Goal: Information Seeking & Learning: Learn about a topic

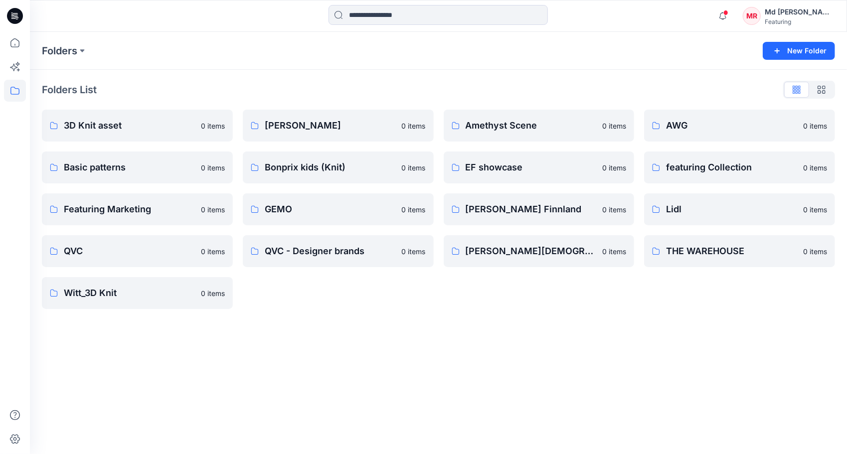
drag, startPoint x: 509, startPoint y: 355, endPoint x: 521, endPoint y: 341, distance: 18.8
click at [509, 355] on div "Folders New Folder Folders List 3D Knit asset 0 items Basic patterns 0 items Fe…" at bounding box center [438, 243] width 817 height 422
click at [111, 131] on p "3D Knit asset" at bounding box center [136, 126] width 145 height 14
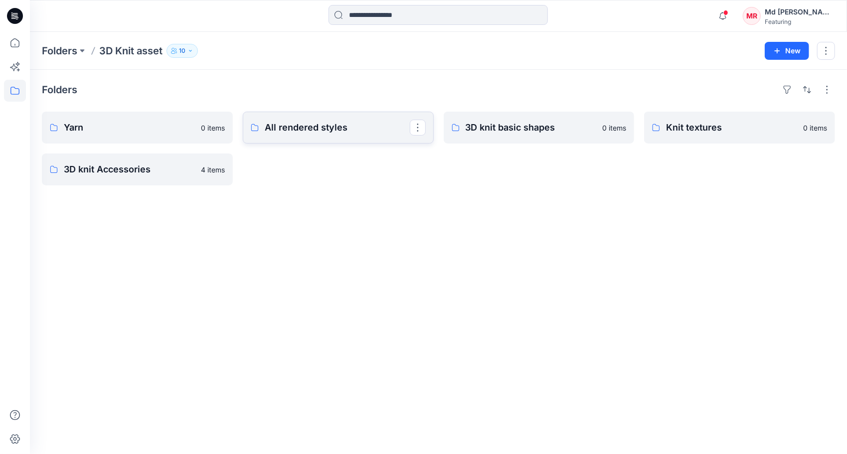
click at [319, 122] on p "All rendered styles" at bounding box center [337, 128] width 145 height 14
click at [337, 126] on p "All rendered styles" at bounding box center [337, 128] width 145 height 14
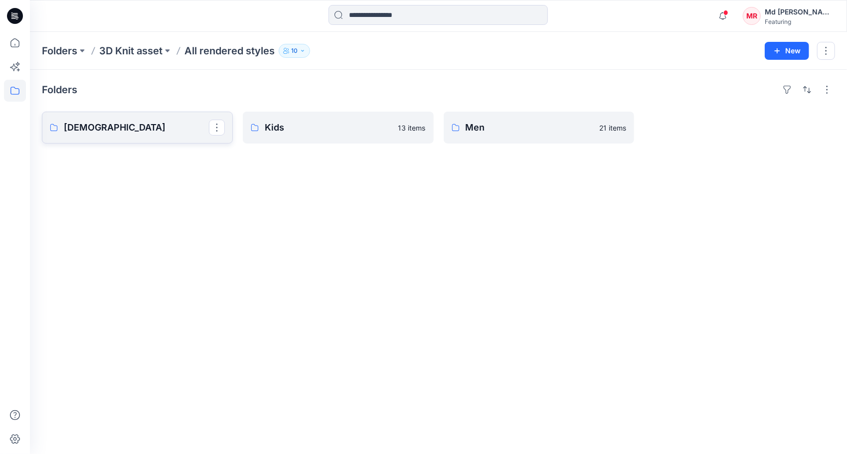
click at [147, 134] on p "[DEMOGRAPHIC_DATA]" at bounding box center [136, 128] width 145 height 14
click at [75, 149] on div "Folders Ladies 202 items Kids 13 items Men 21 items" at bounding box center [438, 262] width 817 height 384
click at [109, 127] on p "[DEMOGRAPHIC_DATA]" at bounding box center [136, 128] width 145 height 14
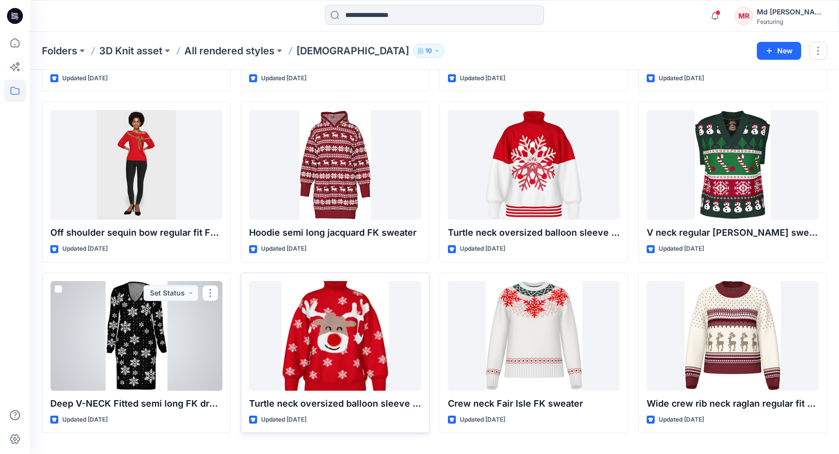
scroll to position [3224, 0]
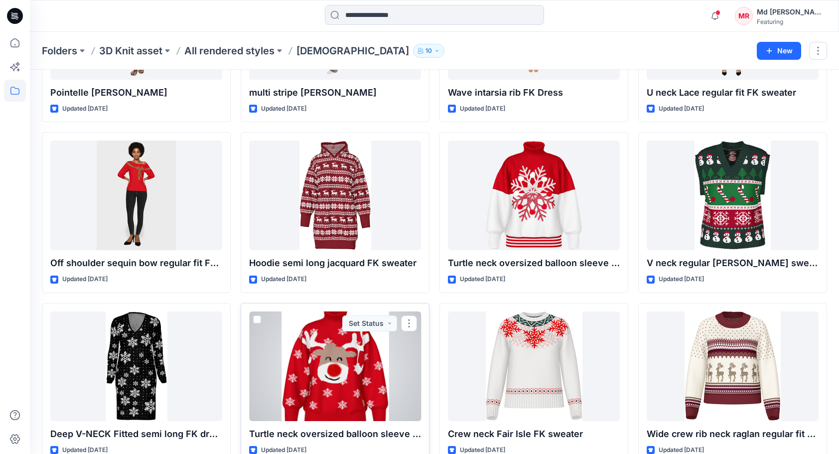
click at [340, 372] on div at bounding box center [335, 367] width 172 height 110
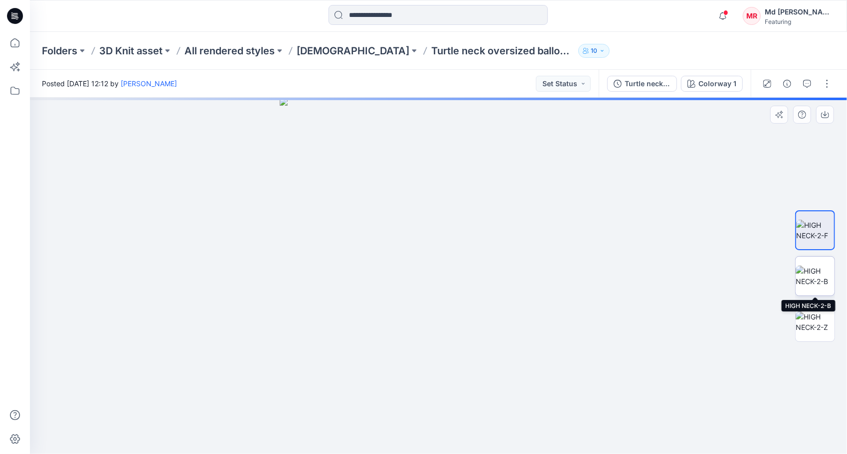
click at [829, 268] on img at bounding box center [815, 276] width 39 height 21
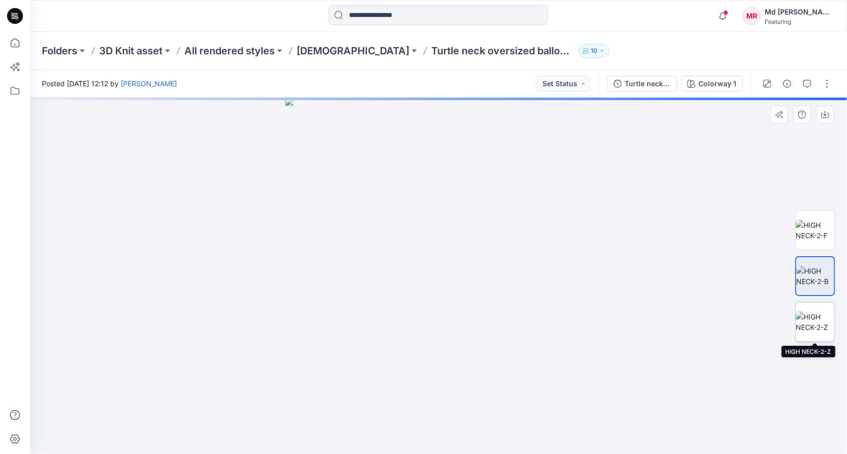
click at [823, 325] on img at bounding box center [815, 322] width 39 height 21
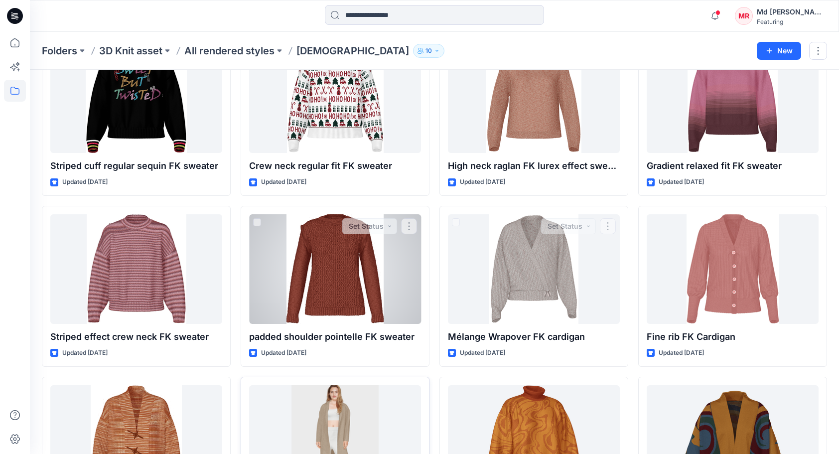
scroll to position [3785, 0]
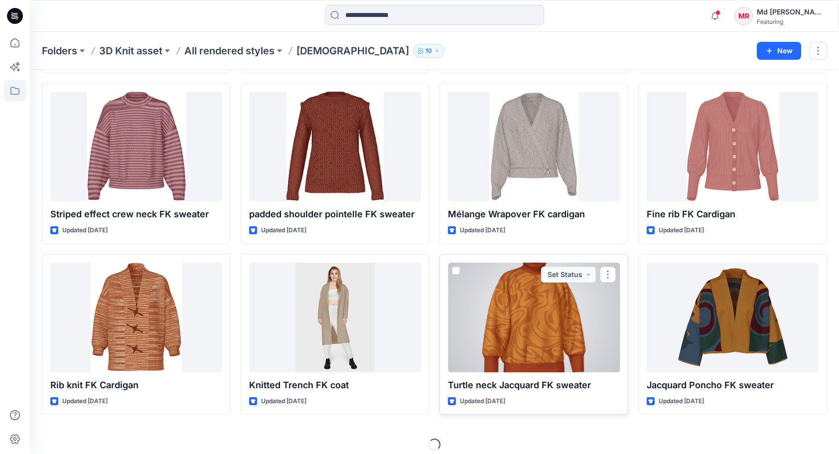
click at [523, 320] on div at bounding box center [534, 318] width 172 height 110
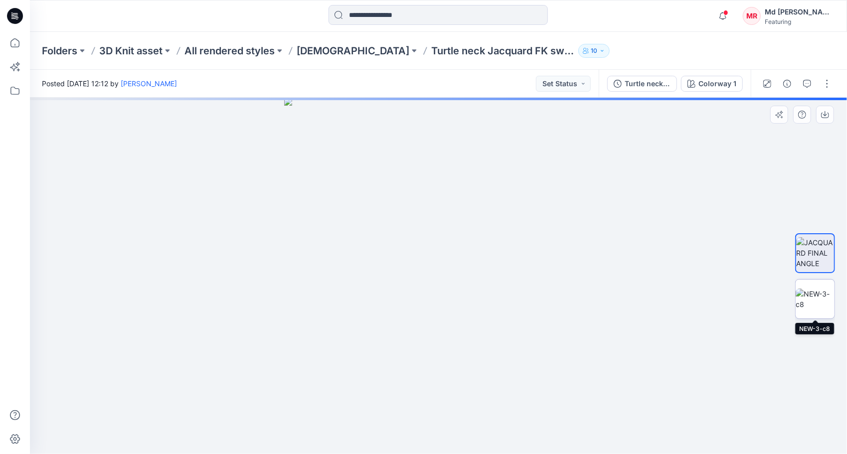
click at [821, 298] on img at bounding box center [815, 299] width 39 height 21
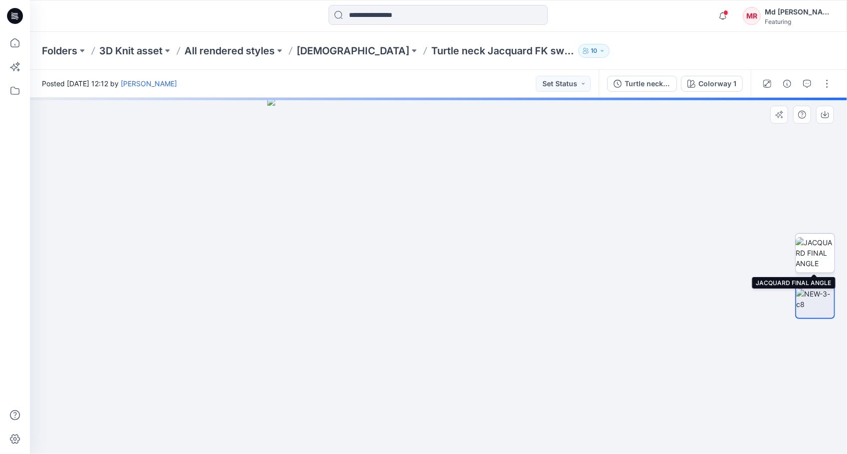
click at [821, 249] on img at bounding box center [815, 252] width 39 height 31
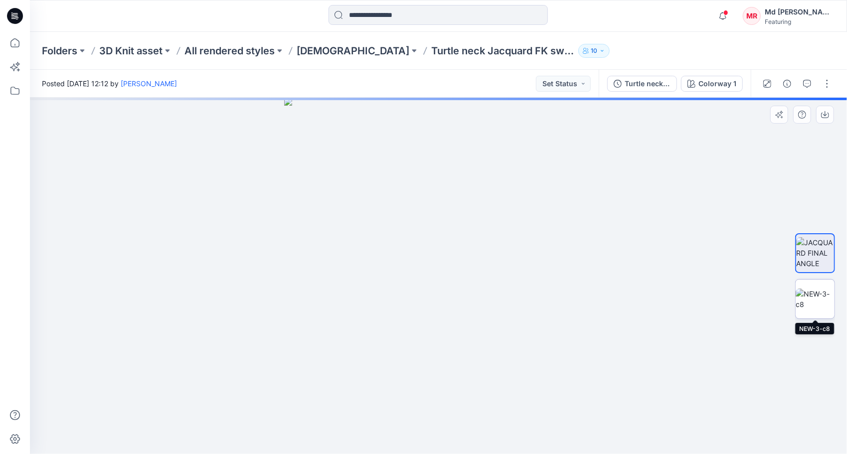
click at [811, 302] on img at bounding box center [815, 299] width 39 height 21
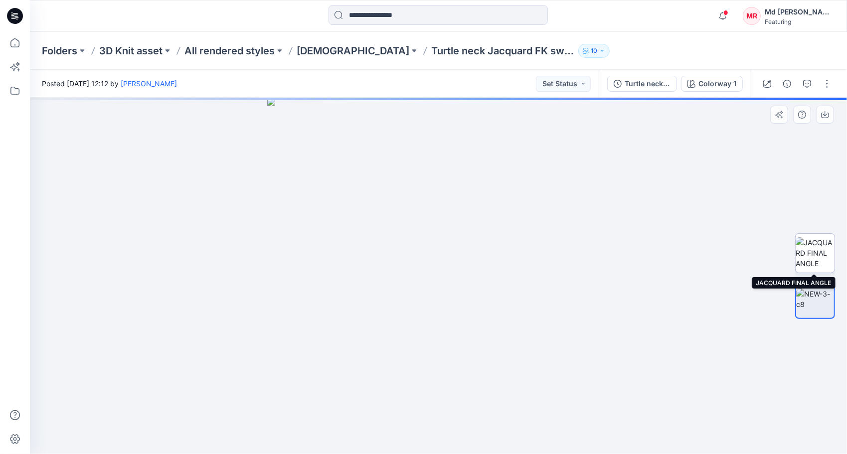
click at [809, 242] on img at bounding box center [815, 252] width 39 height 31
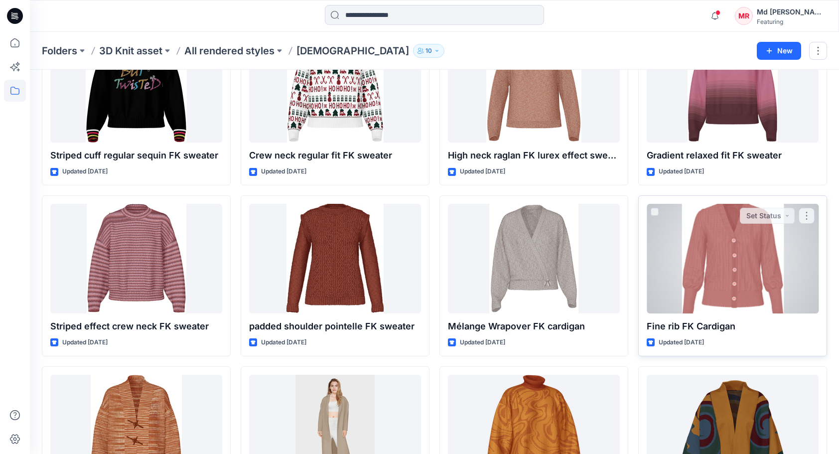
scroll to position [3785, 0]
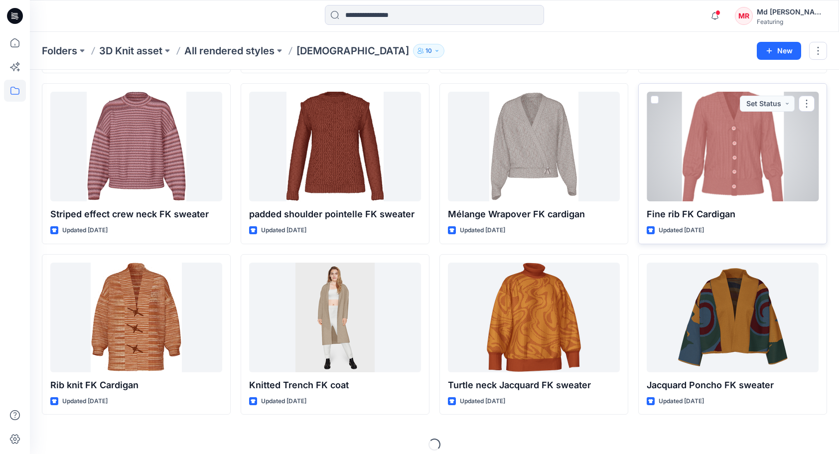
click at [710, 134] on div at bounding box center [733, 147] width 172 height 110
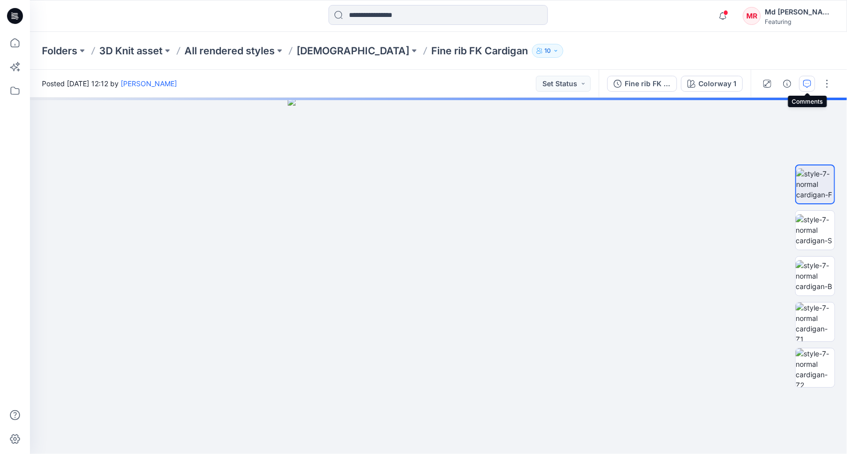
click at [802, 84] on button "button" at bounding box center [807, 84] width 16 height 16
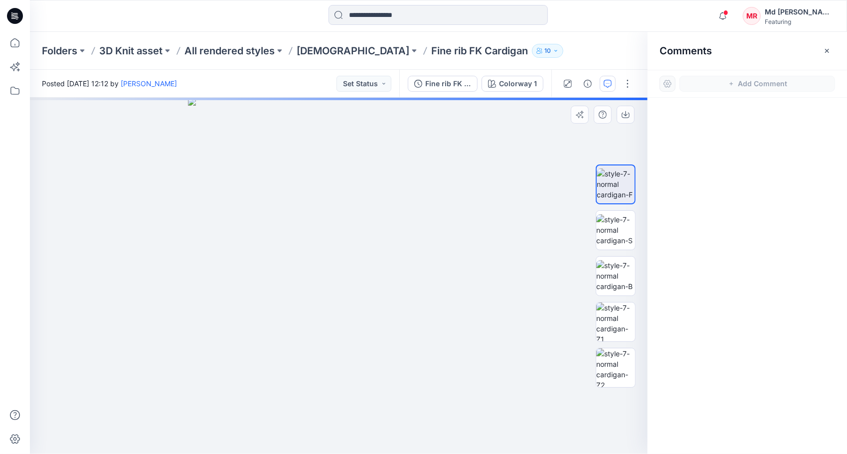
click at [549, 143] on div at bounding box center [339, 276] width 618 height 356
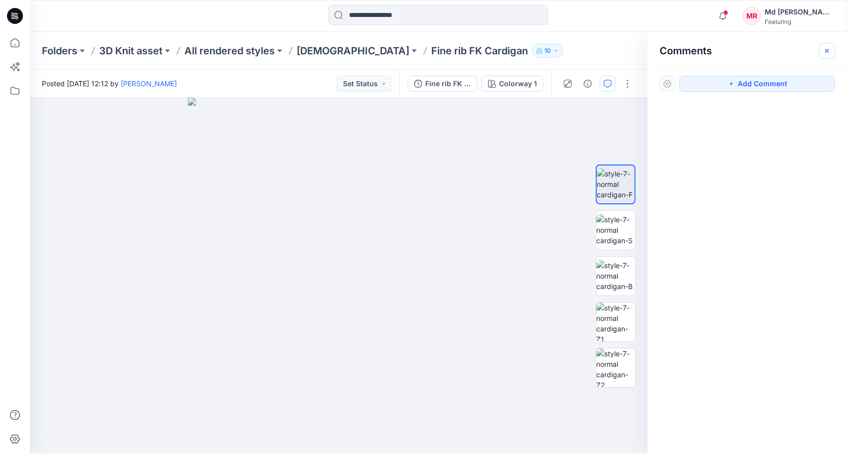
click at [824, 47] on icon "button" at bounding box center [827, 51] width 8 height 8
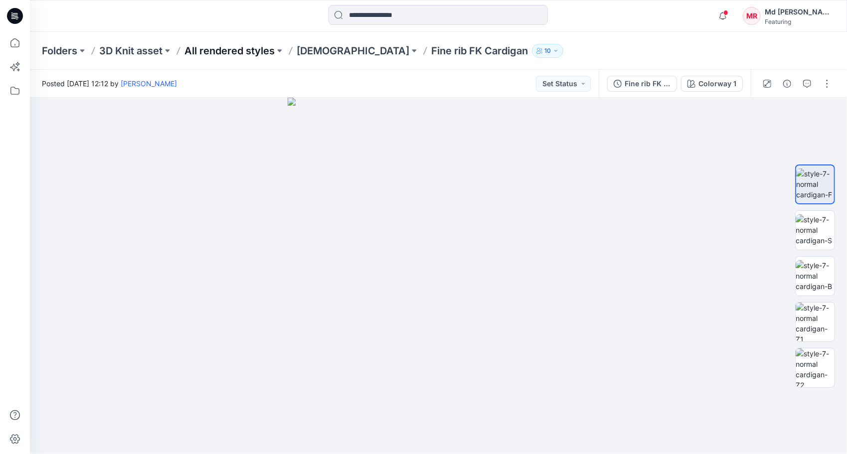
click at [235, 48] on p "All rendered styles" at bounding box center [229, 51] width 90 height 14
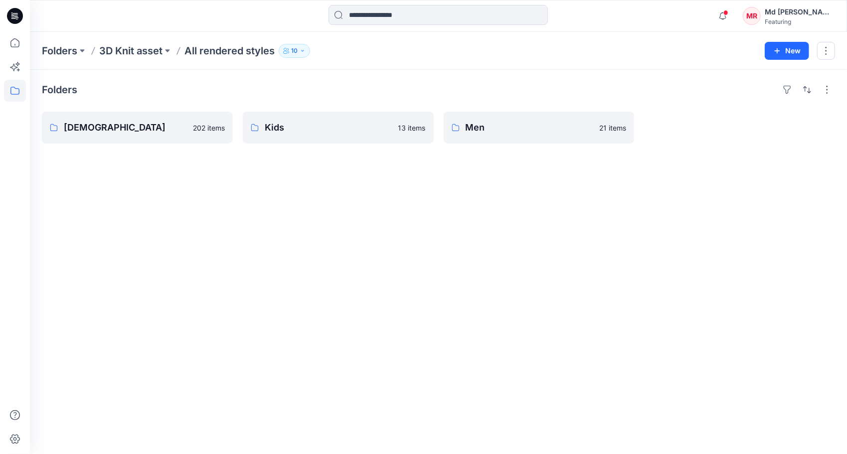
click at [448, 213] on div "Folders Ladies 202 items Kids 13 items Men 21 items" at bounding box center [438, 262] width 817 height 384
click at [131, 130] on p "[DEMOGRAPHIC_DATA]" at bounding box center [136, 128] width 145 height 14
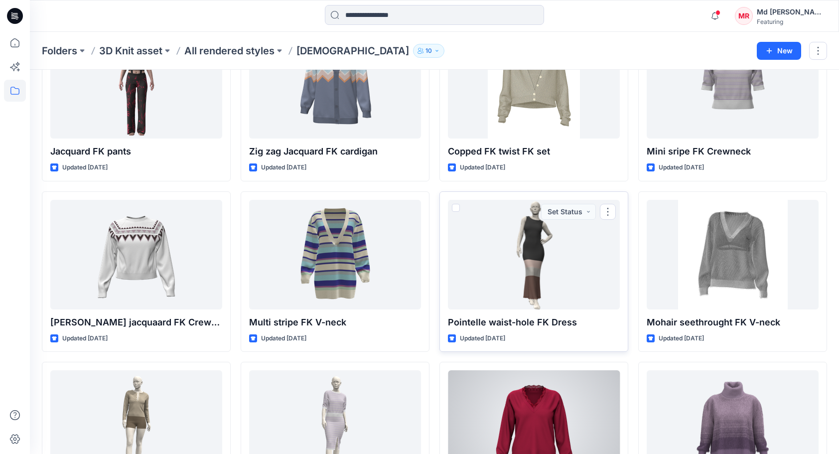
scroll to position [2542, 0]
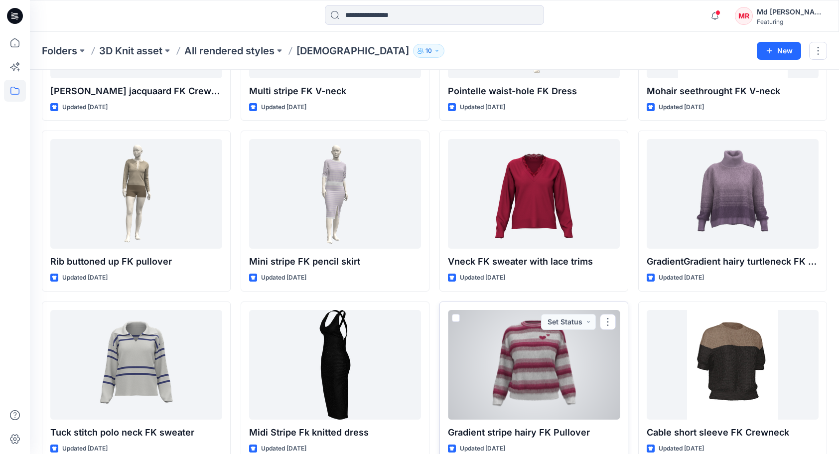
click at [556, 345] on div at bounding box center [534, 365] width 172 height 110
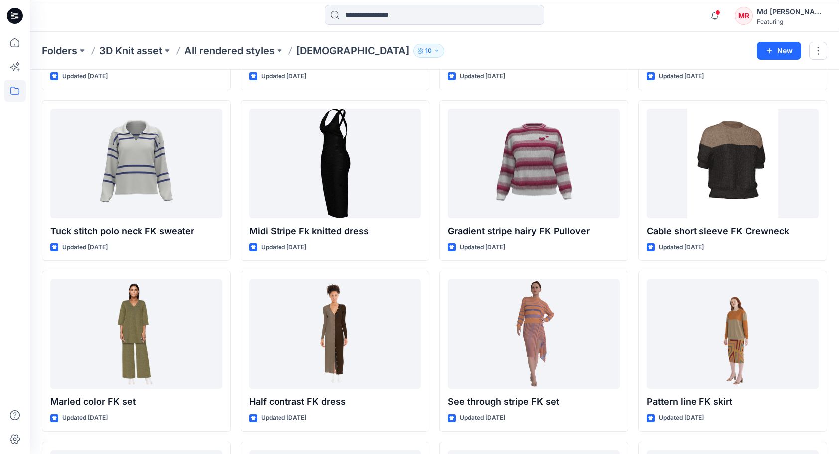
scroll to position [2841, 0]
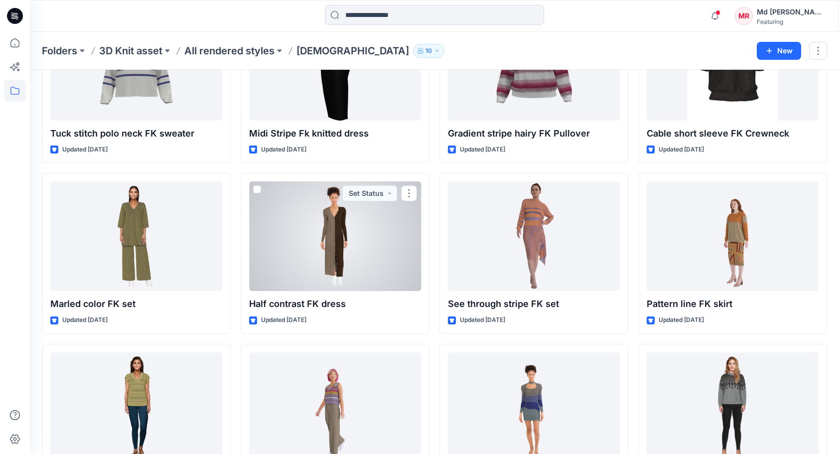
click at [363, 235] on div at bounding box center [335, 236] width 172 height 110
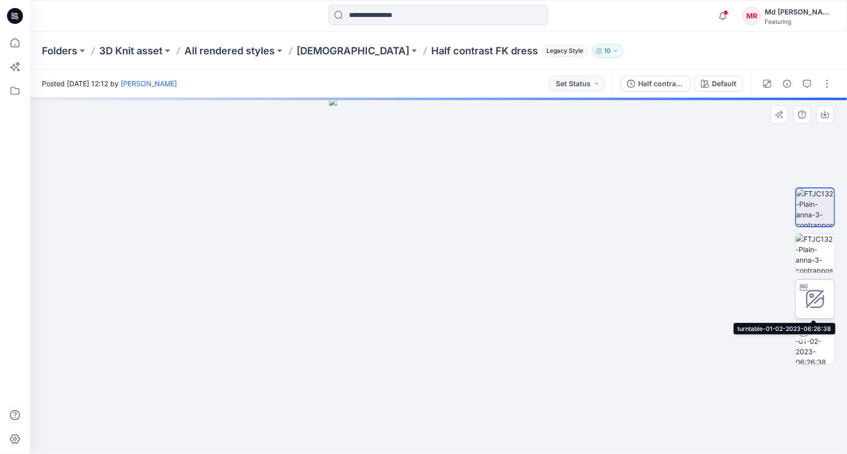
click at [805, 296] on icon at bounding box center [815, 299] width 20 height 20
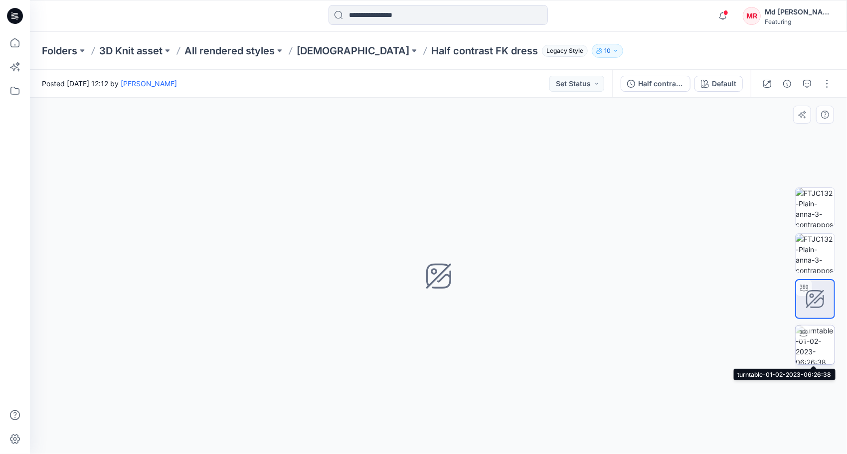
click at [802, 331] on icon at bounding box center [804, 333] width 8 height 8
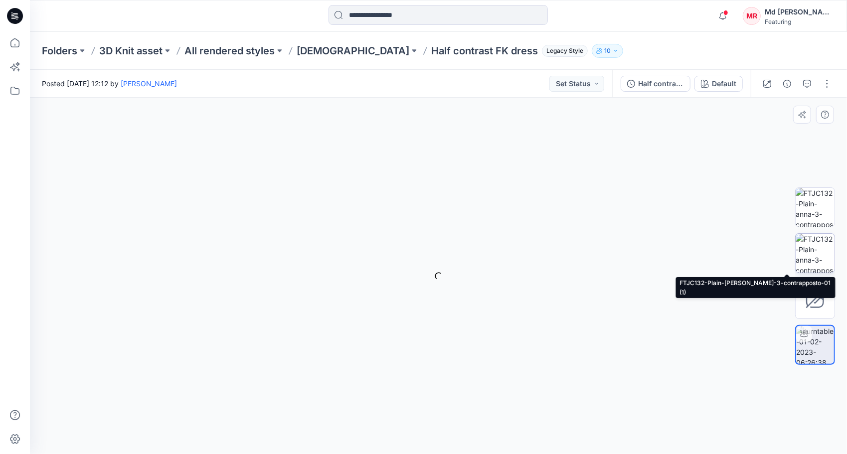
click at [810, 241] on img at bounding box center [815, 253] width 39 height 39
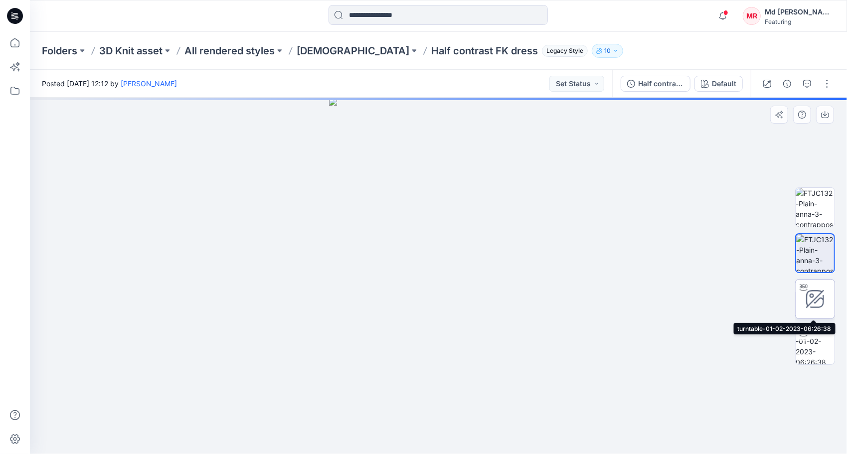
click at [812, 295] on icon at bounding box center [815, 299] width 20 height 20
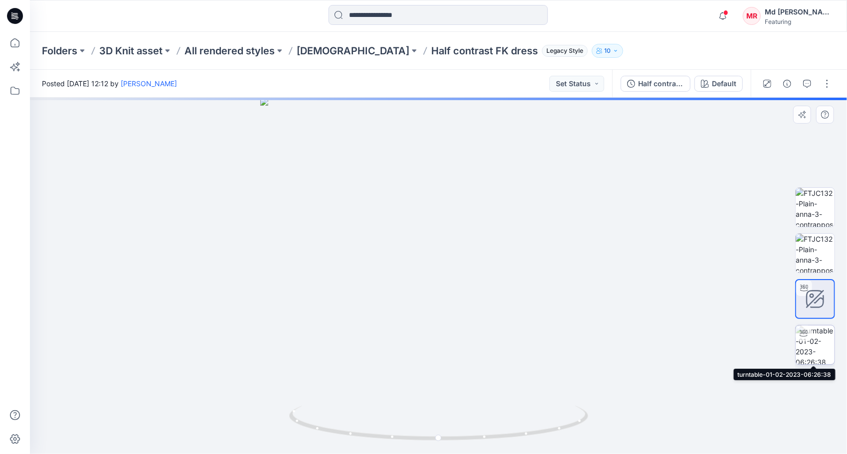
click at [816, 341] on img at bounding box center [815, 345] width 39 height 39
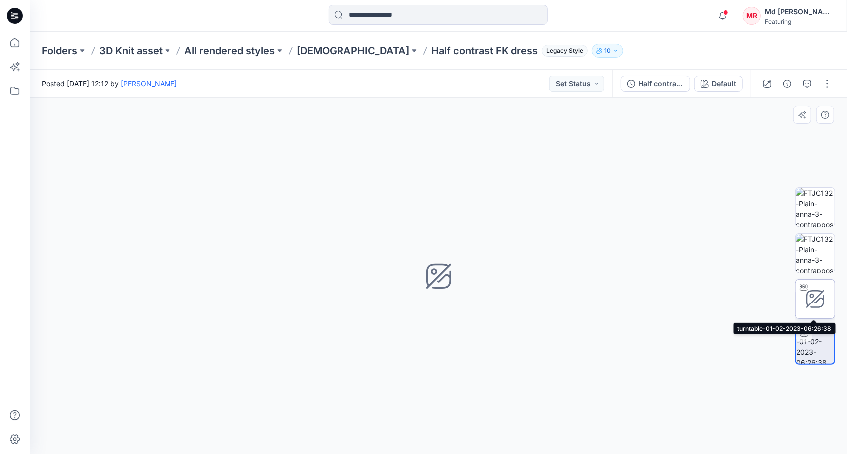
click at [813, 301] on icon at bounding box center [815, 299] width 16 height 16
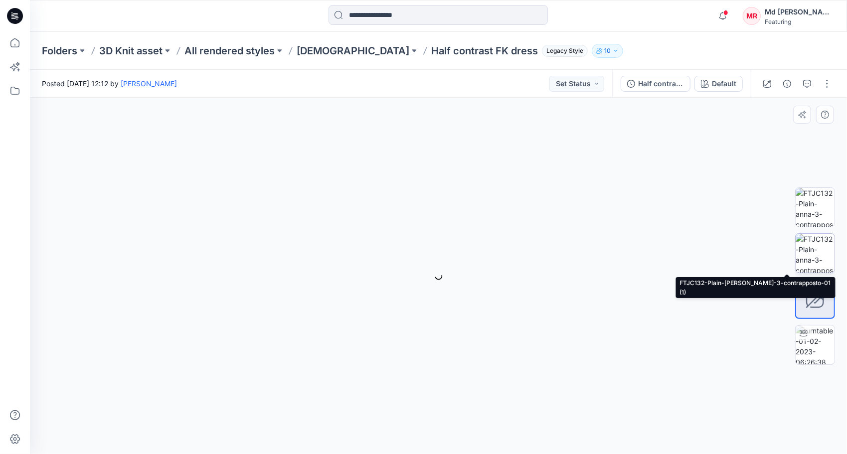
click at [811, 256] on img at bounding box center [815, 253] width 39 height 39
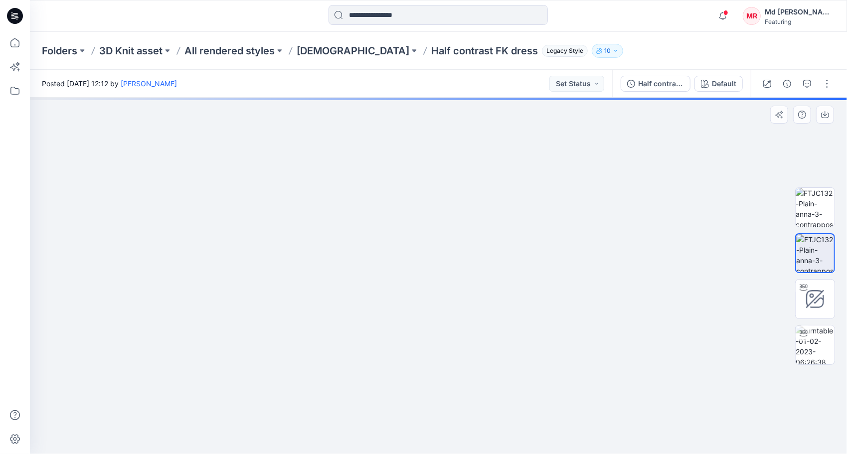
drag, startPoint x: 454, startPoint y: 234, endPoint x: 472, endPoint y: 323, distance: 90.5
click at [788, 81] on icon "button" at bounding box center [787, 84] width 8 height 8
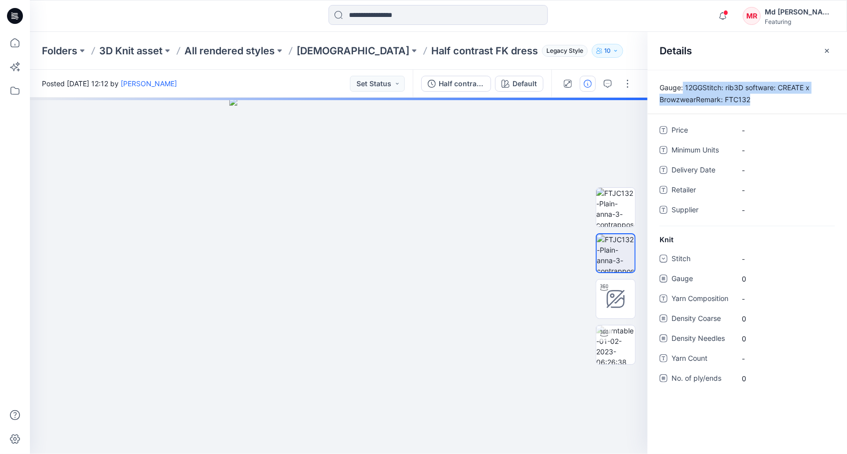
drag, startPoint x: 683, startPoint y: 88, endPoint x: 782, endPoint y: 97, distance: 99.6
click at [782, 97] on p "Gauge: 12GGStitch: rib3D software: CREATE x BrowzwearRemark: FTC132" at bounding box center [747, 94] width 199 height 24
drag, startPoint x: 782, startPoint y: 97, endPoint x: 751, endPoint y: 103, distance: 31.4
click at [771, 99] on p "Gauge: 12GGStitch: rib3D software: CREATE x BrowzwearRemark: FTC132" at bounding box center [747, 94] width 199 height 24
click at [725, 97] on p "Gauge: 12GGStitch: rib3D software: CREATE x BrowzwearRemark: FTC132" at bounding box center [747, 94] width 199 height 24
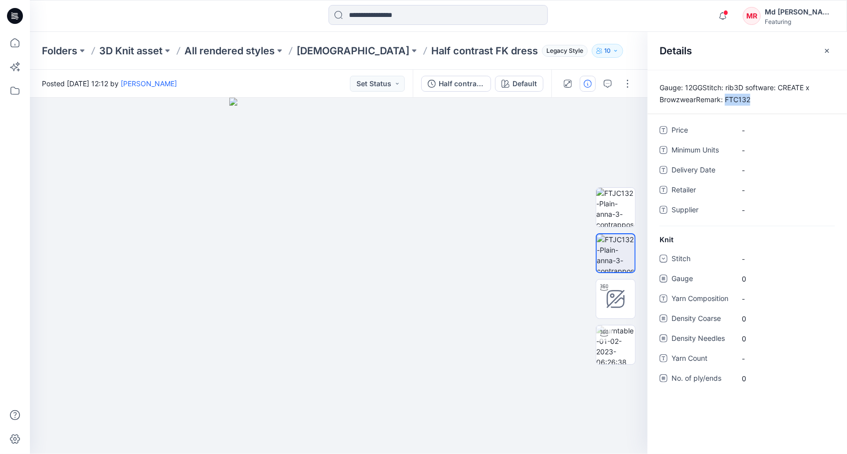
drag, startPoint x: 726, startPoint y: 98, endPoint x: 764, endPoint y: 101, distance: 37.5
click at [764, 101] on p "Gauge: 12GGStitch: rib3D software: CREATE x BrowzwearRemark: FTC132" at bounding box center [747, 94] width 199 height 24
drag, startPoint x: 764, startPoint y: 101, endPoint x: 729, endPoint y: 99, distance: 35.0
copy p "FTC132"
click at [474, 188] on div at bounding box center [339, 276] width 618 height 356
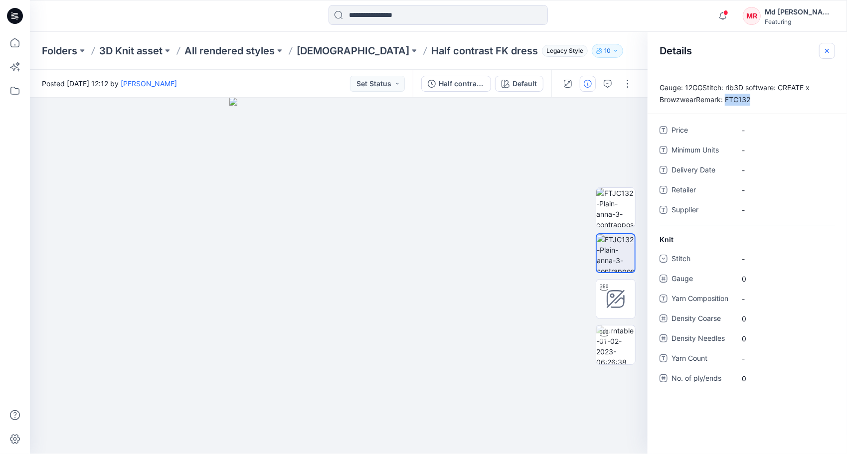
click at [823, 48] on icon "button" at bounding box center [827, 51] width 8 height 8
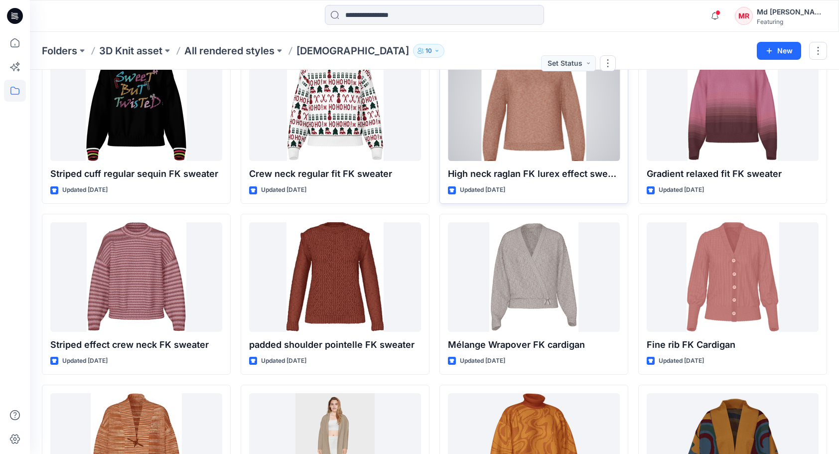
scroll to position [3785, 0]
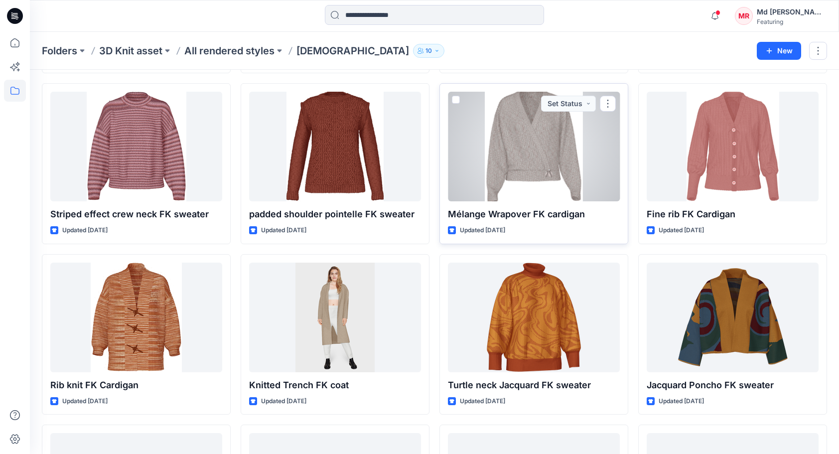
click at [523, 142] on div at bounding box center [534, 147] width 172 height 110
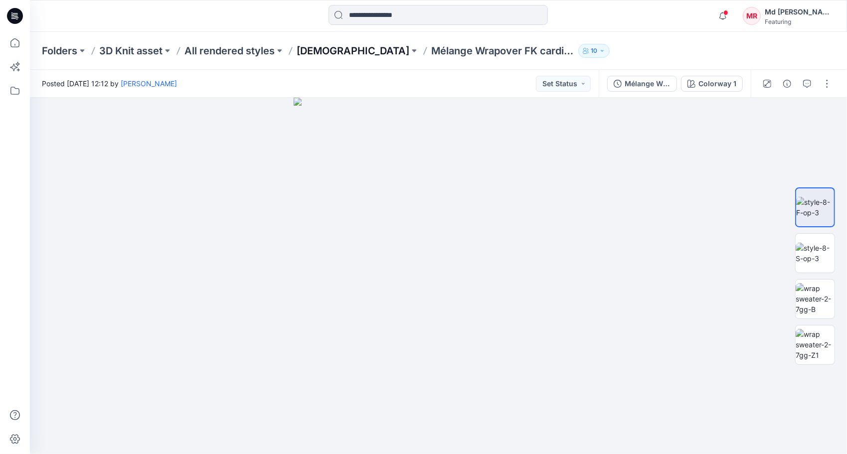
click at [320, 47] on p "[DEMOGRAPHIC_DATA]" at bounding box center [353, 51] width 113 height 14
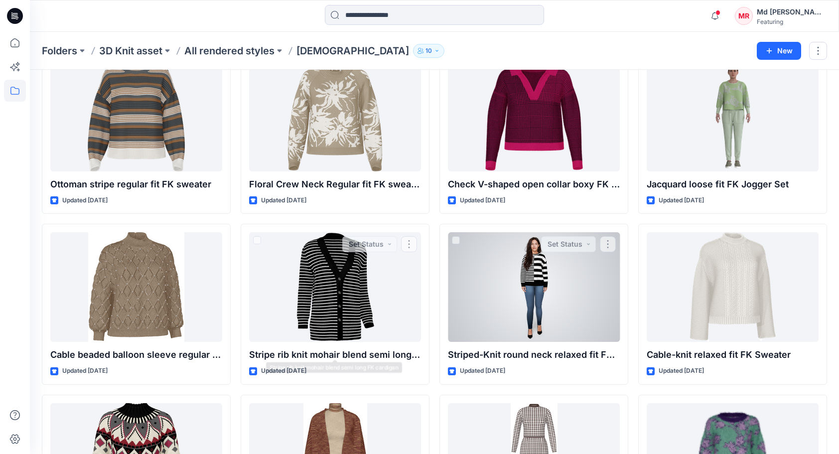
scroll to position [1844, 0]
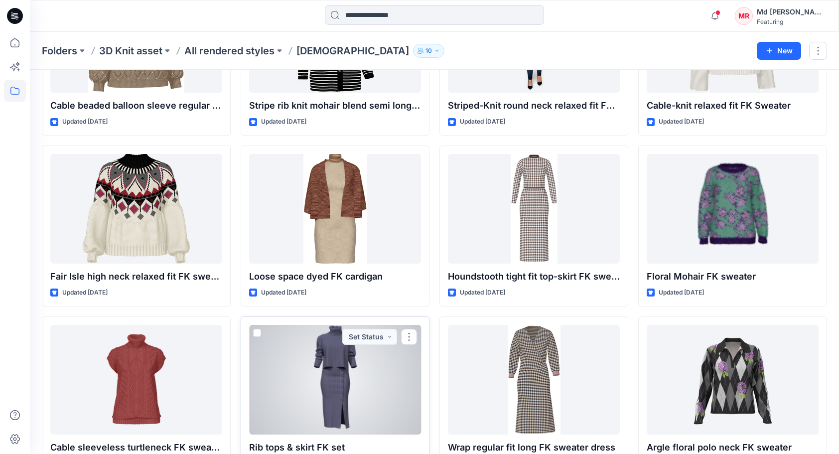
click at [361, 378] on div at bounding box center [335, 380] width 172 height 110
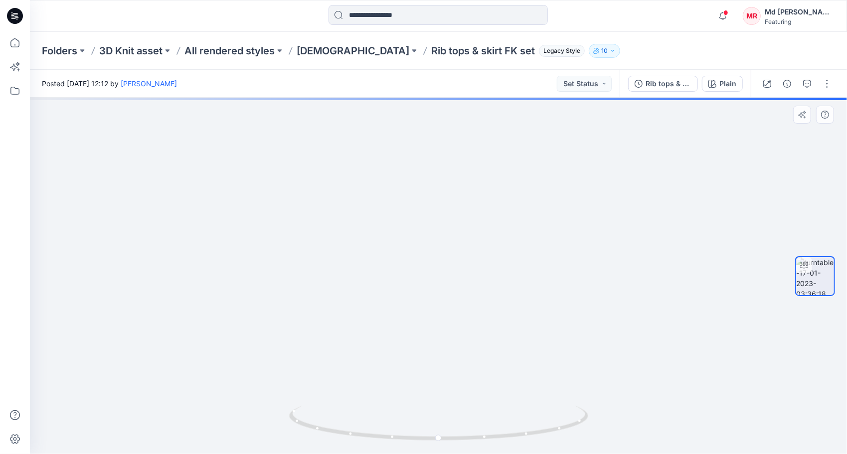
drag, startPoint x: 476, startPoint y: 221, endPoint x: 476, endPoint y: 326, distance: 104.7
click at [501, 432] on div at bounding box center [438, 276] width 817 height 356
drag, startPoint x: 474, startPoint y: 301, endPoint x: 474, endPoint y: 469, distance: 167.5
click at [474, 454] on html "Notifications M-CD-SN-LS-SI-ft-VS Style has been moved to Mens folder. Tuesday,…" at bounding box center [423, 227] width 847 height 454
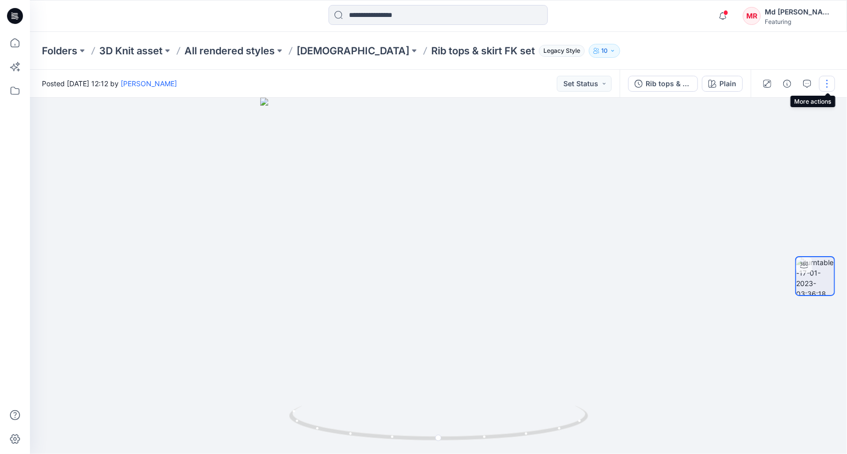
click at [825, 85] on button "button" at bounding box center [827, 84] width 16 height 16
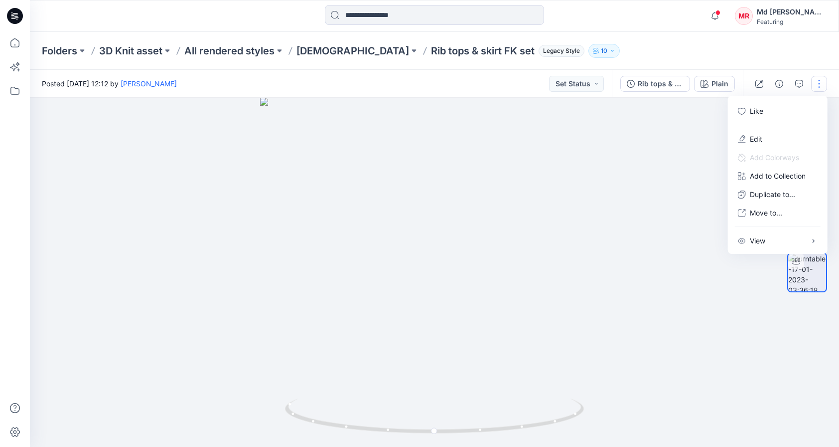
click at [825, 85] on button "button" at bounding box center [820, 84] width 16 height 16
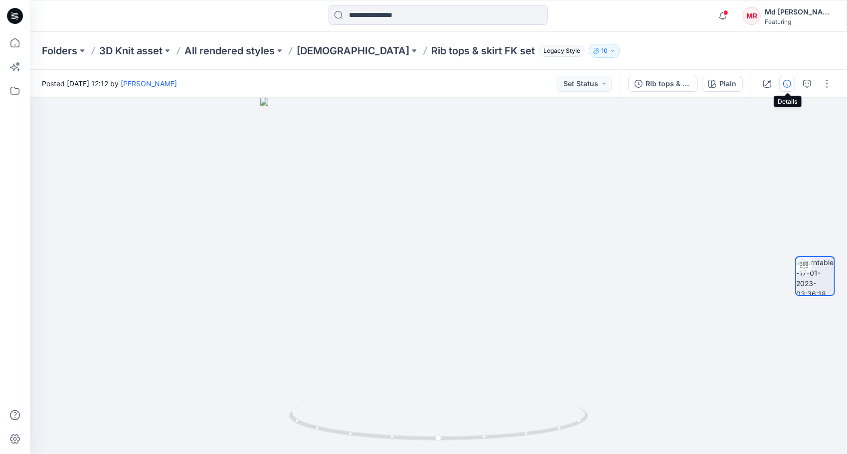
click at [792, 81] on button "button" at bounding box center [787, 84] width 16 height 16
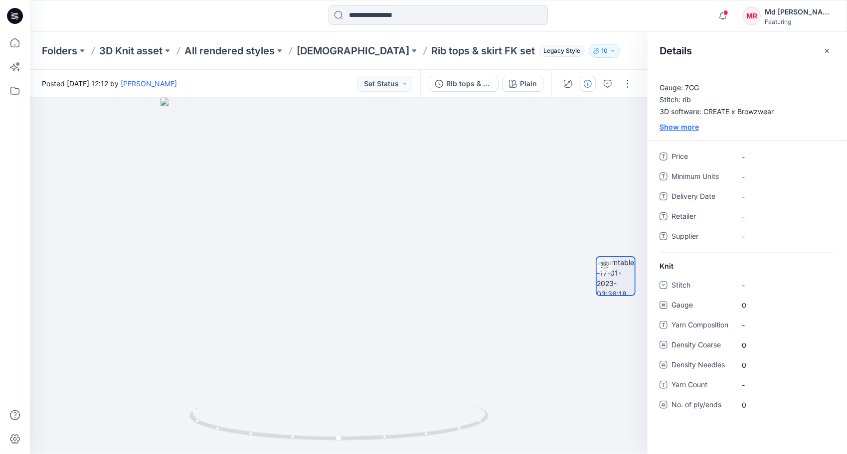
click at [677, 129] on div "Show more" at bounding box center [747, 127] width 199 height 10
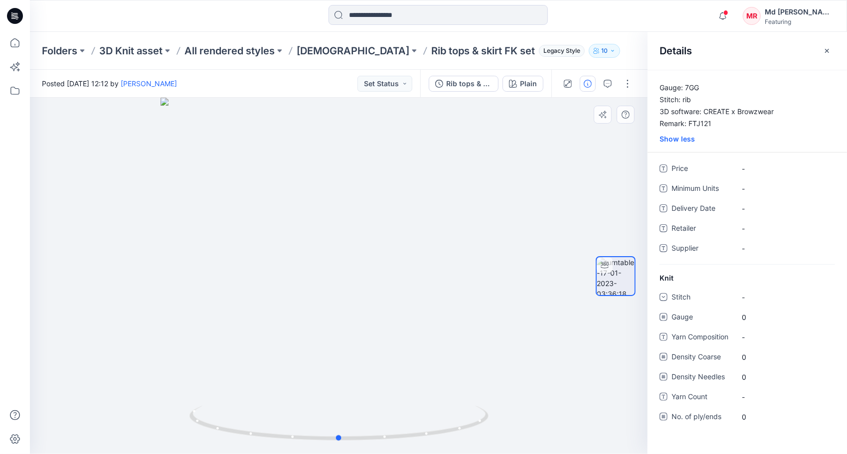
click at [453, 170] on div at bounding box center [339, 276] width 618 height 356
drag, startPoint x: 687, startPoint y: 122, endPoint x: 732, endPoint y: 124, distance: 44.9
click at [732, 124] on p "Gauge: 7GG Stitch: rib 3D software: CREATE x Browzwear Remark: FTJ121" at bounding box center [747, 106] width 199 height 48
drag, startPoint x: 732, startPoint y: 124, endPoint x: 706, endPoint y: 120, distance: 26.2
copy p "FTJ121"
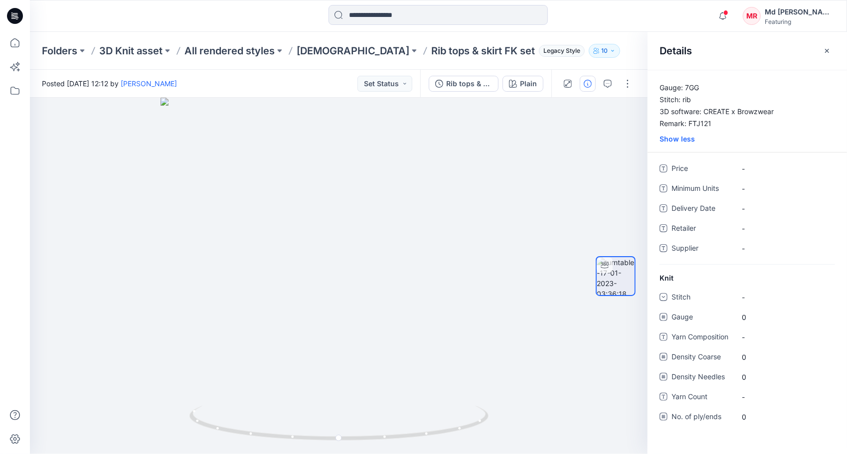
click at [604, 37] on div "Folders 3D Knit asset All rendered styles Ladies Rib tops & skirt FK set Legacy…" at bounding box center [438, 51] width 817 height 38
click at [826, 52] on icon "button" at bounding box center [827, 51] width 8 height 8
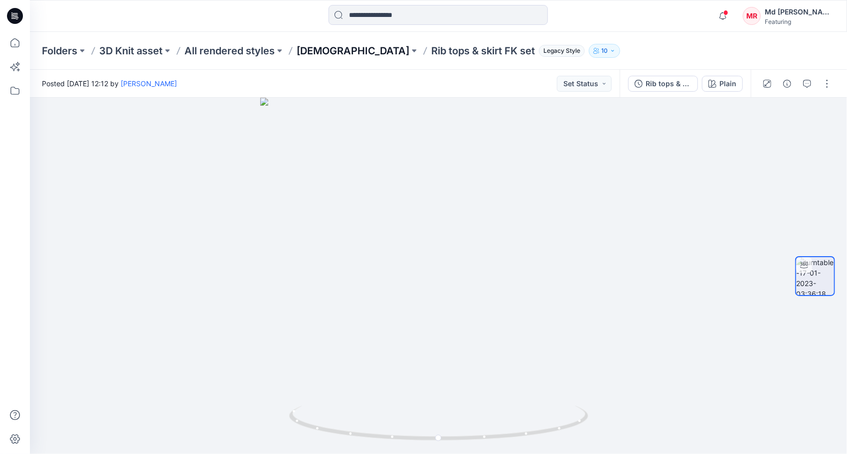
click at [316, 51] on p "[DEMOGRAPHIC_DATA]" at bounding box center [353, 51] width 113 height 14
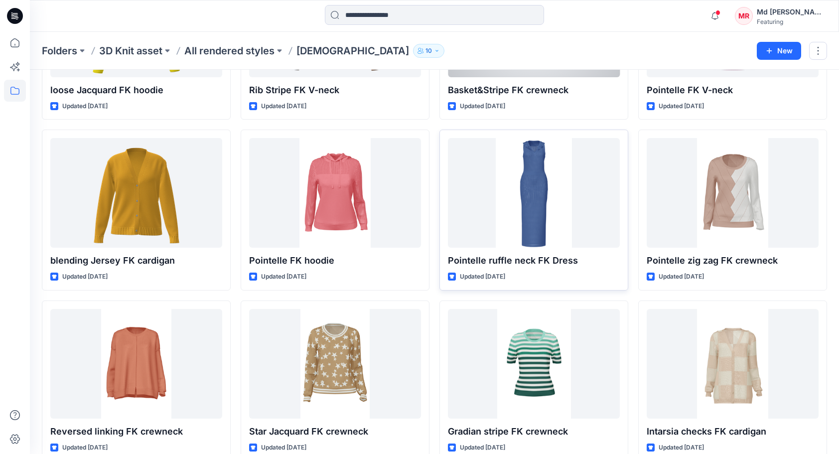
scroll to position [717, 0]
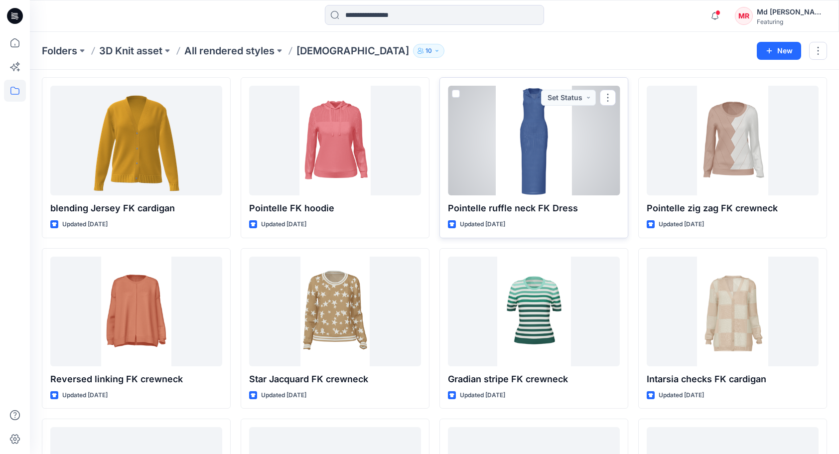
click at [533, 151] on div at bounding box center [534, 141] width 172 height 110
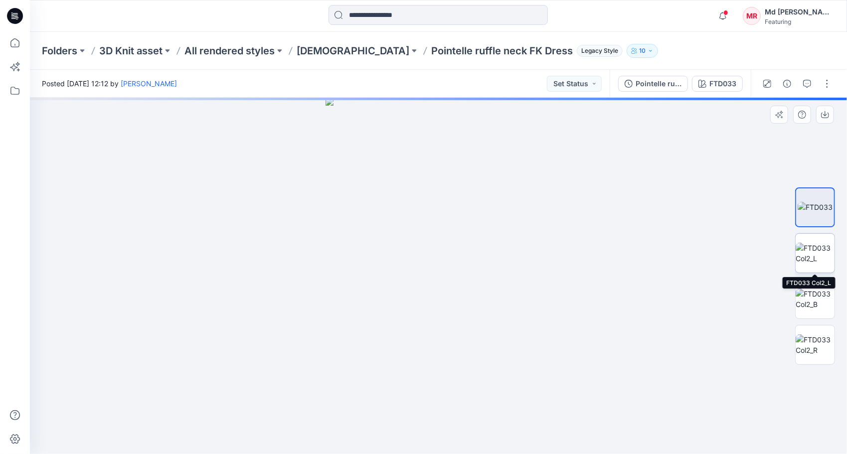
click at [815, 253] on img at bounding box center [815, 253] width 39 height 21
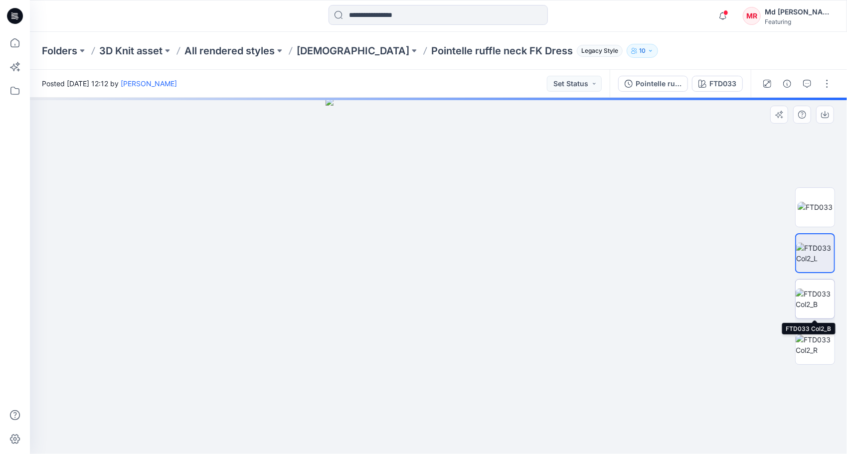
click at [826, 304] on img at bounding box center [815, 299] width 39 height 21
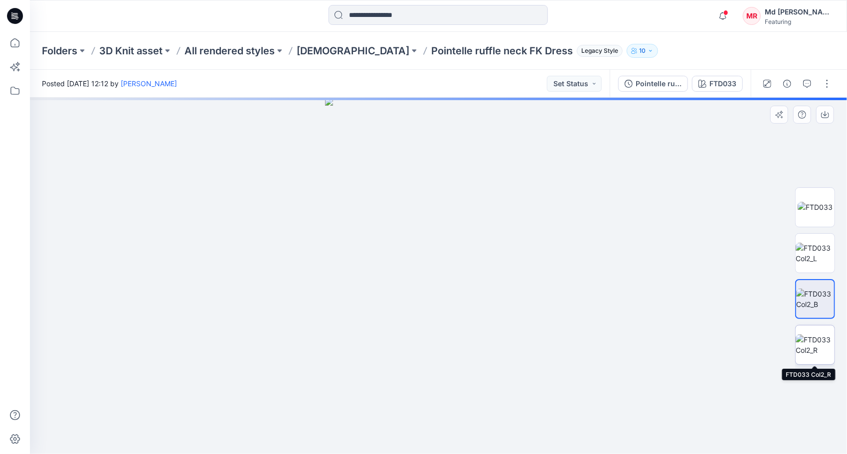
click at [816, 345] on img at bounding box center [815, 344] width 39 height 21
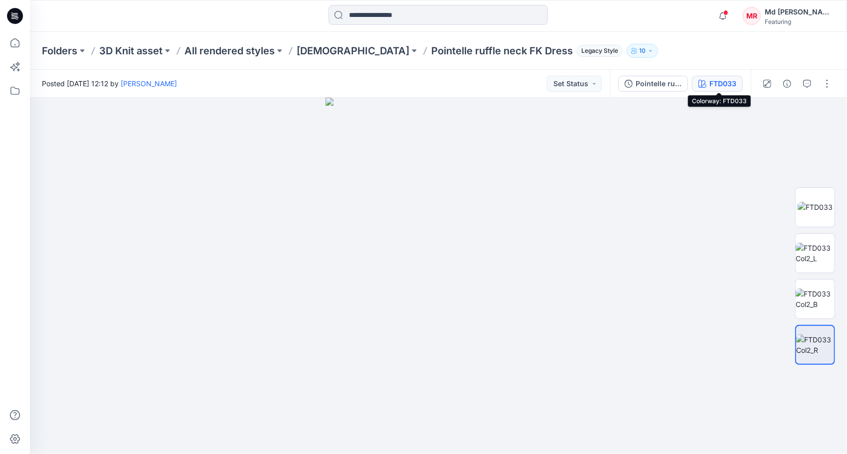
click at [717, 85] on div "FTD033" at bounding box center [722, 83] width 27 height 11
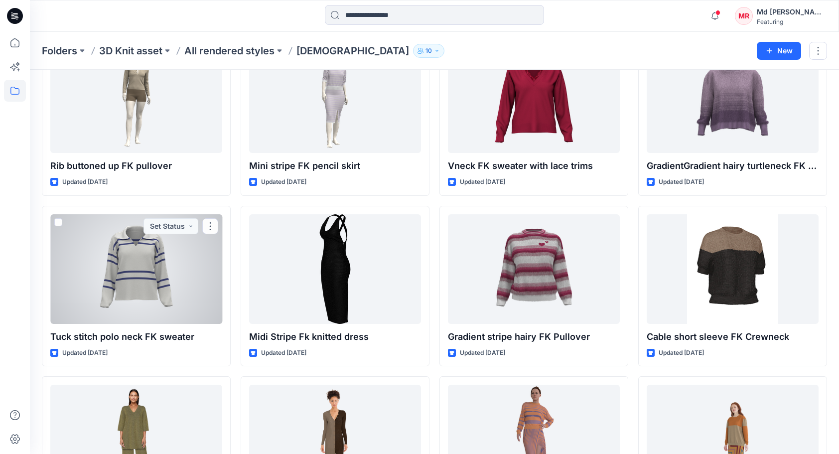
scroll to position [2763, 0]
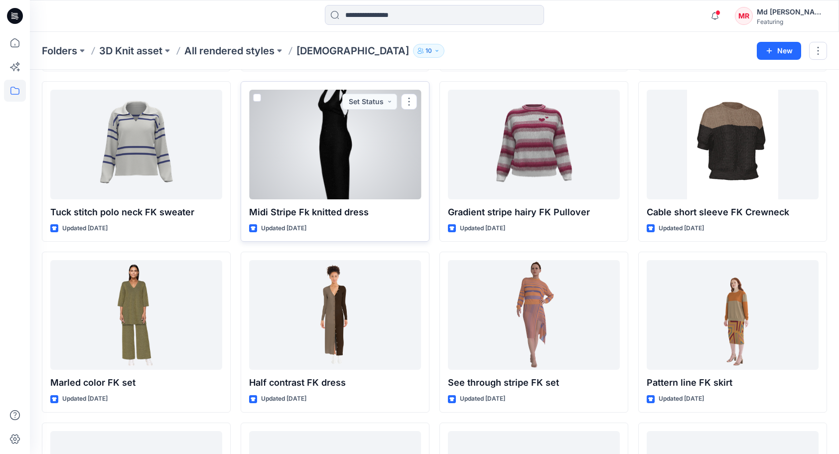
click at [308, 151] on div at bounding box center [335, 145] width 172 height 110
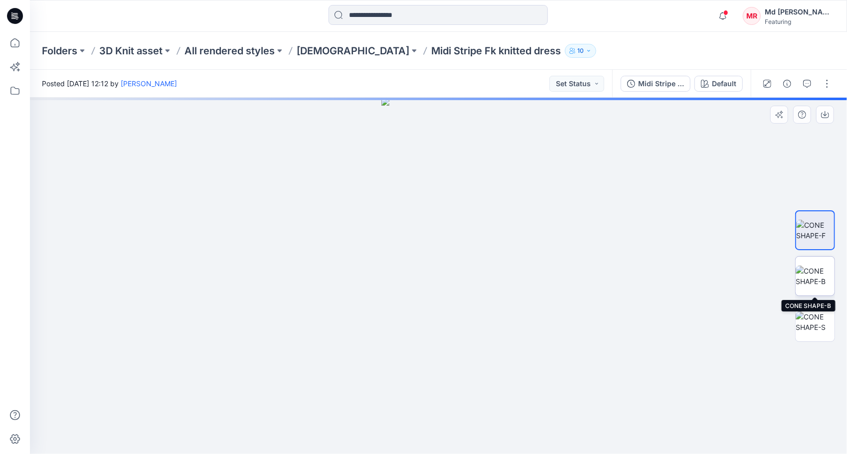
click at [821, 286] on img at bounding box center [815, 276] width 39 height 21
click at [810, 252] on div at bounding box center [815, 276] width 40 height 249
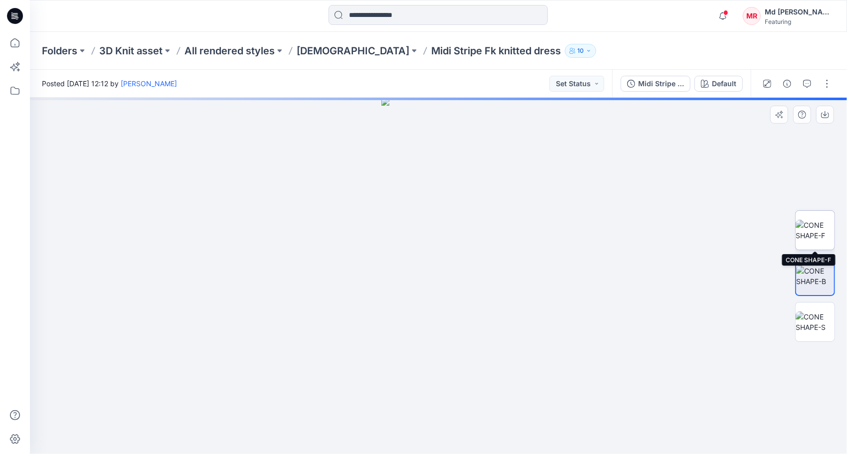
click at [811, 237] on img at bounding box center [815, 230] width 39 height 21
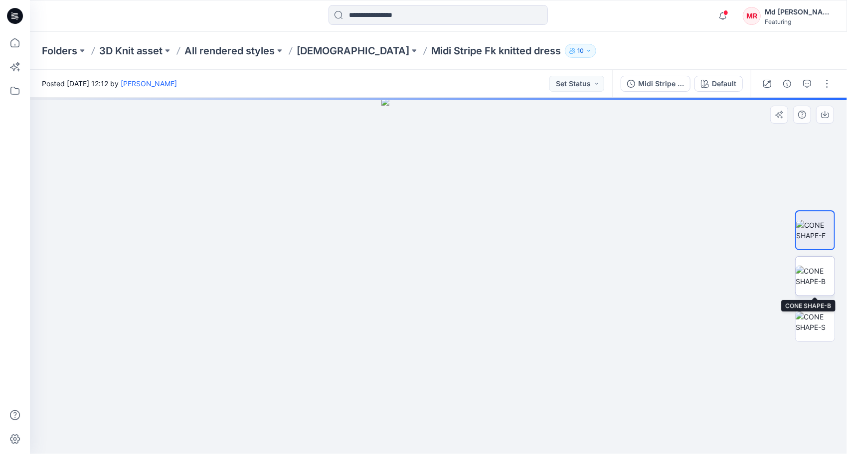
click at [822, 285] on img at bounding box center [815, 276] width 39 height 21
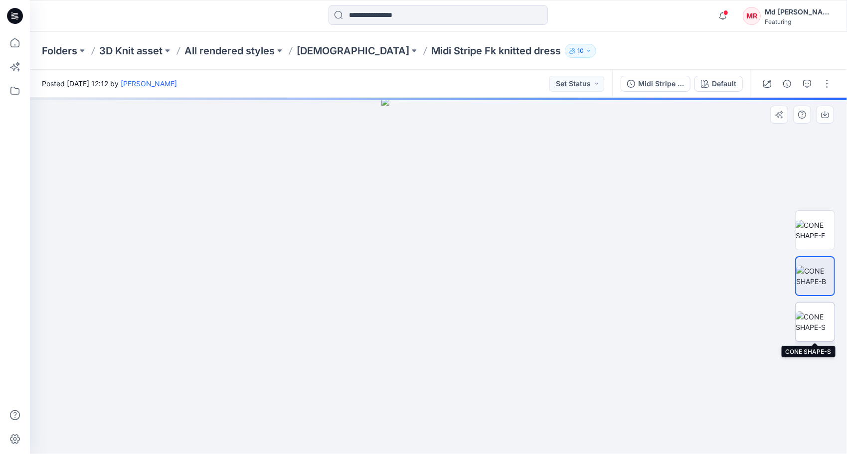
click at [807, 326] on img at bounding box center [815, 322] width 39 height 21
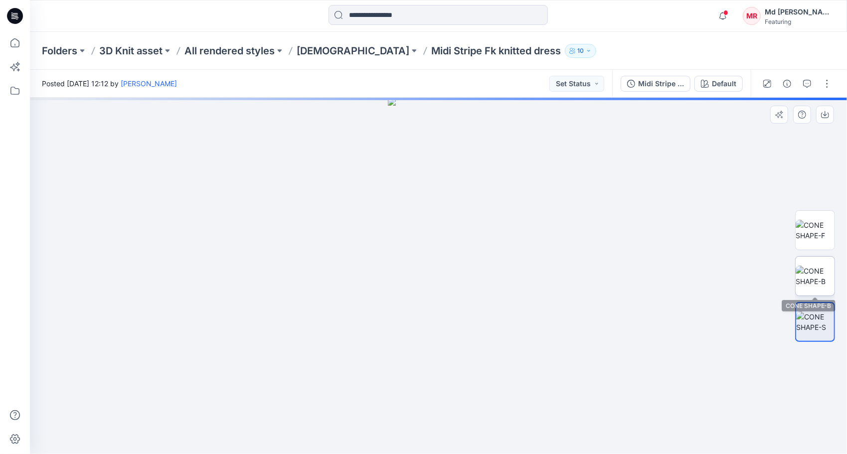
click at [812, 284] on img at bounding box center [815, 276] width 39 height 21
click at [819, 230] on img at bounding box center [815, 230] width 39 height 21
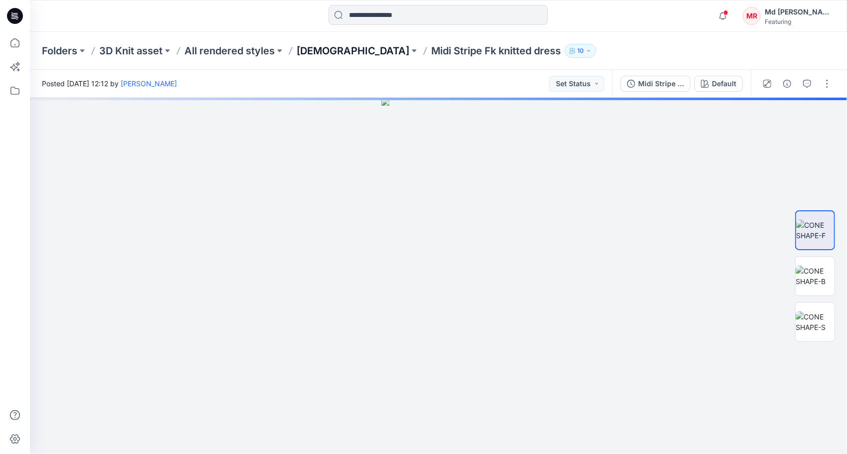
click at [311, 53] on p "[DEMOGRAPHIC_DATA]" at bounding box center [353, 51] width 113 height 14
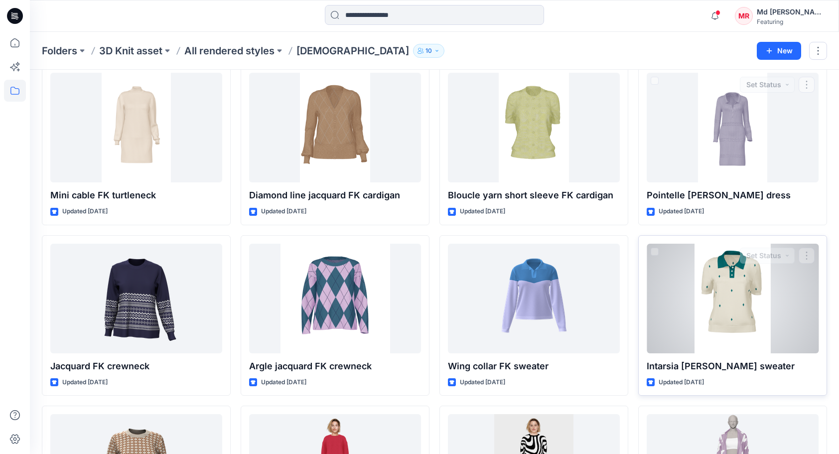
scroll to position [1097, 0]
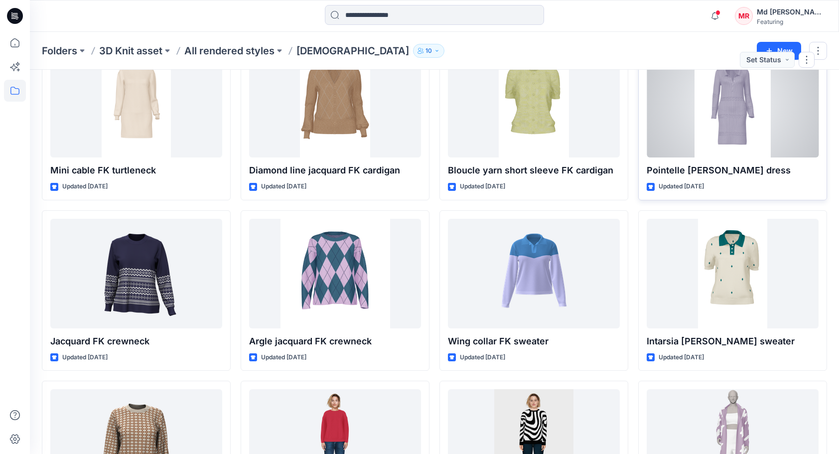
click at [727, 120] on div at bounding box center [733, 103] width 172 height 110
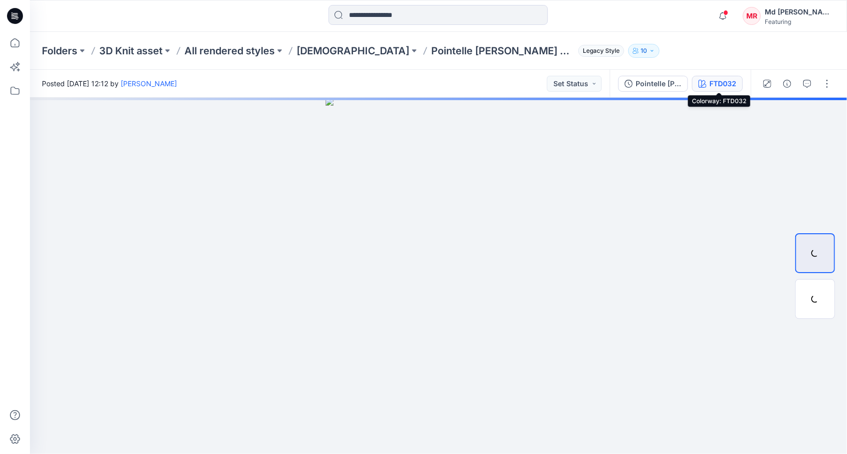
click at [719, 82] on div "FTD032" at bounding box center [722, 83] width 27 height 11
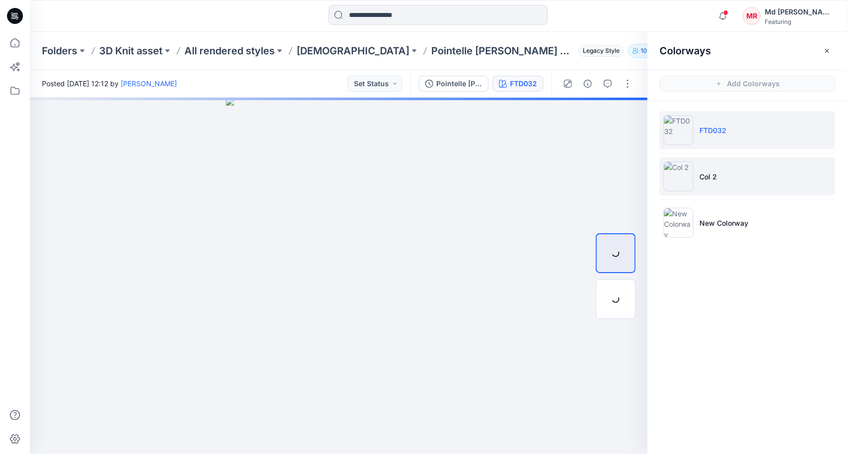
click at [709, 179] on p "Col 2" at bounding box center [707, 176] width 17 height 10
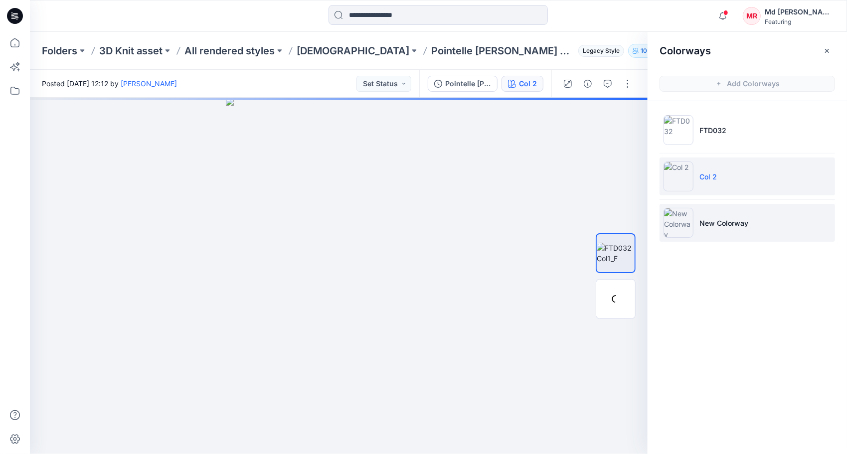
click at [704, 229] on li "New Colorway" at bounding box center [746, 223] width 175 height 38
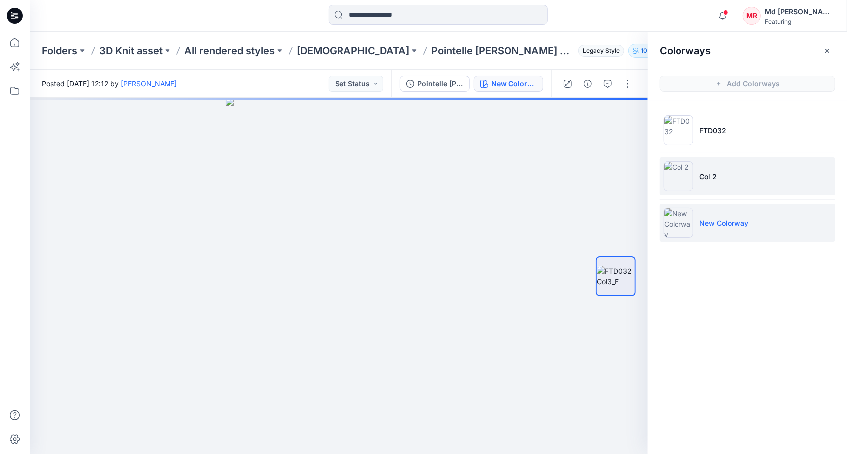
click at [706, 176] on p "Col 2" at bounding box center [707, 176] width 17 height 10
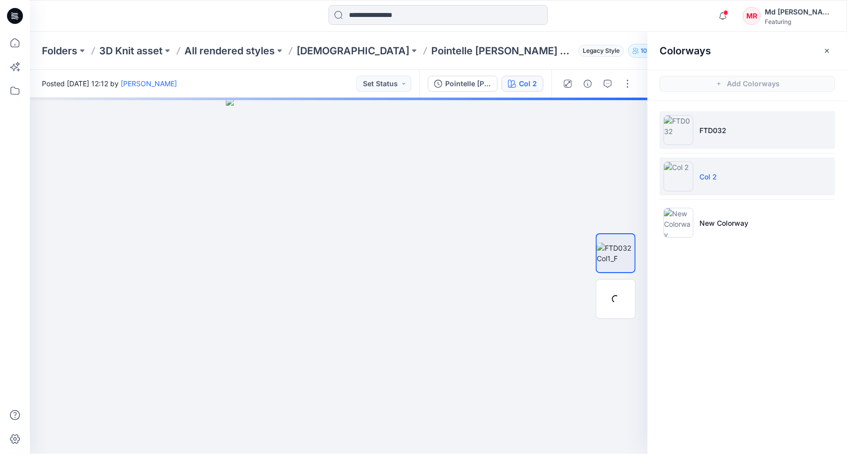
click at [710, 131] on p "FTD032" at bounding box center [712, 130] width 27 height 10
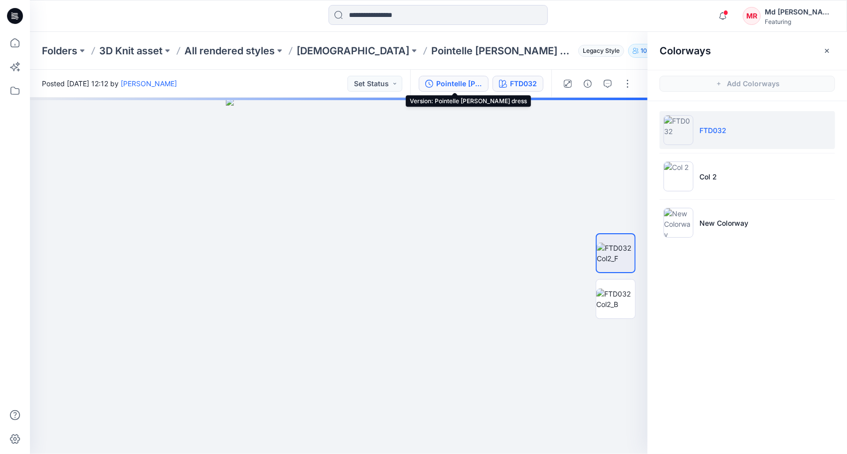
click at [448, 85] on div "Pointelle [PERSON_NAME] dress" at bounding box center [459, 83] width 46 height 11
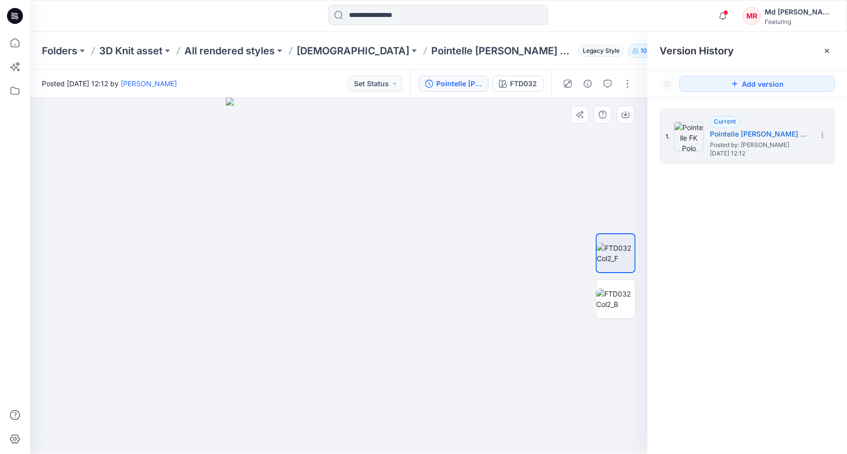
click at [449, 195] on img at bounding box center [339, 276] width 226 height 356
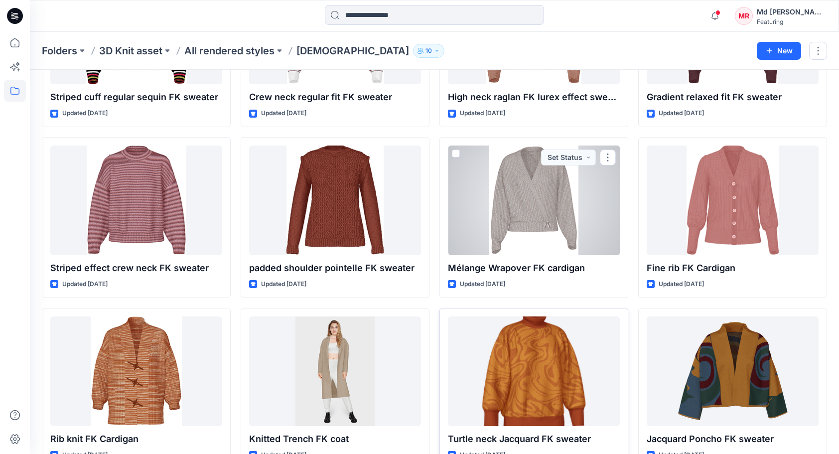
scroll to position [3785, 0]
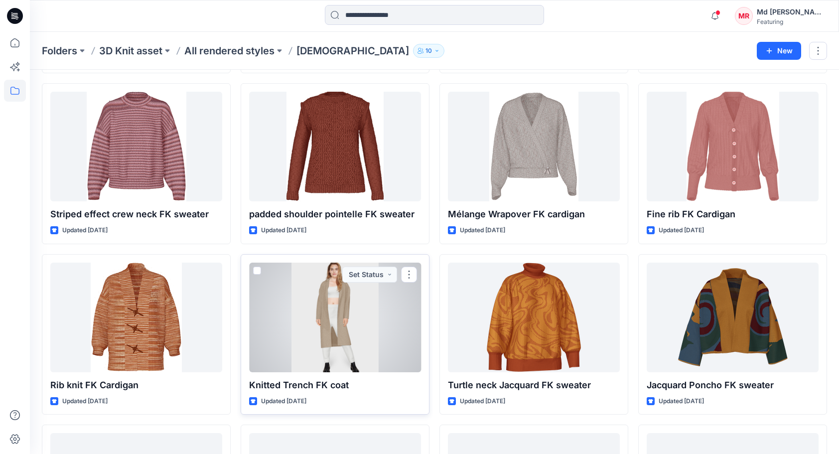
click at [335, 307] on div at bounding box center [335, 318] width 172 height 110
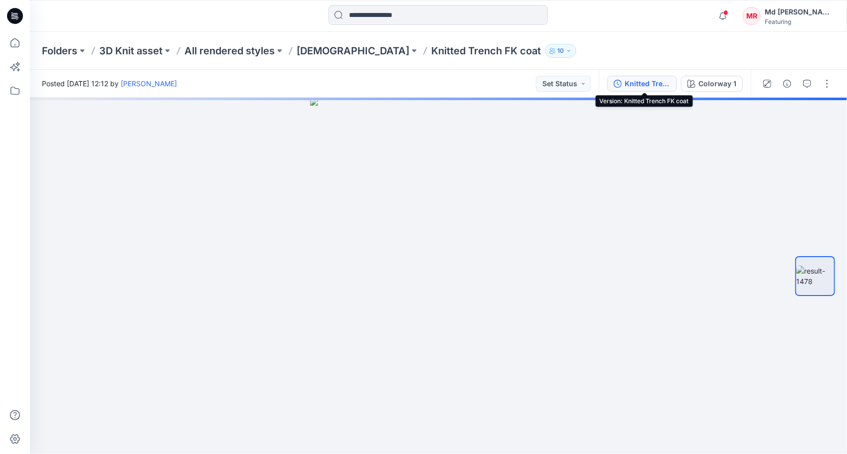
click at [645, 77] on button "Knitted Trench FK coat" at bounding box center [642, 84] width 70 height 16
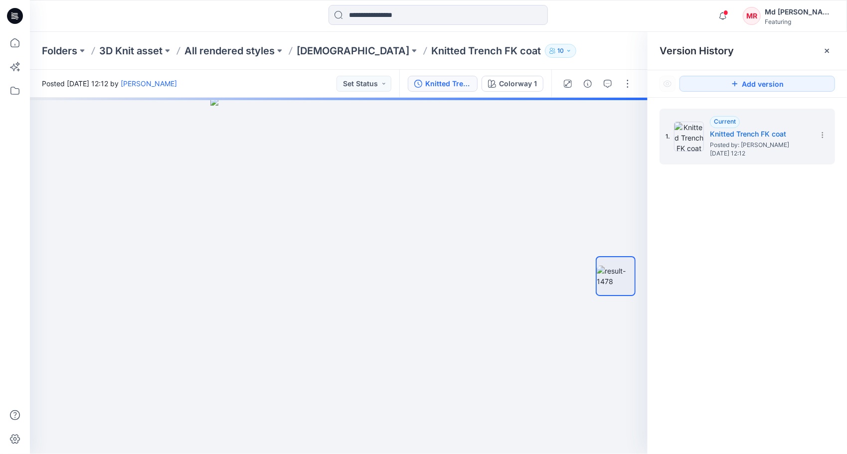
click at [519, 72] on div "Knitted Trench FK coat Colorway 1" at bounding box center [475, 84] width 152 height 28
click at [523, 78] on div "Colorway 1" at bounding box center [518, 83] width 38 height 11
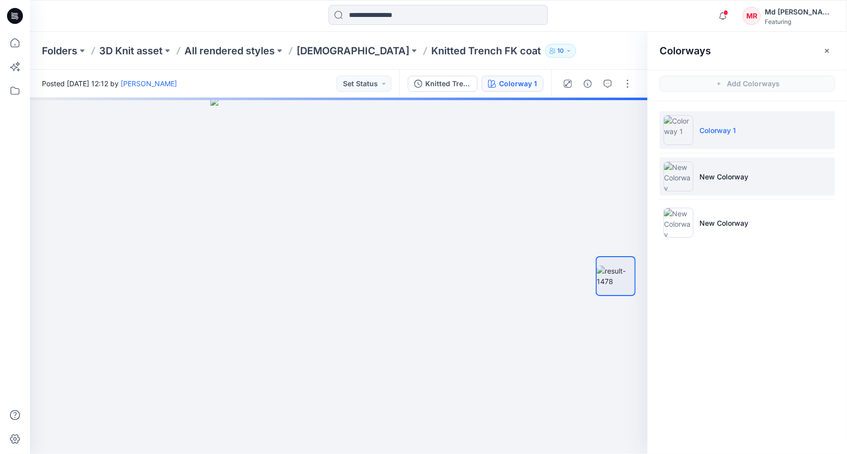
click at [723, 176] on p "New Colorway" at bounding box center [723, 176] width 49 height 10
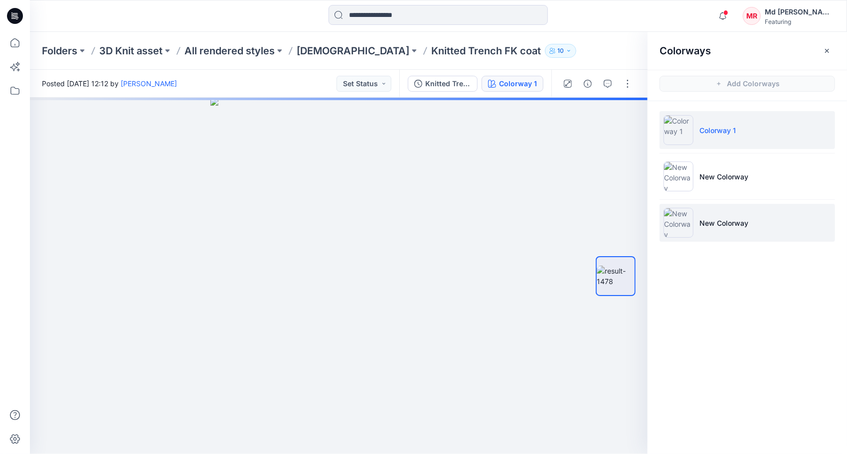
click at [728, 228] on li "New Colorway" at bounding box center [746, 223] width 175 height 38
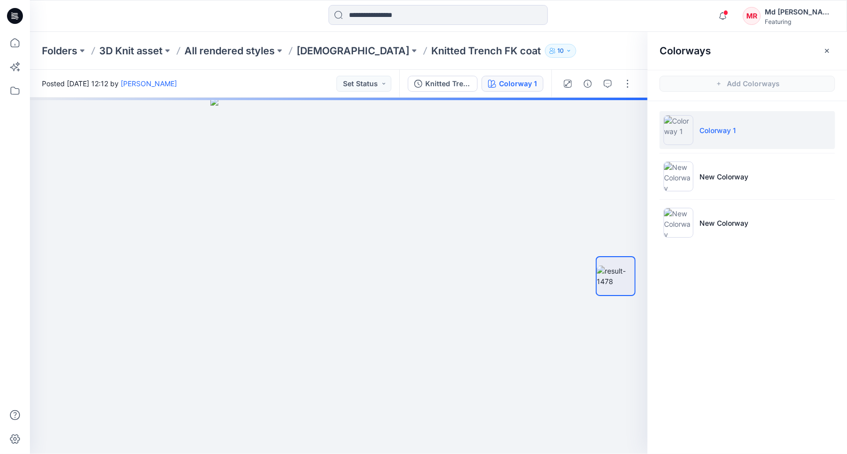
click at [712, 134] on p "Colorway 1" at bounding box center [717, 130] width 36 height 10
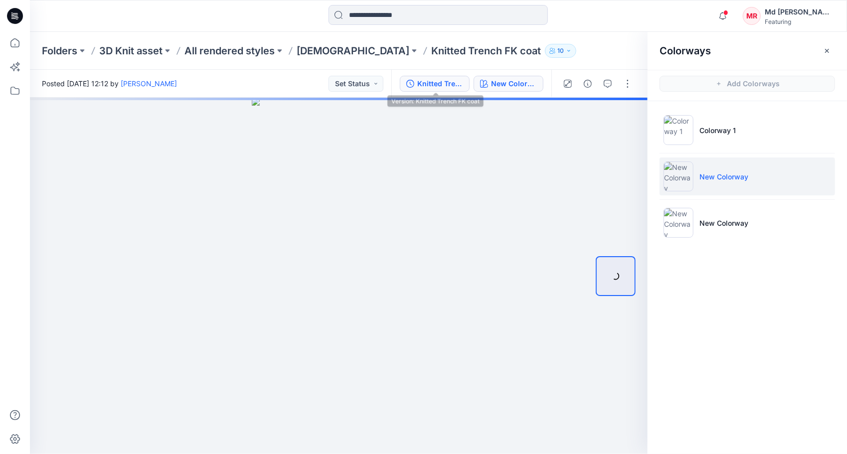
click at [446, 82] on div "Knitted Trench FK coat" at bounding box center [440, 83] width 46 height 11
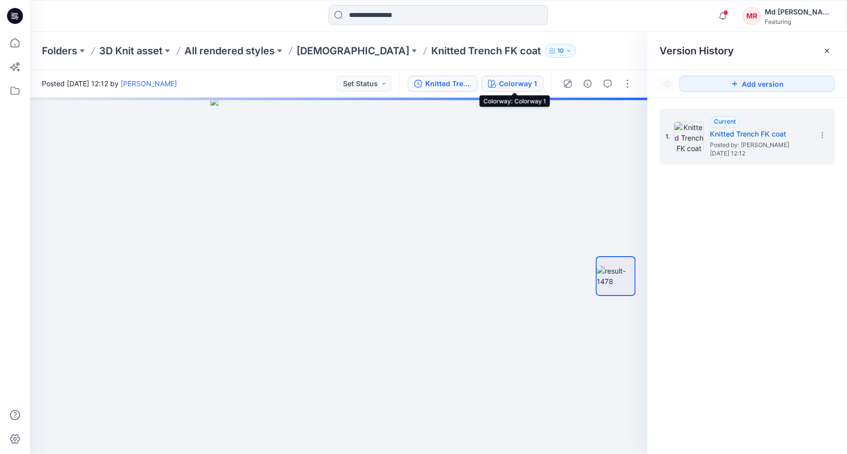
click at [507, 85] on div "Colorway 1" at bounding box center [518, 83] width 38 height 11
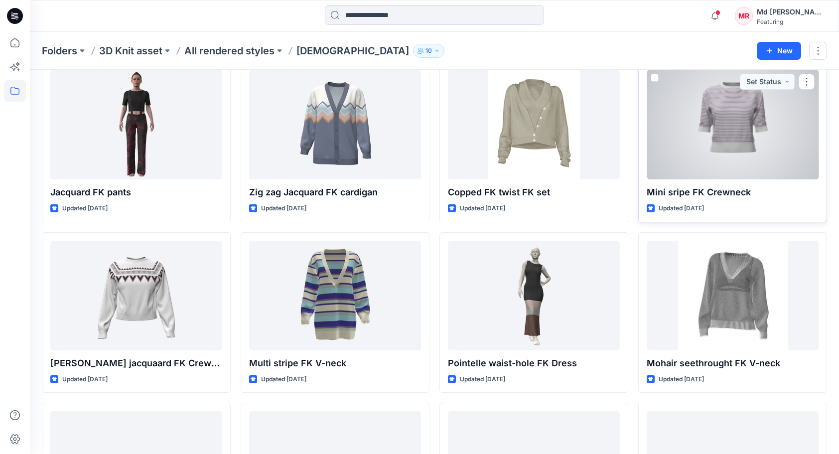
scroll to position [2401, 0]
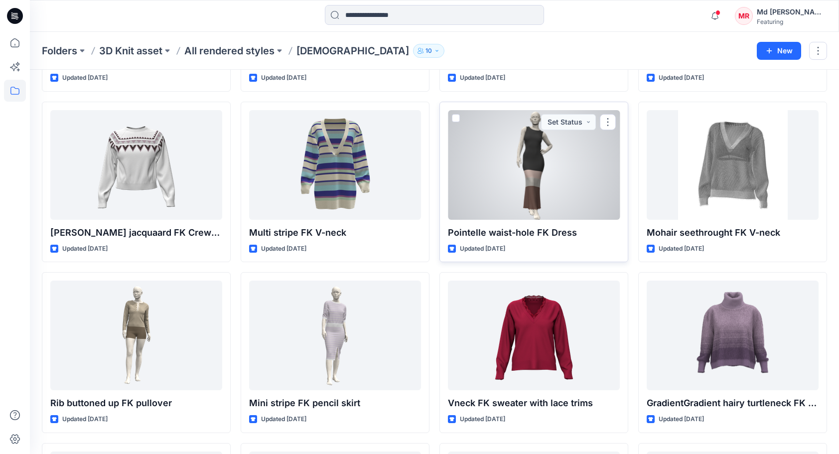
click at [508, 171] on div at bounding box center [534, 165] width 172 height 110
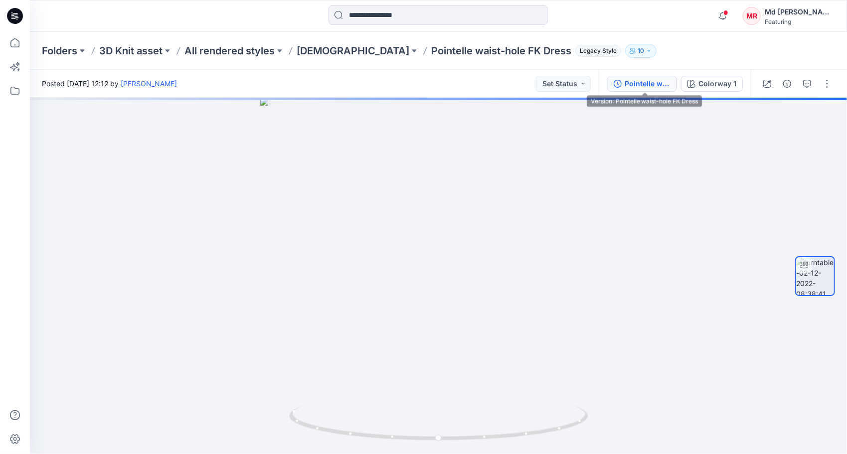
click at [647, 84] on div "Pointelle waist-hole FK Dress" at bounding box center [648, 83] width 46 height 11
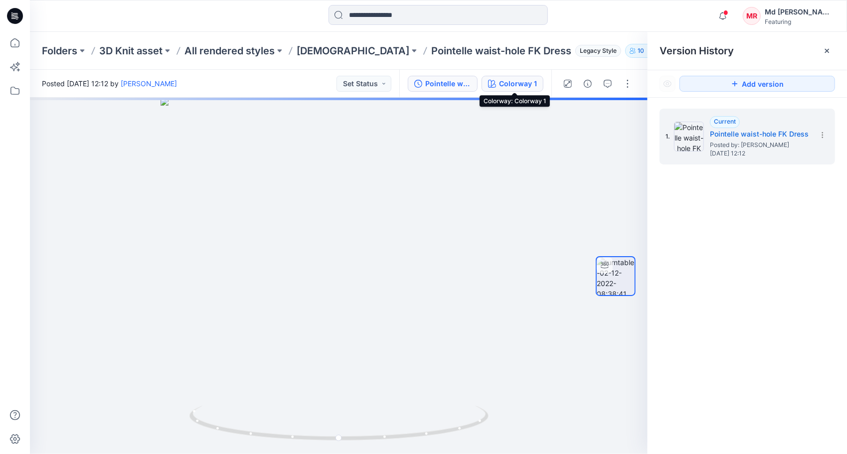
click at [524, 84] on div "Colorway 1" at bounding box center [518, 83] width 38 height 11
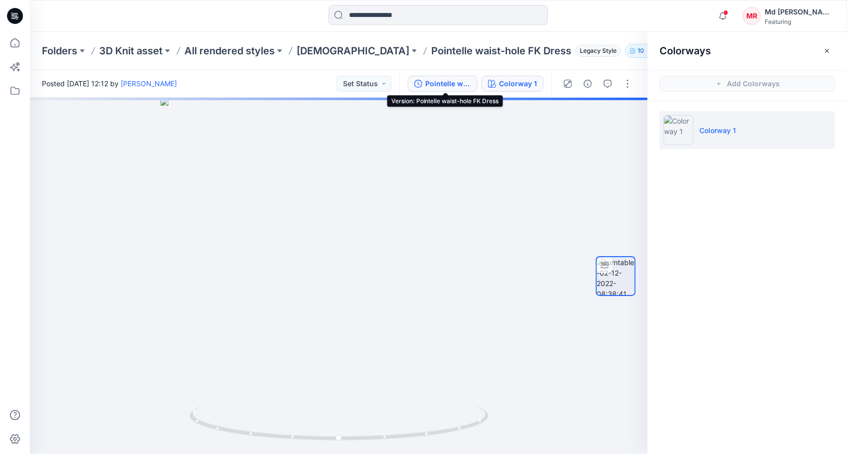
click at [435, 80] on div "Pointelle waist-hole FK Dress" at bounding box center [448, 83] width 46 height 11
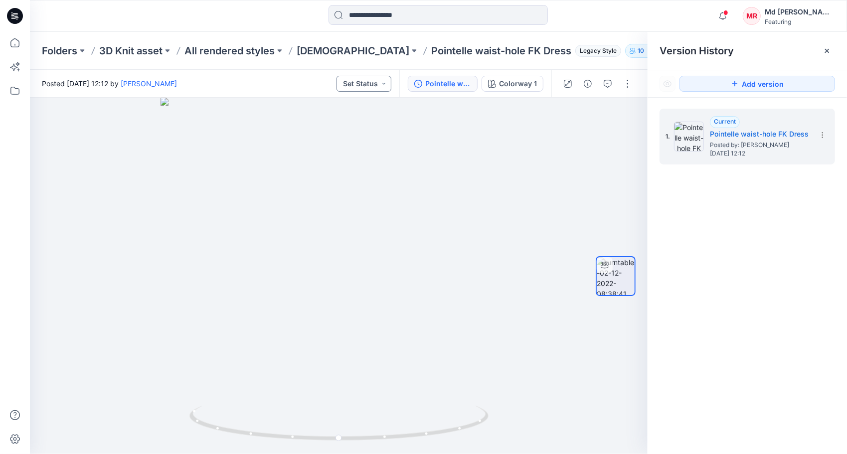
click at [359, 88] on button "Set Status" at bounding box center [363, 84] width 55 height 16
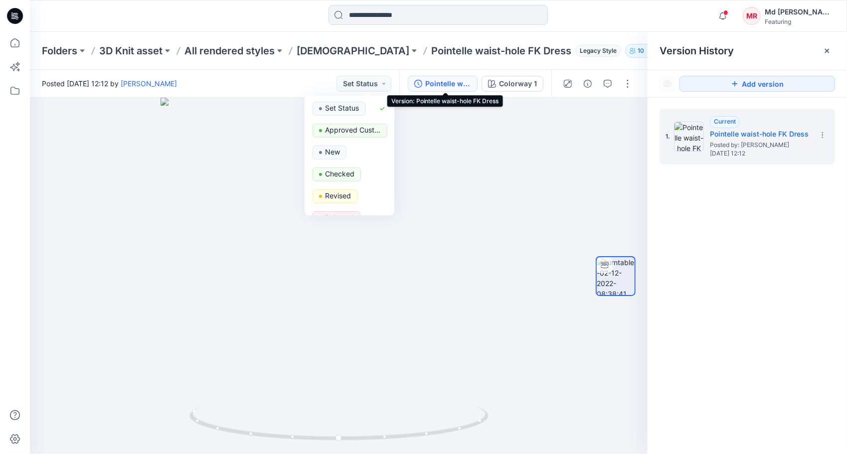
click at [435, 88] on div "Pointelle waist-hole FK Dress" at bounding box center [448, 83] width 46 height 11
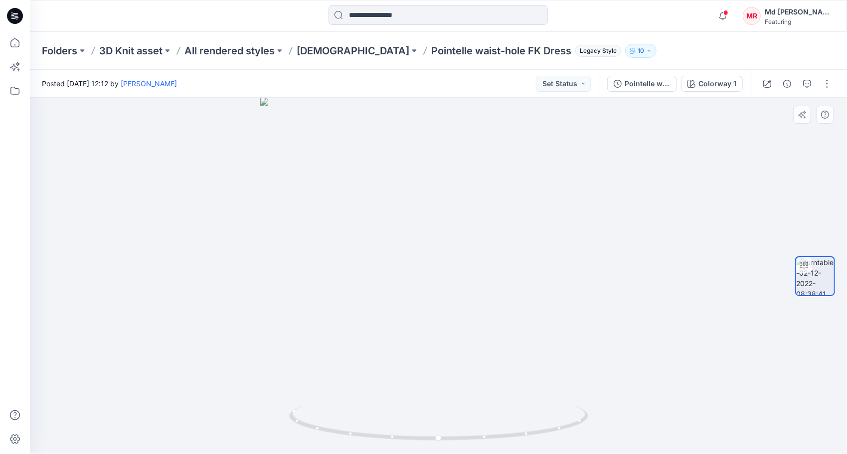
click at [722, 224] on div at bounding box center [438, 276] width 817 height 356
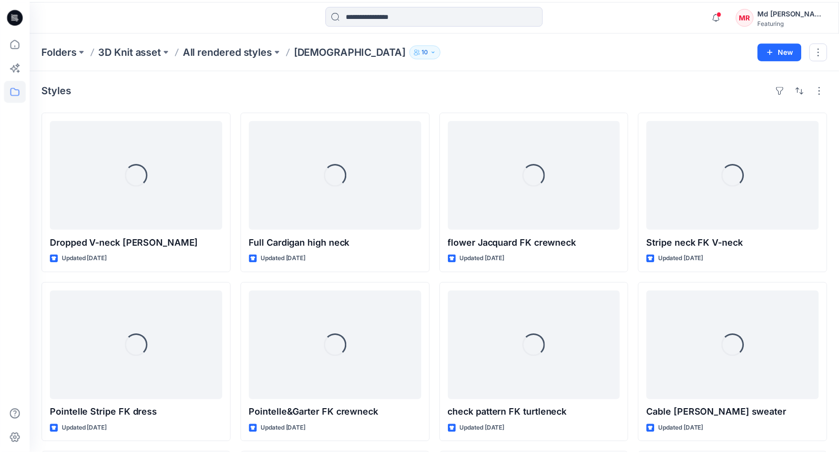
scroll to position [2401, 0]
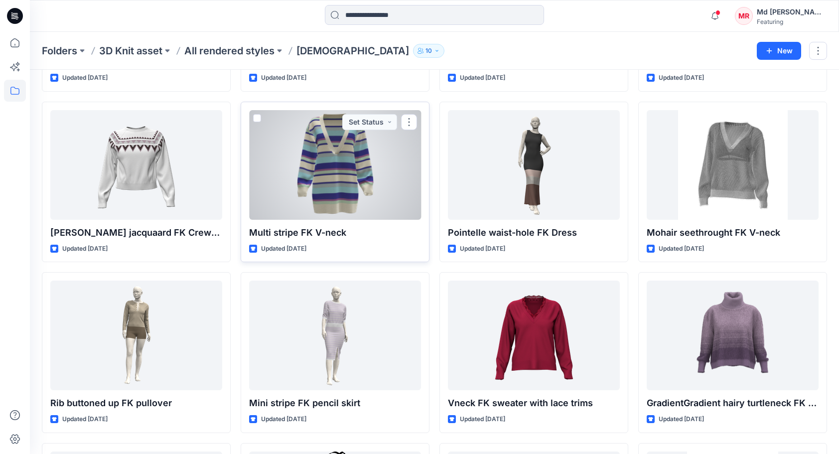
click at [339, 148] on div at bounding box center [335, 165] width 172 height 110
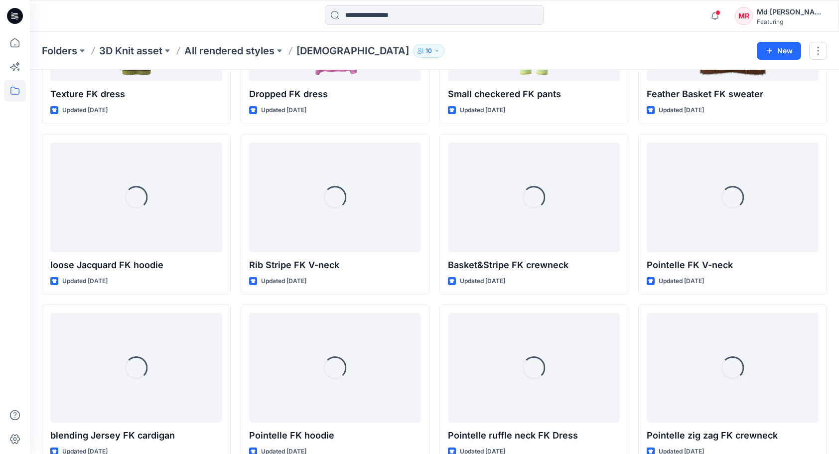
scroll to position [655, 0]
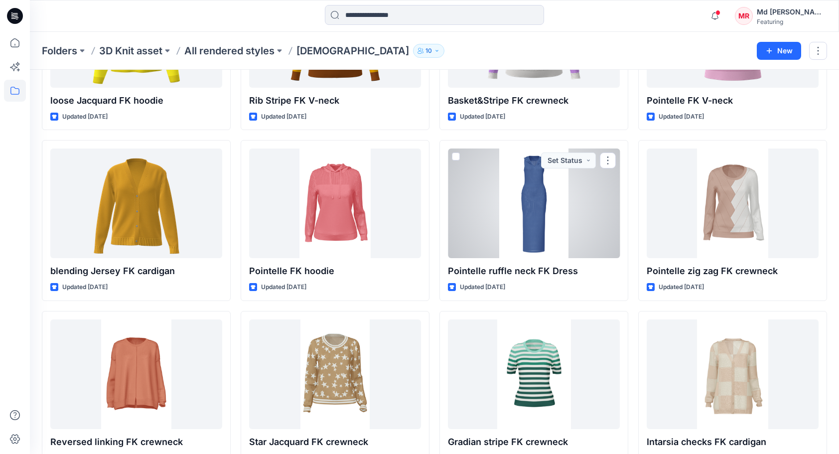
click at [527, 223] on div at bounding box center [534, 204] width 172 height 110
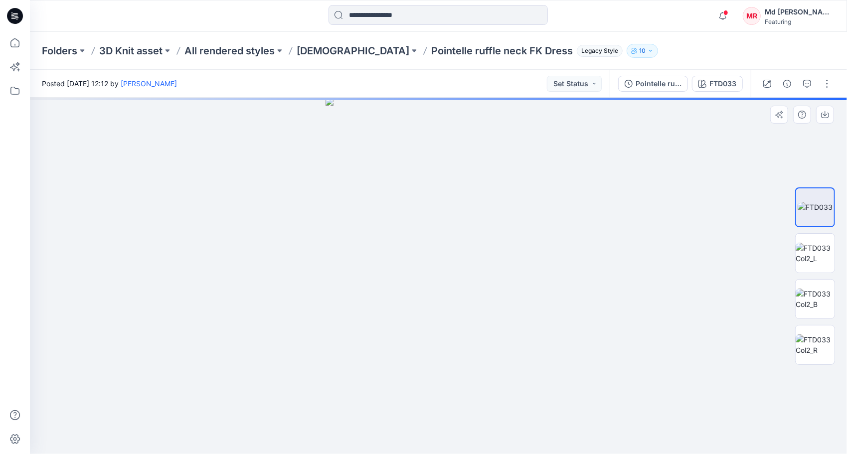
click at [814, 278] on div at bounding box center [815, 276] width 40 height 249
click at [817, 335] on img at bounding box center [815, 344] width 39 height 21
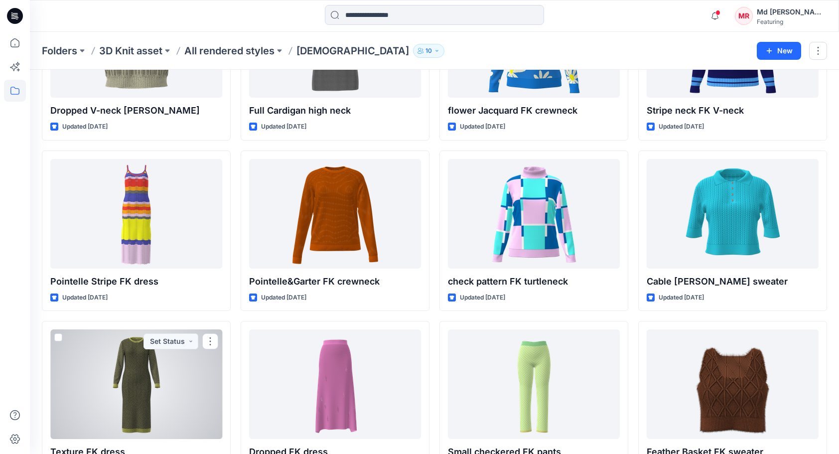
scroll to position [269, 0]
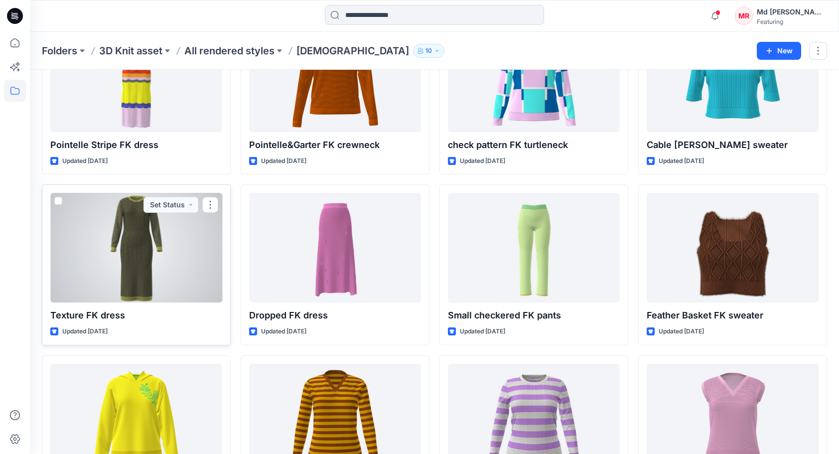
click at [129, 277] on div at bounding box center [136, 248] width 172 height 110
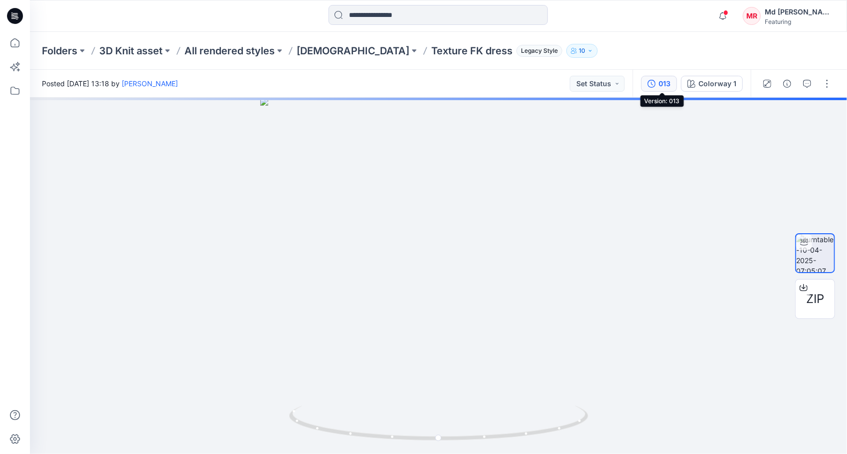
click at [648, 83] on button "013" at bounding box center [659, 84] width 36 height 16
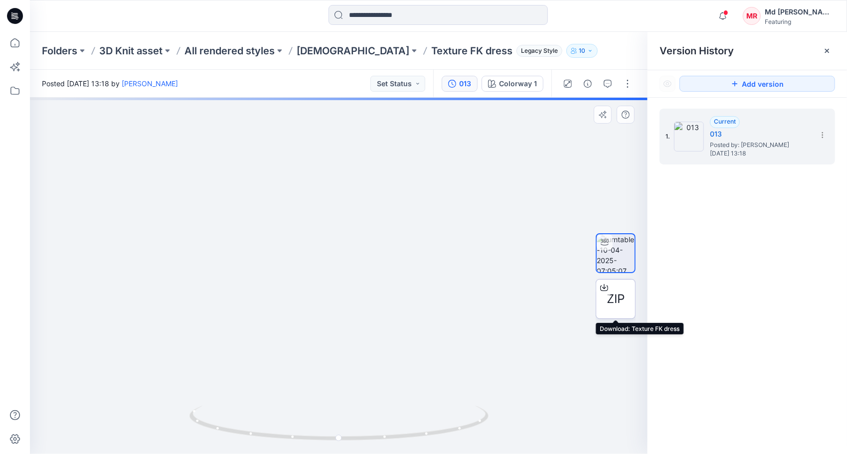
click at [606, 287] on icon at bounding box center [604, 288] width 8 height 8
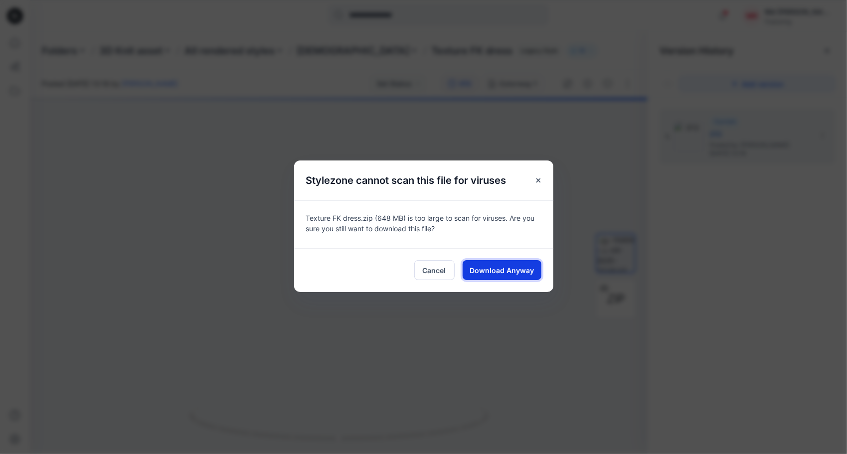
click at [508, 271] on span "Download Anyway" at bounding box center [502, 270] width 64 height 10
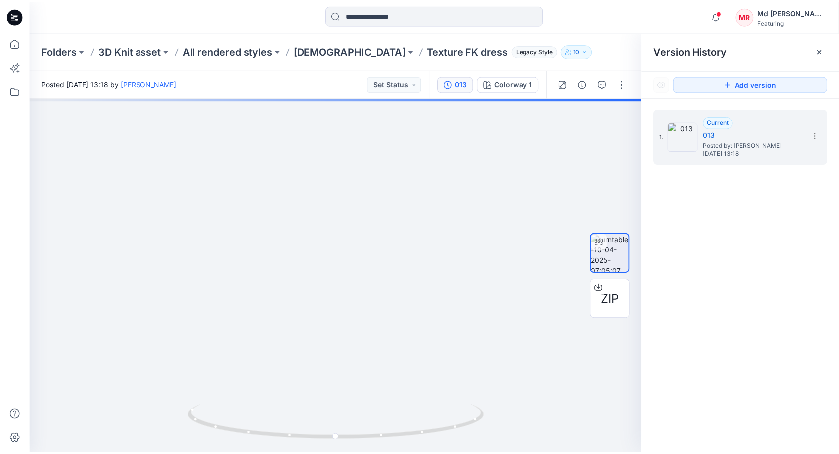
scroll to position [269, 0]
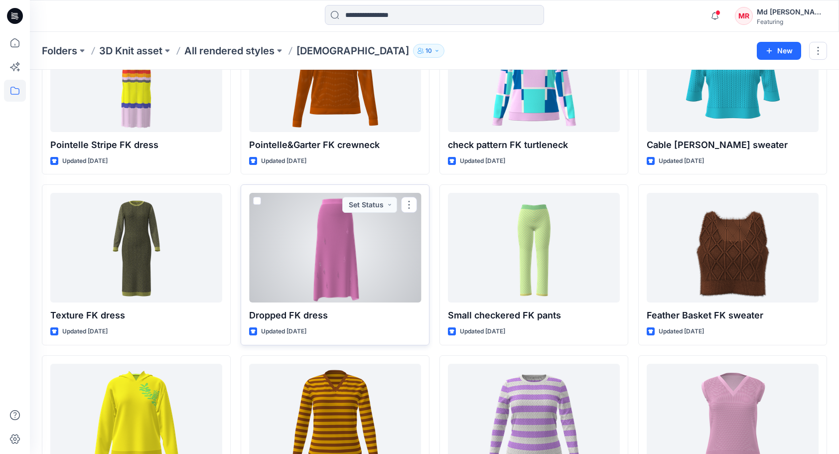
click at [319, 253] on div at bounding box center [335, 248] width 172 height 110
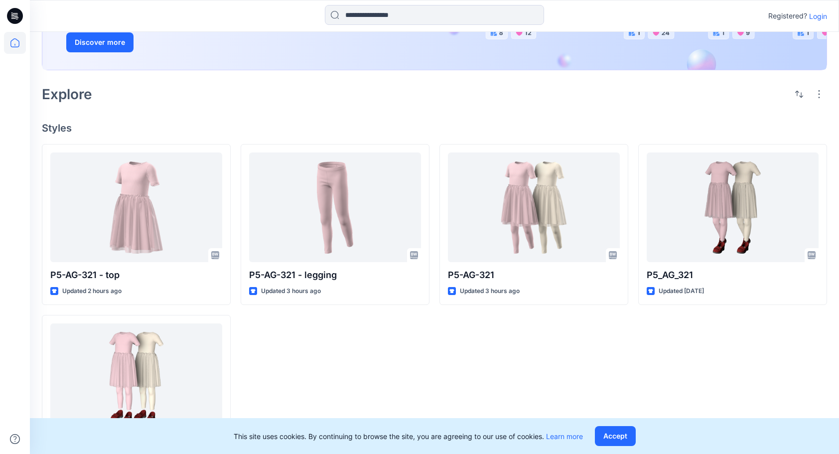
scroll to position [184, 0]
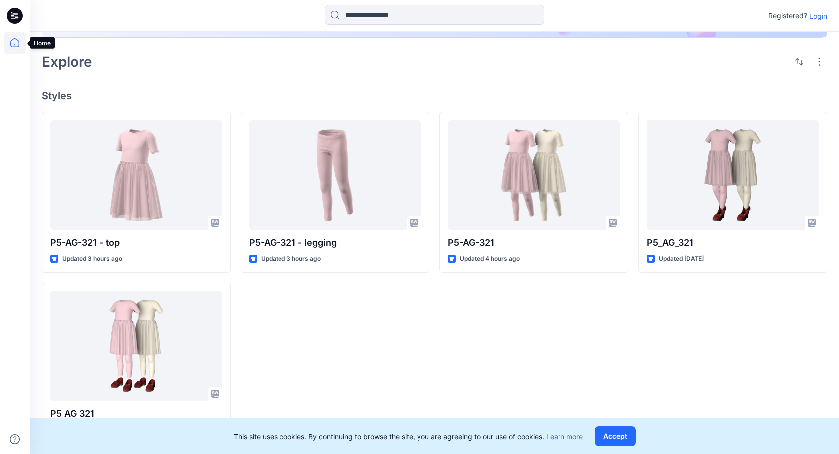
click at [11, 45] on icon at bounding box center [15, 43] width 22 height 22
click at [21, 8] on icon at bounding box center [15, 16] width 16 height 32
click at [14, 11] on icon at bounding box center [15, 16] width 16 height 16
click at [820, 14] on p "Login" at bounding box center [819, 16] width 18 height 10
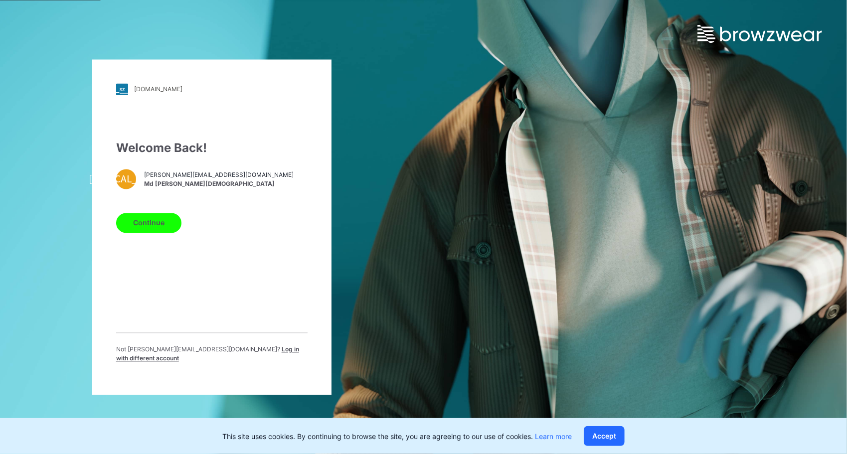
click at [159, 217] on div "Continue" at bounding box center [211, 221] width 191 height 24
click at [162, 229] on button "Continue" at bounding box center [148, 223] width 65 height 20
click at [145, 224] on button "Continue" at bounding box center [148, 223] width 65 height 20
click at [602, 439] on button "Accept" at bounding box center [604, 436] width 41 height 20
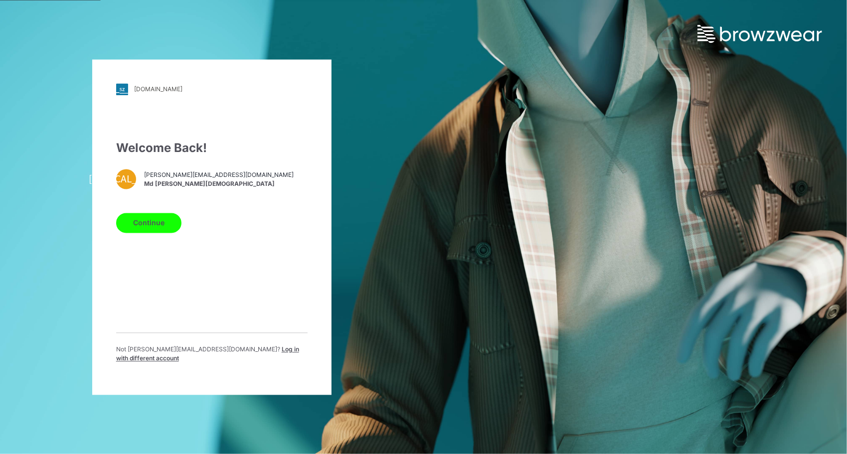
click at [149, 230] on button "Continue" at bounding box center [148, 223] width 65 height 20
click at [155, 226] on button "Continue" at bounding box center [148, 223] width 65 height 20
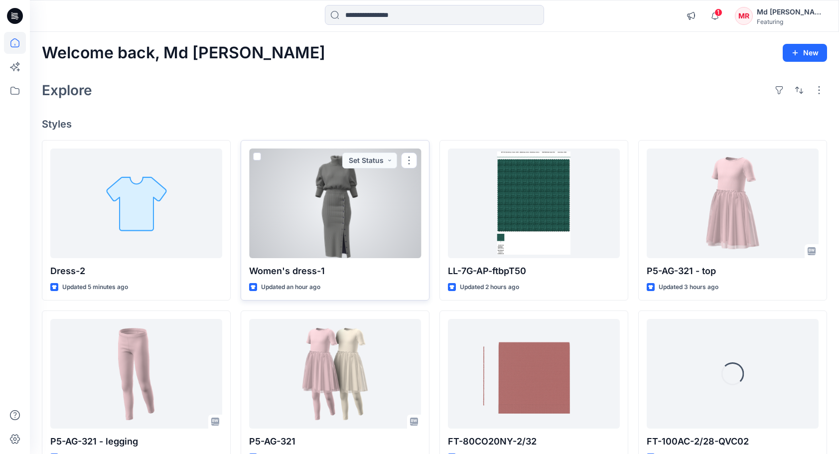
click at [347, 220] on div at bounding box center [335, 204] width 172 height 110
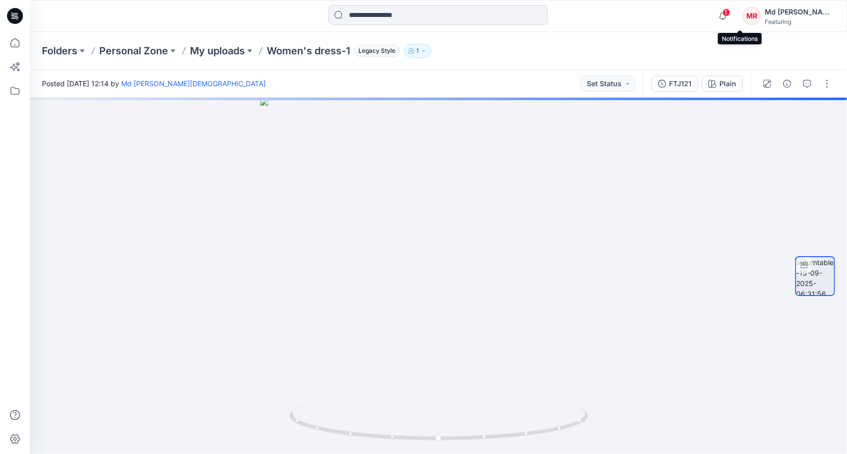
click at [730, 9] on span "1" at bounding box center [726, 12] width 8 height 8
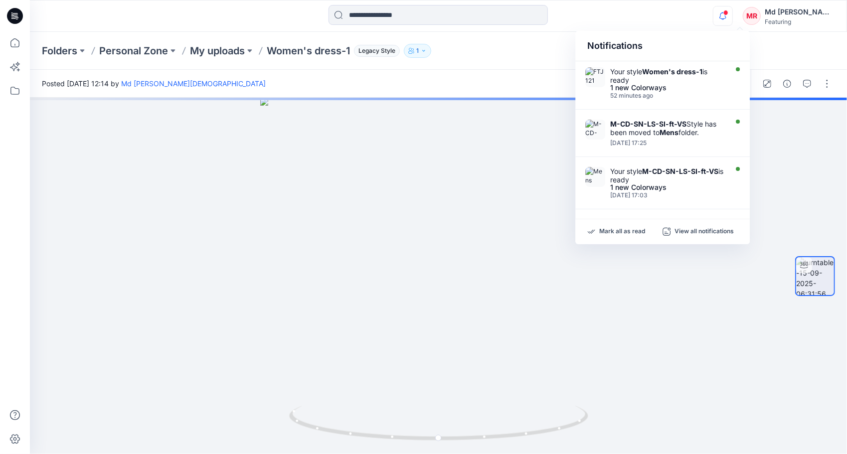
click at [732, 9] on icon "button" at bounding box center [722, 16] width 19 height 20
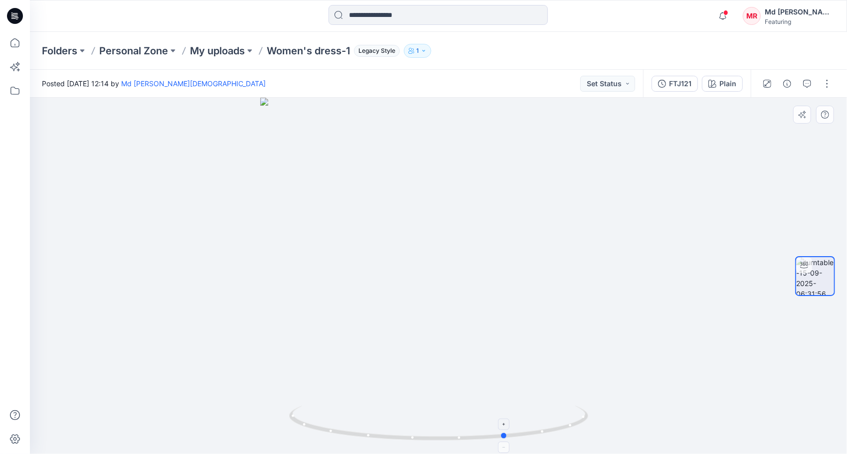
drag, startPoint x: 484, startPoint y: 434, endPoint x: 551, endPoint y: 413, distance: 71.0
click at [551, 413] on icon at bounding box center [440, 424] width 302 height 37
click at [214, 55] on p "My uploads" at bounding box center [217, 51] width 55 height 14
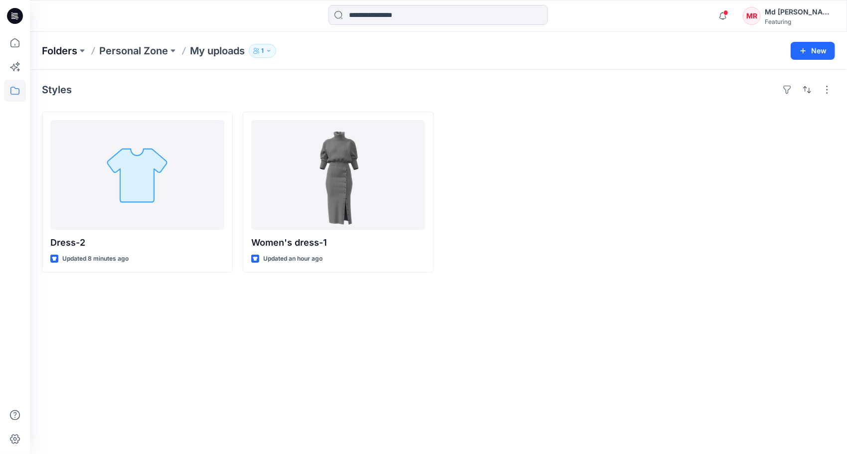
click at [58, 57] on p "Folders" at bounding box center [59, 51] width 35 height 14
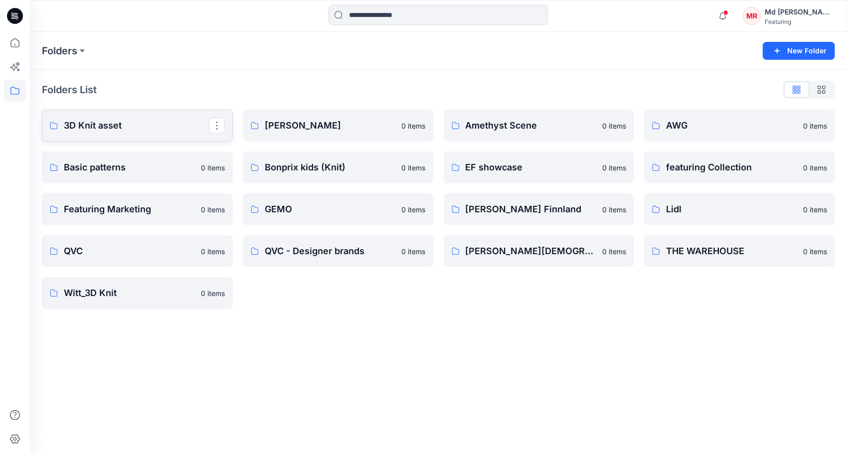
click at [117, 129] on p "3D Knit asset" at bounding box center [136, 126] width 145 height 14
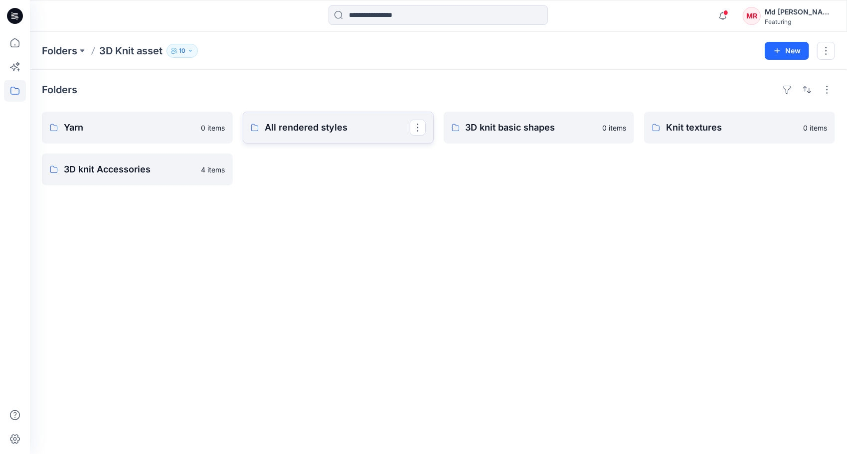
click at [314, 134] on link "All rendered styles" at bounding box center [338, 128] width 191 height 32
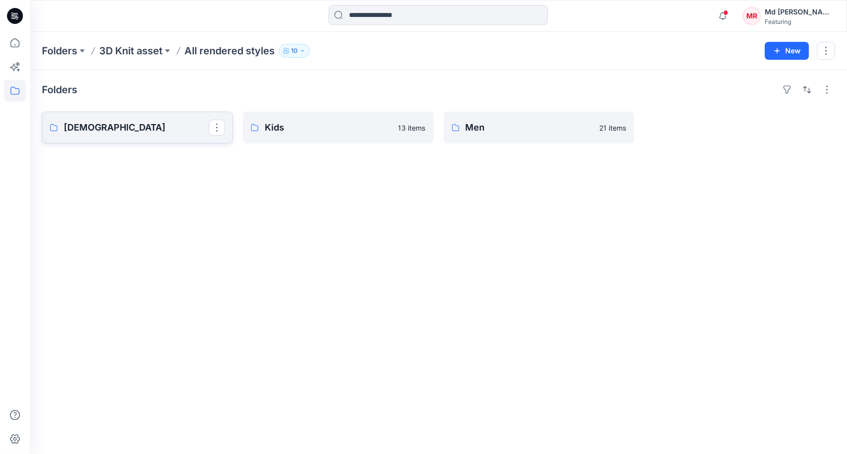
click at [135, 132] on p "Ladies" at bounding box center [136, 128] width 145 height 14
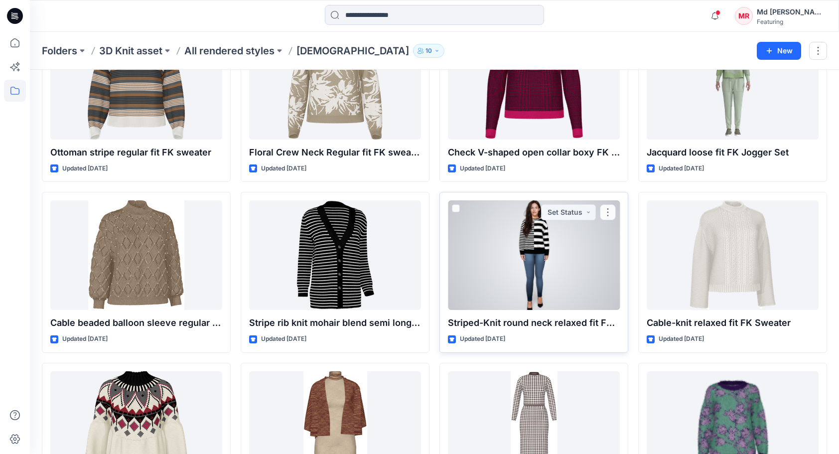
scroll to position [1740, 0]
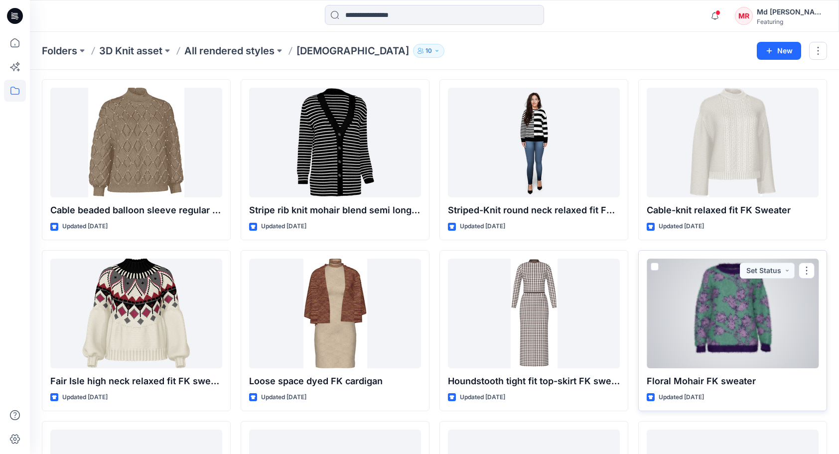
click at [717, 316] on div at bounding box center [733, 314] width 172 height 110
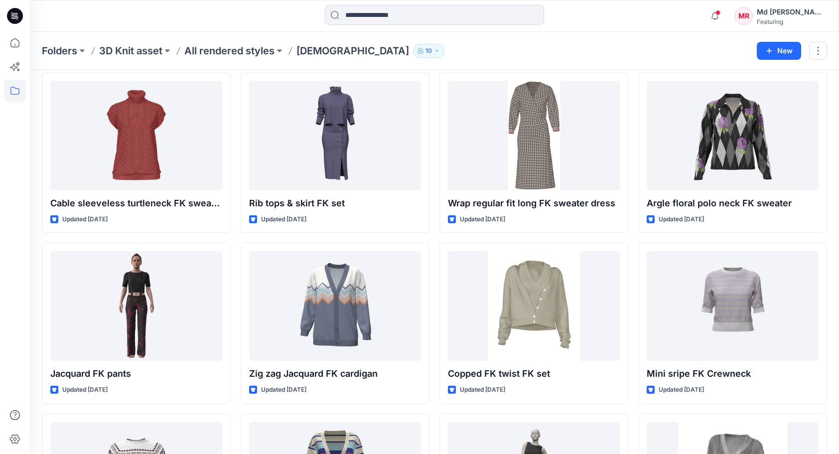
scroll to position [1839, 0]
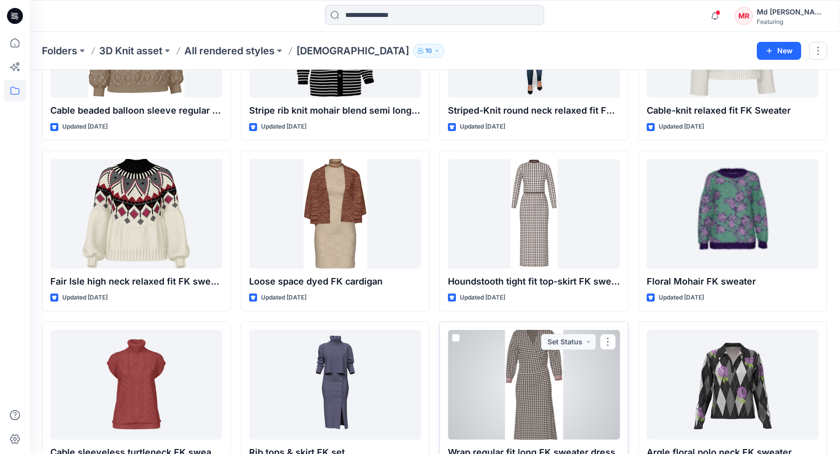
click at [528, 395] on div at bounding box center [534, 385] width 172 height 110
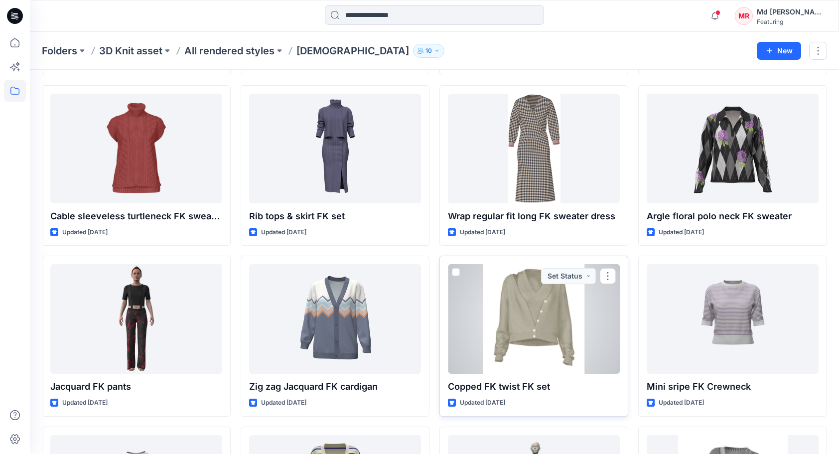
scroll to position [2089, 0]
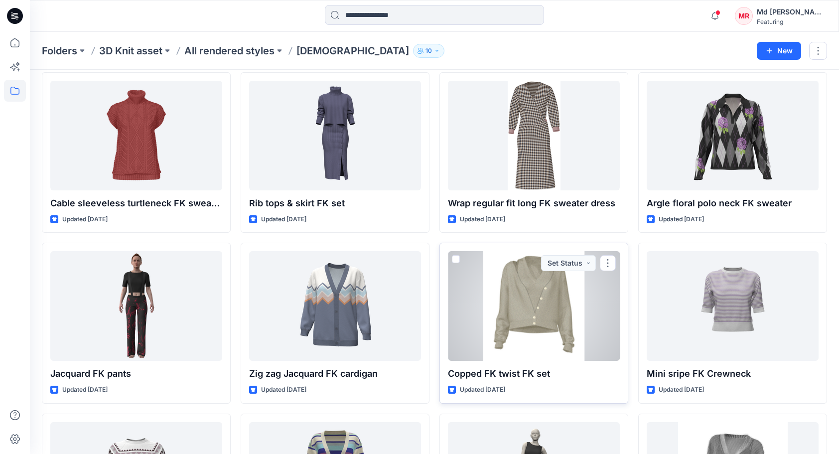
click at [530, 307] on div at bounding box center [534, 306] width 172 height 110
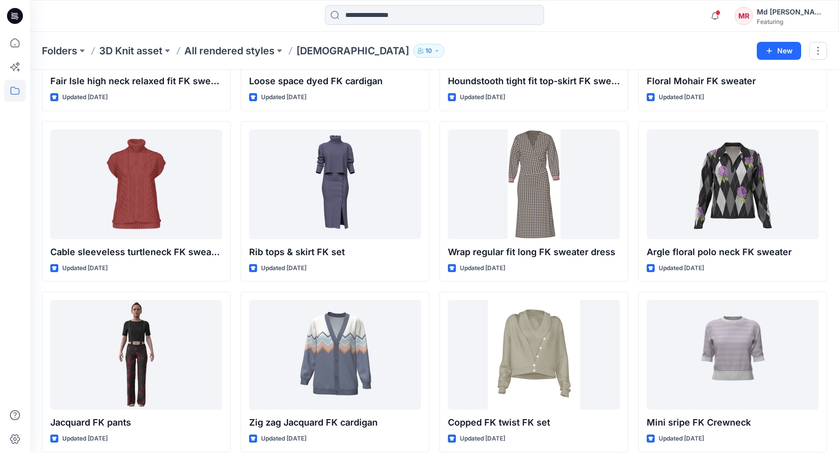
scroll to position [2251, 0]
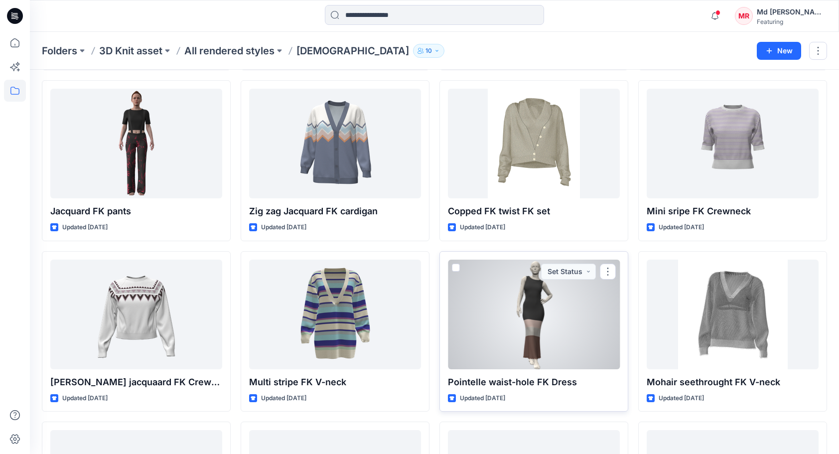
click at [528, 306] on div at bounding box center [534, 315] width 172 height 110
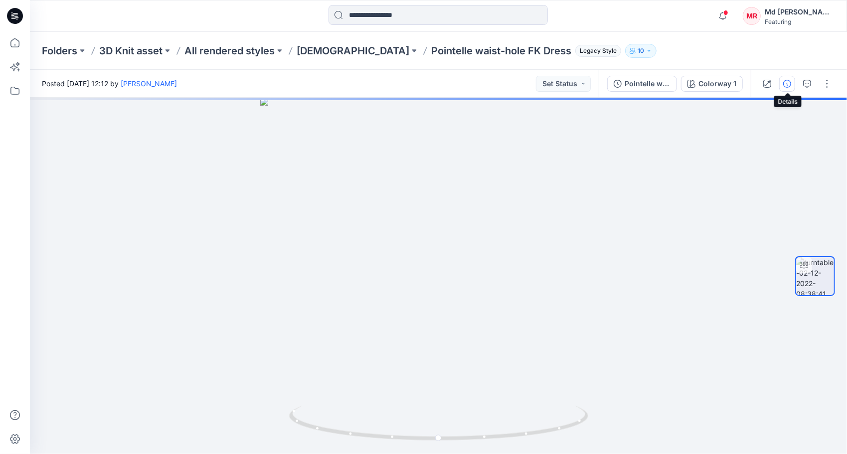
click at [795, 85] on button "button" at bounding box center [787, 84] width 16 height 16
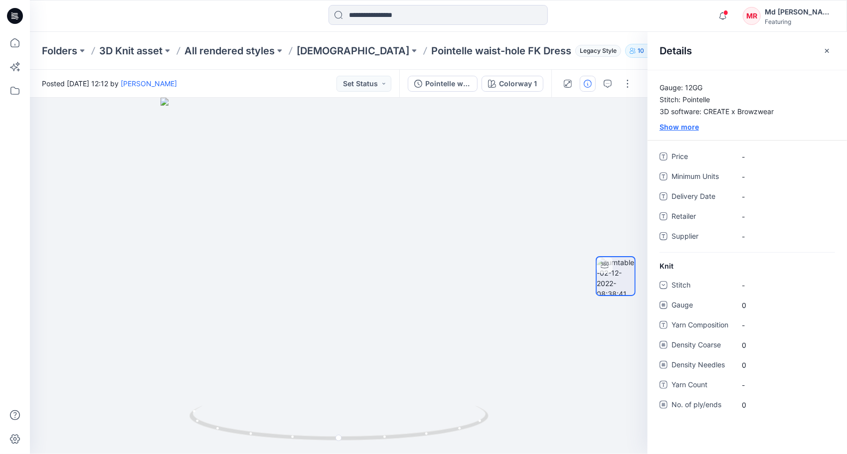
click at [673, 126] on div "Show more" at bounding box center [747, 127] width 199 height 10
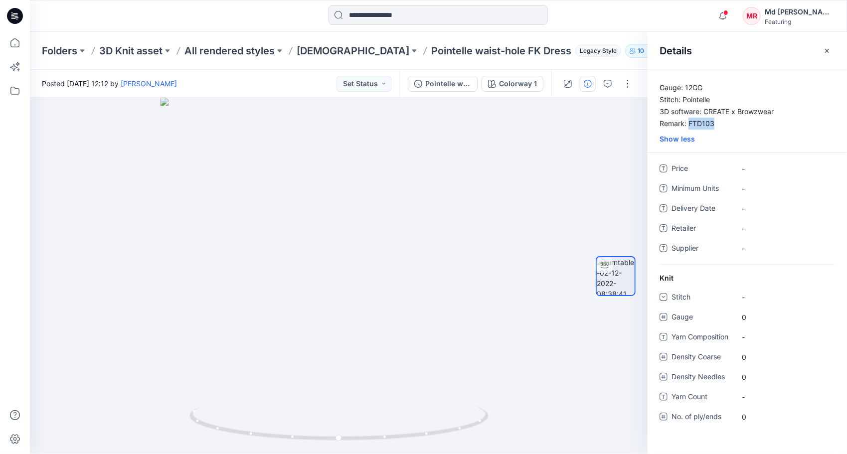
drag, startPoint x: 689, startPoint y: 123, endPoint x: 726, endPoint y: 122, distance: 36.9
click at [726, 122] on p "Gauge: 12GG Stitch: Pointelle 3D software: CREATE x Browzwear Remark: FTD103" at bounding box center [747, 106] width 199 height 48
drag, startPoint x: 726, startPoint y: 122, endPoint x: 705, endPoint y: 122, distance: 20.4
copy p "FTD103"
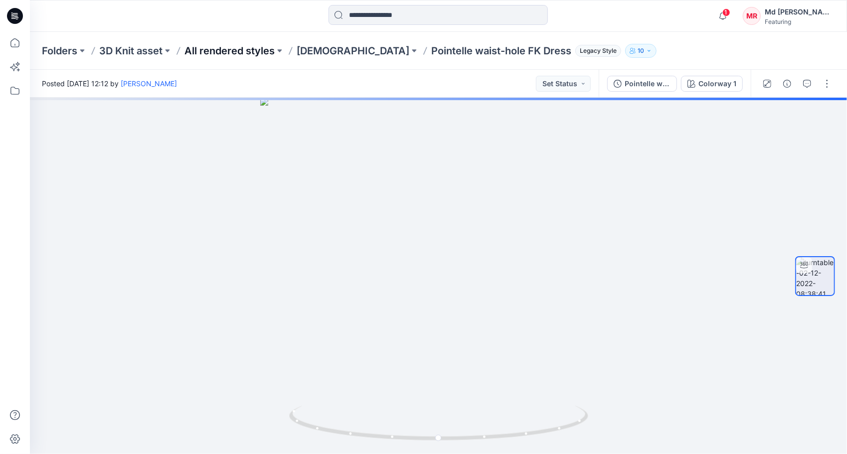
click at [224, 52] on p "All rendered styles" at bounding box center [229, 51] width 90 height 14
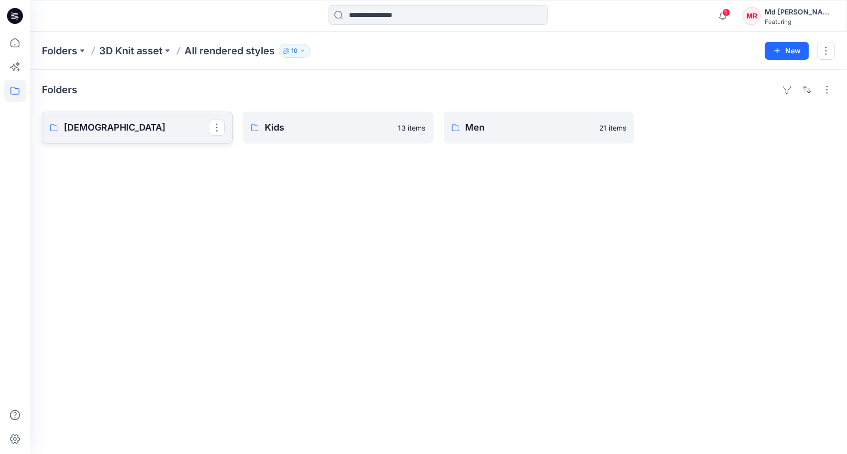
click at [141, 137] on link "Ladies" at bounding box center [137, 128] width 191 height 32
click at [63, 47] on p "Folders" at bounding box center [59, 51] width 35 height 14
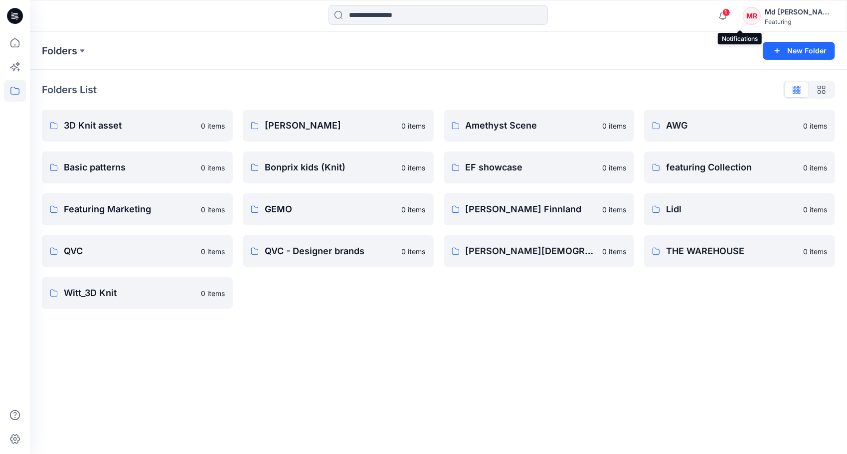
click at [730, 14] on span "1" at bounding box center [726, 12] width 8 height 8
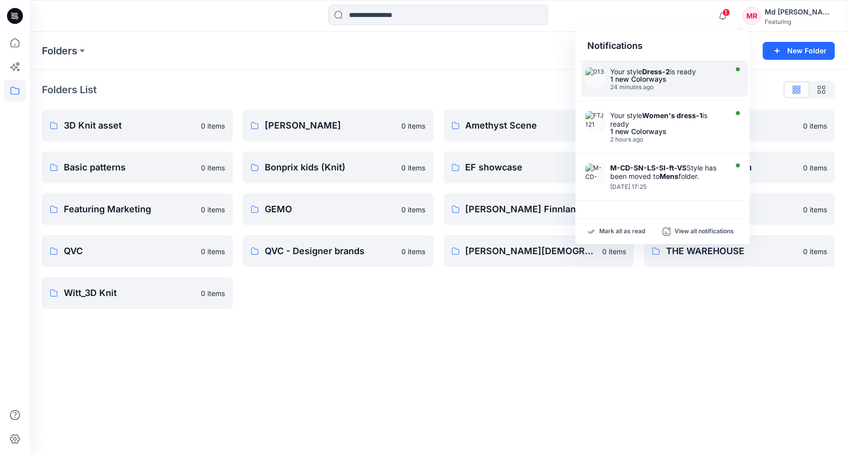
click at [626, 84] on div "24 minutes ago" at bounding box center [667, 87] width 115 height 7
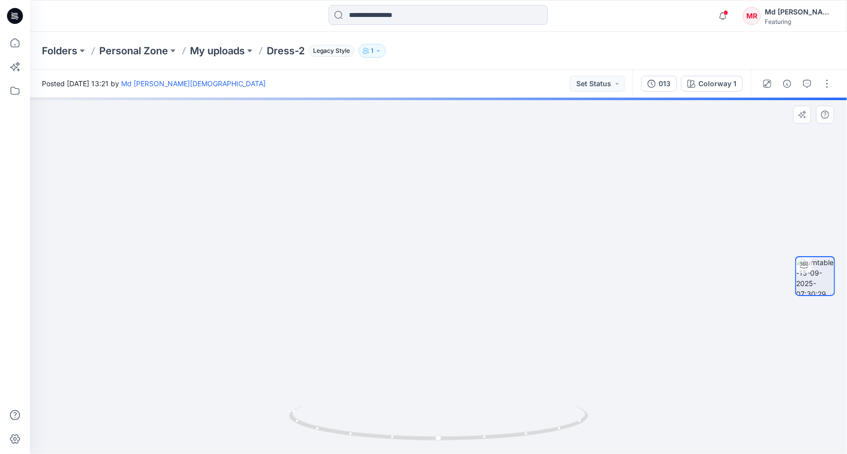
drag, startPoint x: 449, startPoint y: 189, endPoint x: 465, endPoint y: 366, distance: 178.2
click at [465, 366] on img at bounding box center [454, 227] width 909 height 456
drag, startPoint x: 444, startPoint y: 441, endPoint x: 740, endPoint y: 391, distance: 300.8
click at [740, 391] on div at bounding box center [438, 276] width 817 height 356
click at [474, 443] on div at bounding box center [438, 276] width 817 height 356
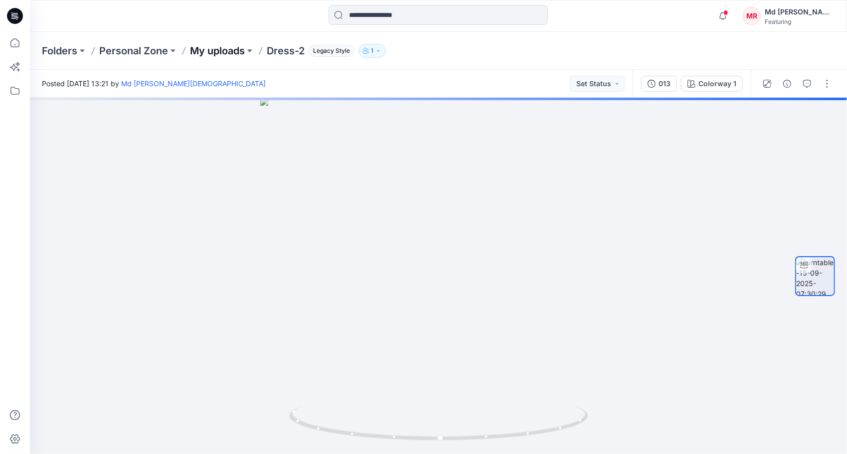
click at [220, 51] on p "My uploads" at bounding box center [217, 51] width 55 height 14
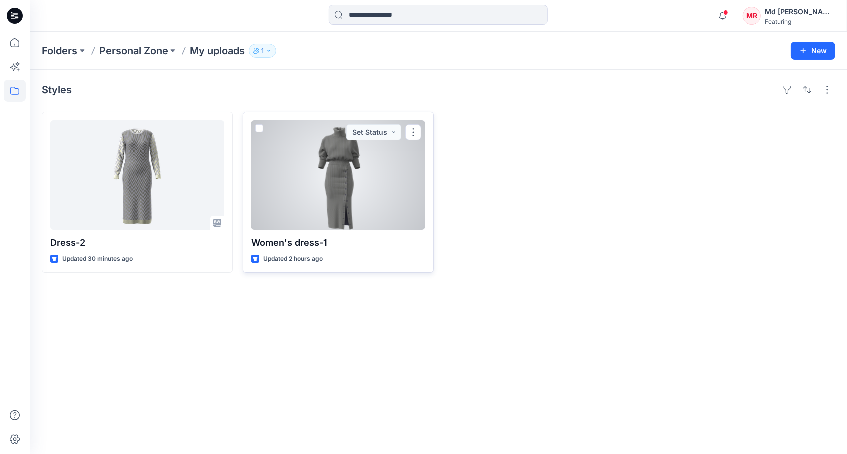
click at [363, 185] on div at bounding box center [338, 175] width 174 height 110
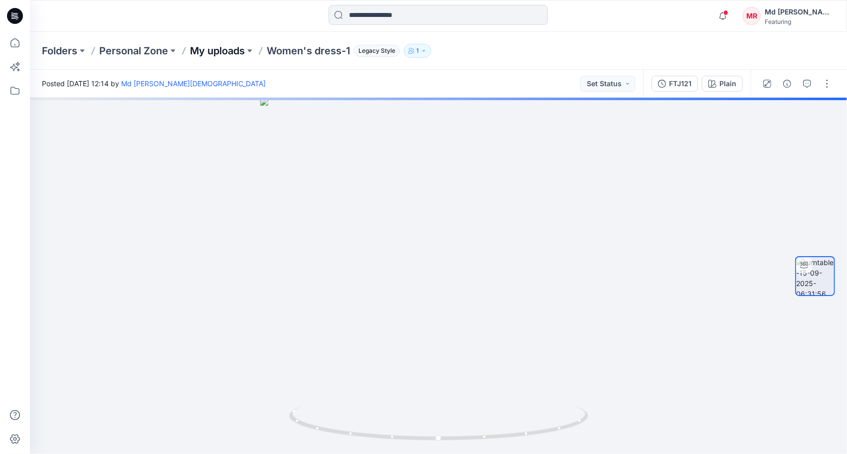
click at [223, 48] on p "My uploads" at bounding box center [217, 51] width 55 height 14
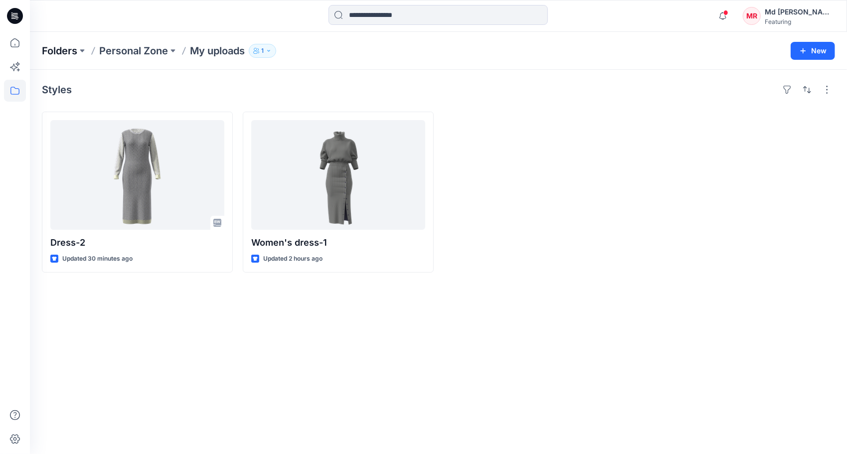
click at [61, 51] on p "Folders" at bounding box center [59, 51] width 35 height 14
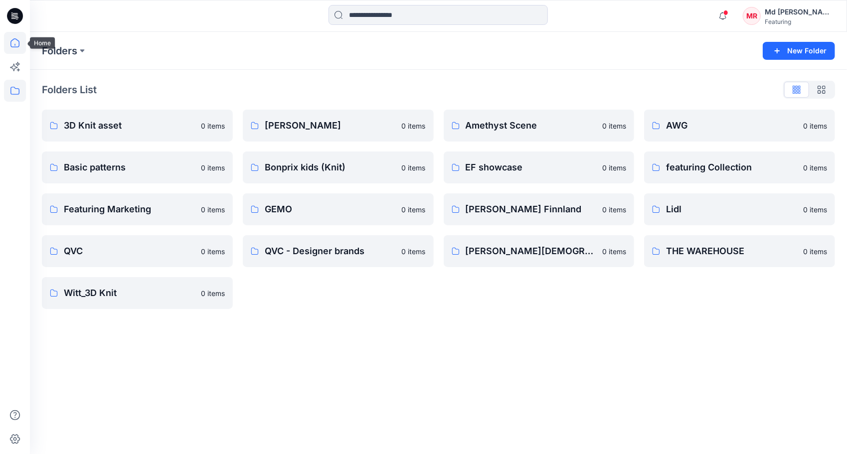
click at [20, 43] on icon at bounding box center [15, 43] width 22 height 22
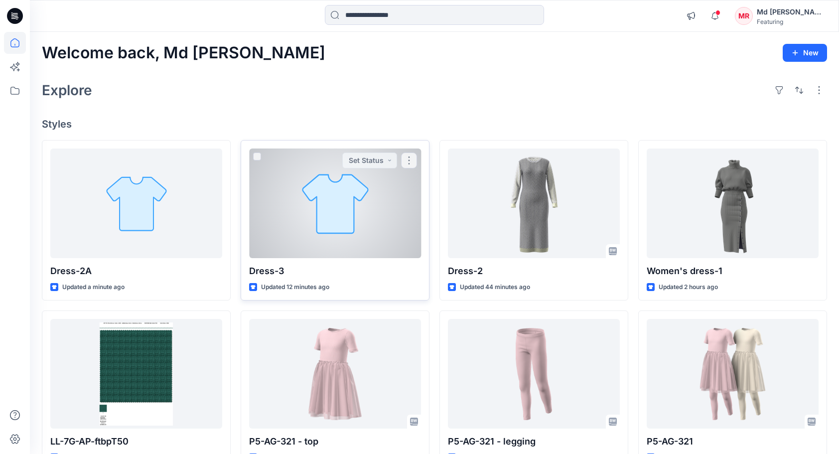
click at [371, 222] on div at bounding box center [335, 204] width 172 height 110
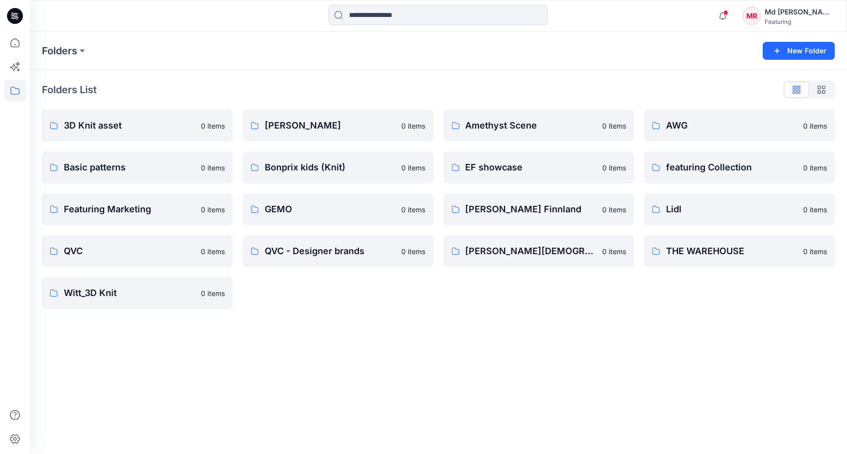
click at [415, 316] on div "Folders List 3D Knit asset 0 items Basic patterns 0 items Featuring Marketing 0…" at bounding box center [438, 195] width 817 height 251
click at [517, 251] on p "Rabiul Islam Robi's Personal Zone" at bounding box center [531, 251] width 131 height 14
click at [366, 387] on div "Folders New Folder Folders List 3D Knit asset 0 items Basic patterns 0 items Fe…" at bounding box center [438, 243] width 817 height 422
click at [415, 313] on div "Folders List 3D Knit asset 0 items Basic patterns 0 items Featuring Marketing 0…" at bounding box center [438, 195] width 817 height 251
click at [397, 341] on div "Folders New Folder Folders List 3D Knit asset 0 items Basic patterns 0 items Fe…" at bounding box center [438, 243] width 817 height 422
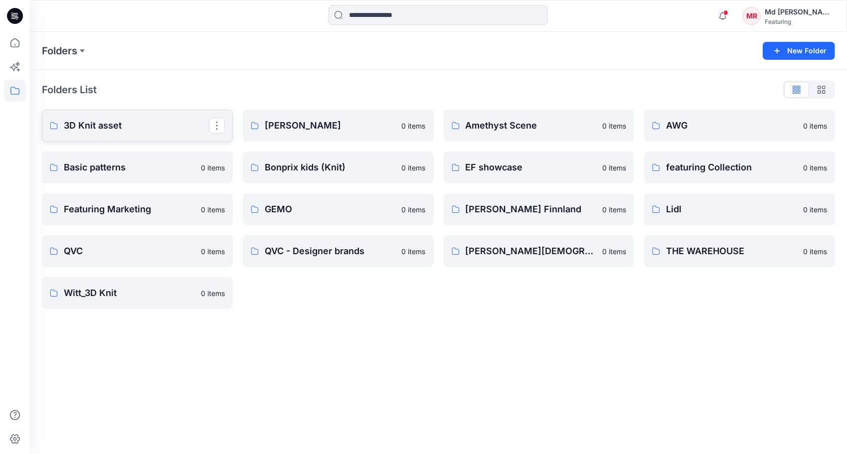
click at [115, 127] on p "3D Knit asset" at bounding box center [136, 126] width 145 height 14
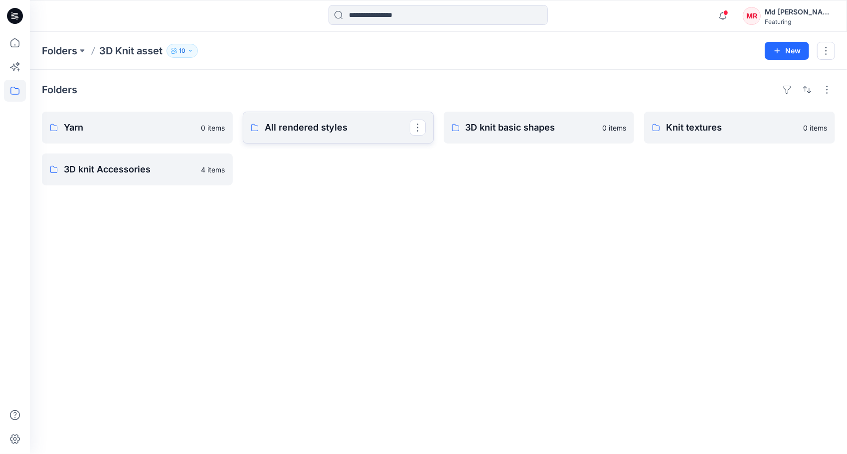
click at [326, 117] on link "All rendered styles" at bounding box center [338, 128] width 191 height 32
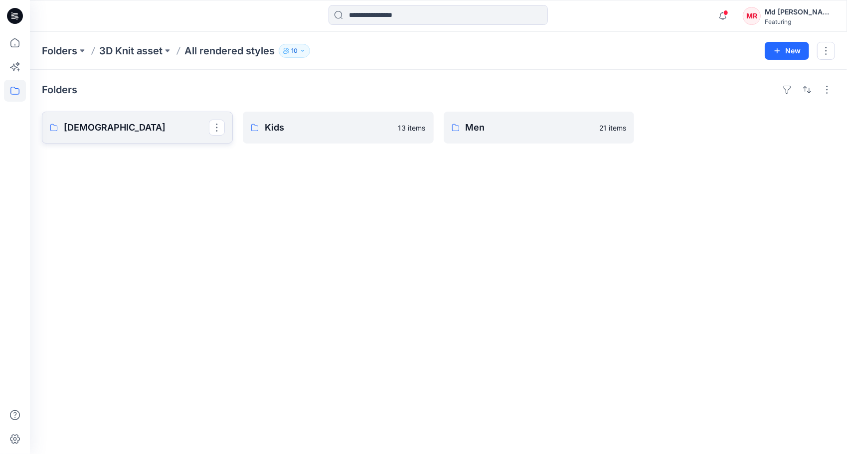
click at [118, 135] on link "[DEMOGRAPHIC_DATA]" at bounding box center [137, 128] width 191 height 32
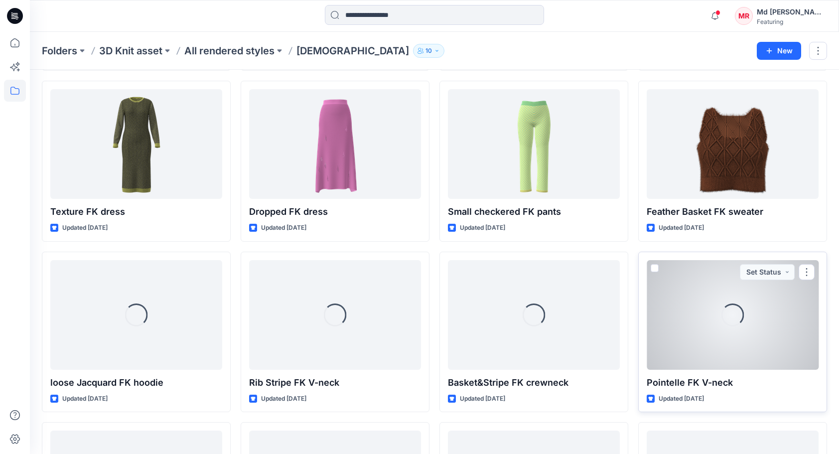
scroll to position [355, 0]
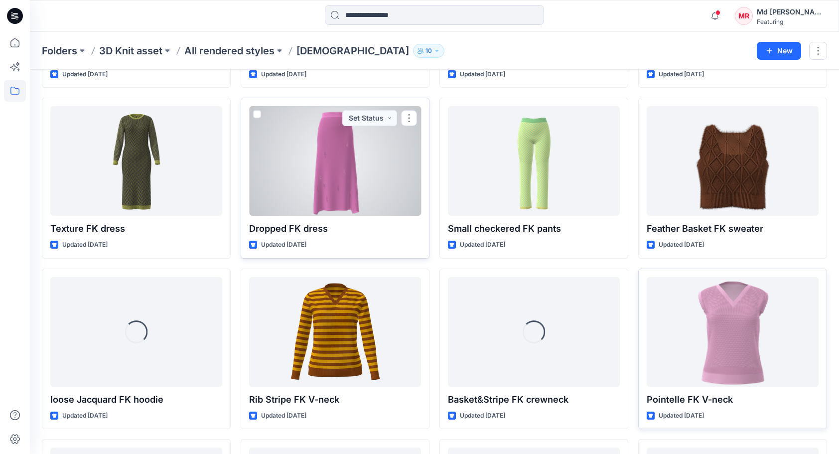
click at [345, 188] on div at bounding box center [335, 161] width 172 height 110
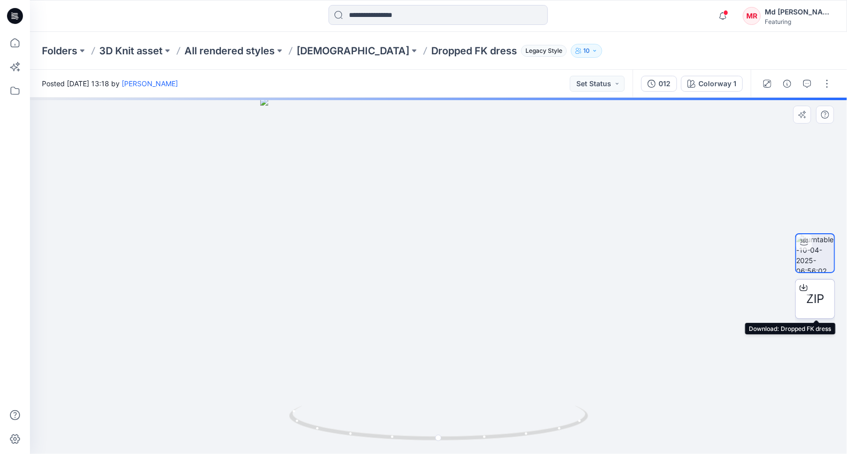
click at [808, 288] on div at bounding box center [804, 288] width 16 height 16
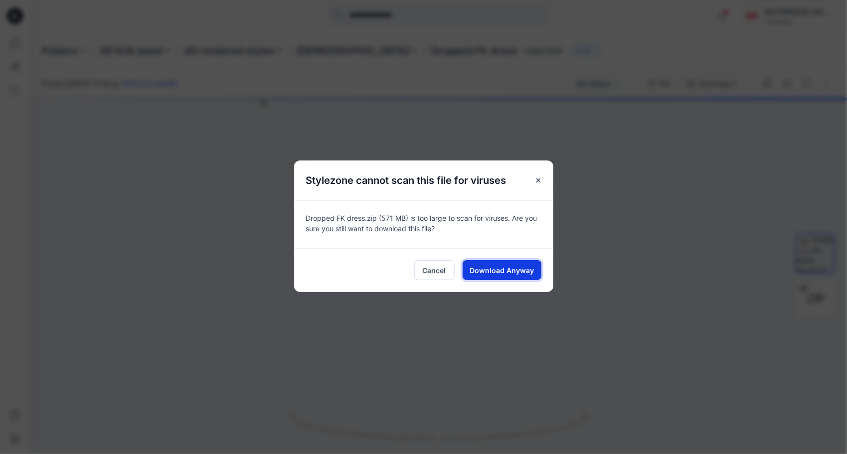
click at [520, 269] on span "Download Anyway" at bounding box center [502, 270] width 64 height 10
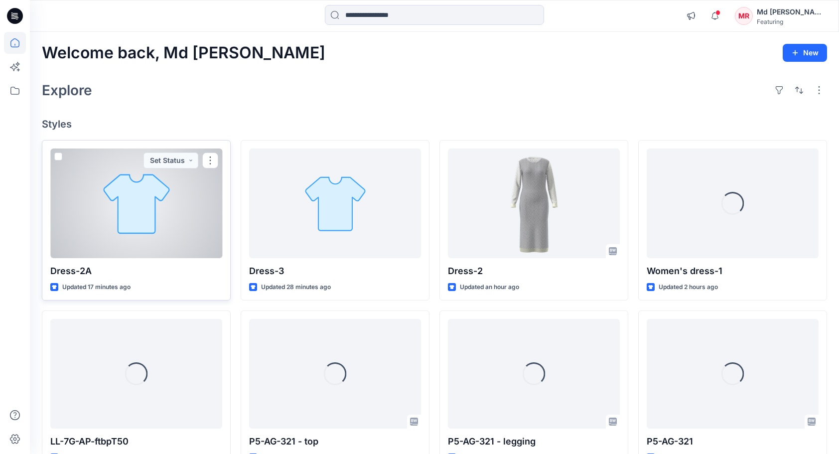
click at [145, 200] on div at bounding box center [136, 204] width 172 height 110
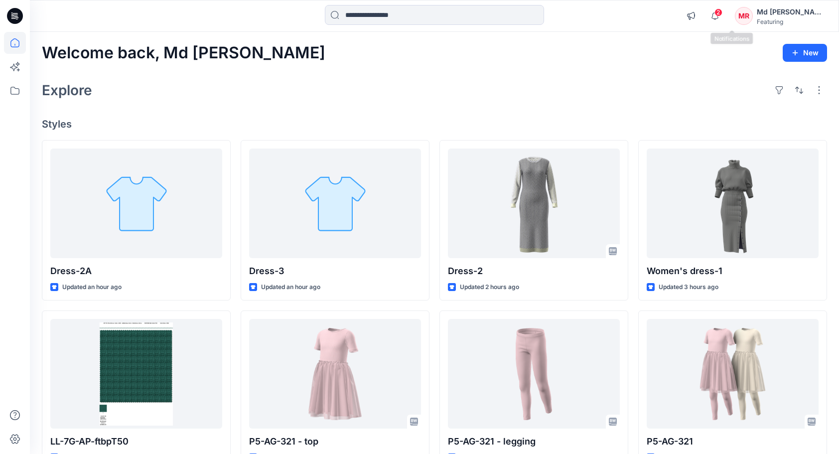
click at [730, 30] on div "2 Notifications Your style Dress-2 is ready 1 new Colorways 55 minutes ago Your…" at bounding box center [435, 16] width 810 height 32
click at [725, 21] on icon "button" at bounding box center [715, 16] width 19 height 20
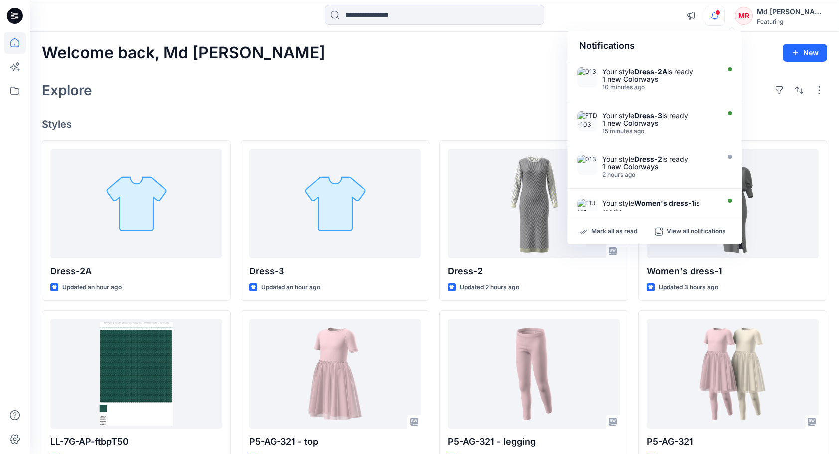
click at [725, 21] on icon "button" at bounding box center [715, 16] width 19 height 20
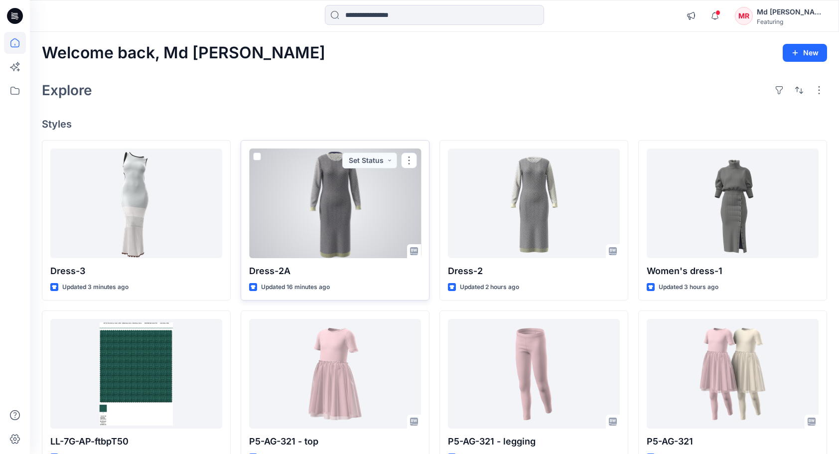
click at [337, 219] on div at bounding box center [335, 204] width 172 height 110
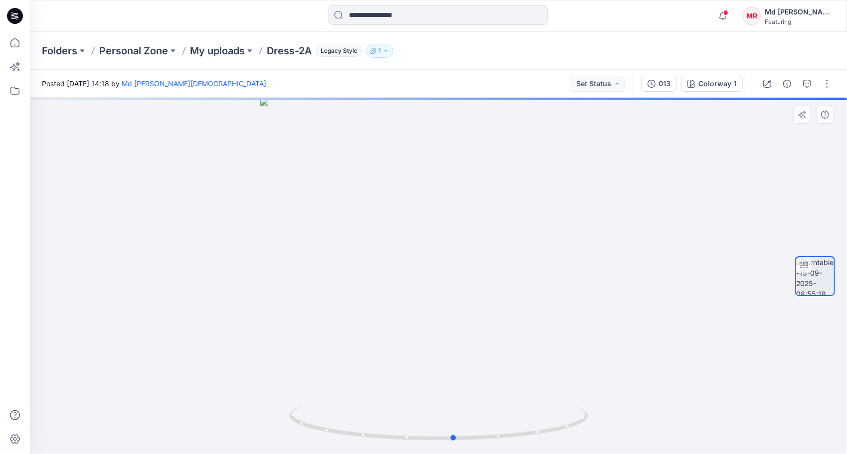
drag, startPoint x: 446, startPoint y: 443, endPoint x: 761, endPoint y: 397, distance: 317.9
click at [761, 397] on div at bounding box center [438, 276] width 817 height 356
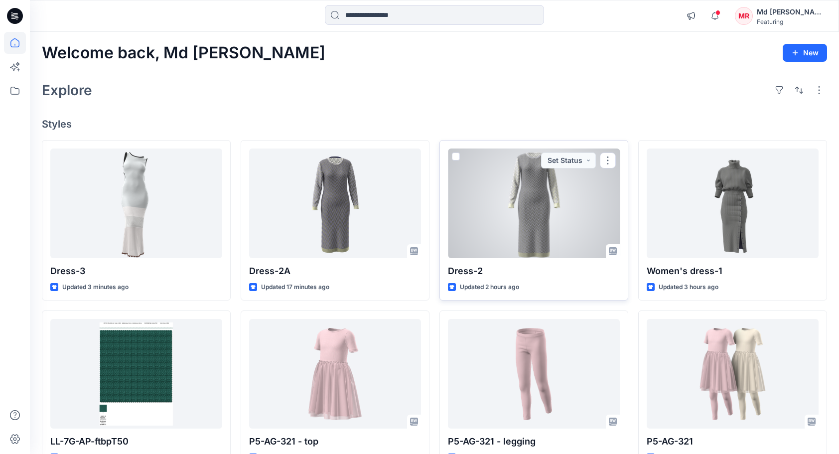
click at [530, 225] on div at bounding box center [534, 204] width 172 height 110
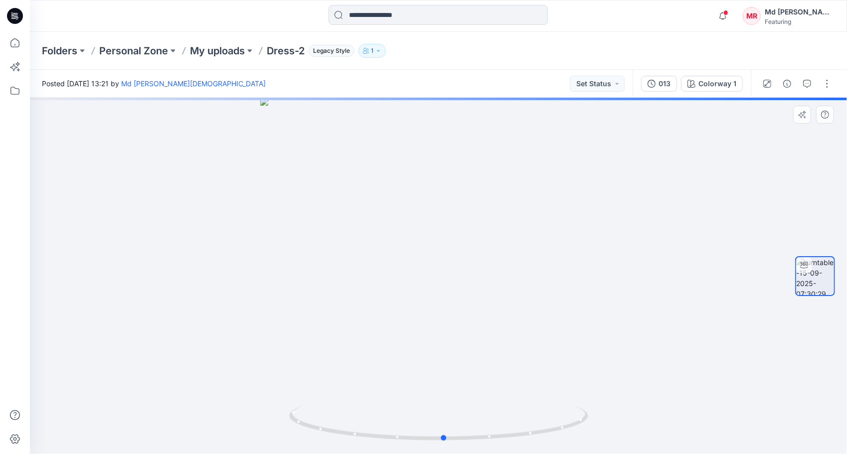
drag, startPoint x: 444, startPoint y: 440, endPoint x: 748, endPoint y: 370, distance: 312.6
click at [748, 370] on div at bounding box center [438, 276] width 817 height 356
drag, startPoint x: 443, startPoint y: 188, endPoint x: 465, endPoint y: 347, distance: 160.5
click at [465, 347] on img at bounding box center [439, 276] width 658 height 356
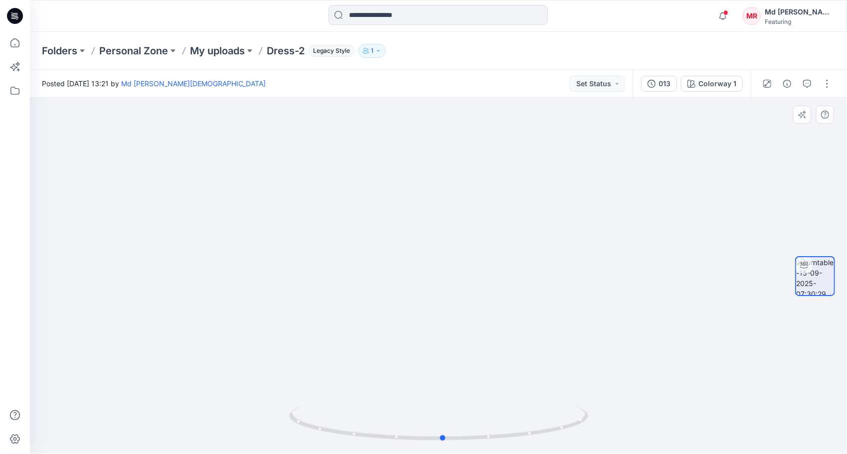
drag, startPoint x: 443, startPoint y: 438, endPoint x: 439, endPoint y: 344, distance: 94.3
click at [442, 406] on icon at bounding box center [440, 424] width 302 height 37
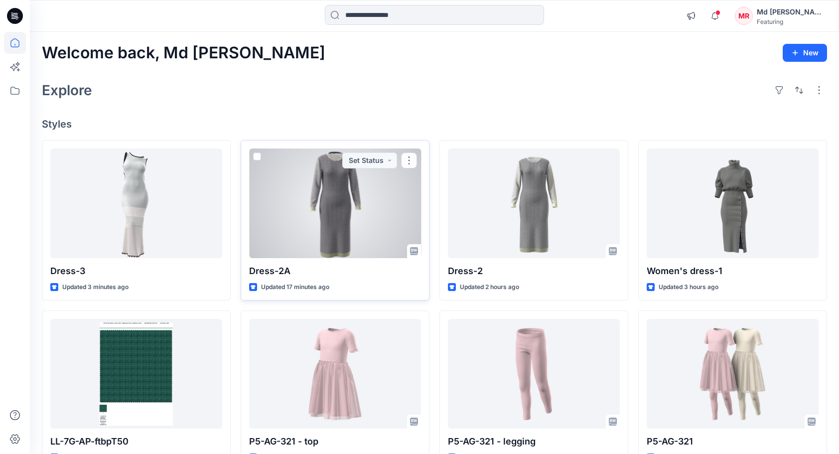
click at [389, 210] on div at bounding box center [335, 204] width 172 height 110
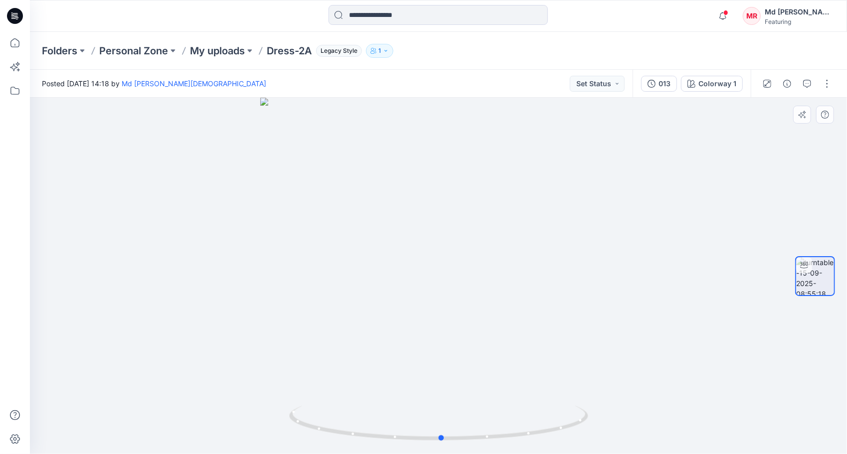
drag, startPoint x: 442, startPoint y: 442, endPoint x: 744, endPoint y: 405, distance: 304.3
click at [744, 405] on div at bounding box center [438, 276] width 817 height 356
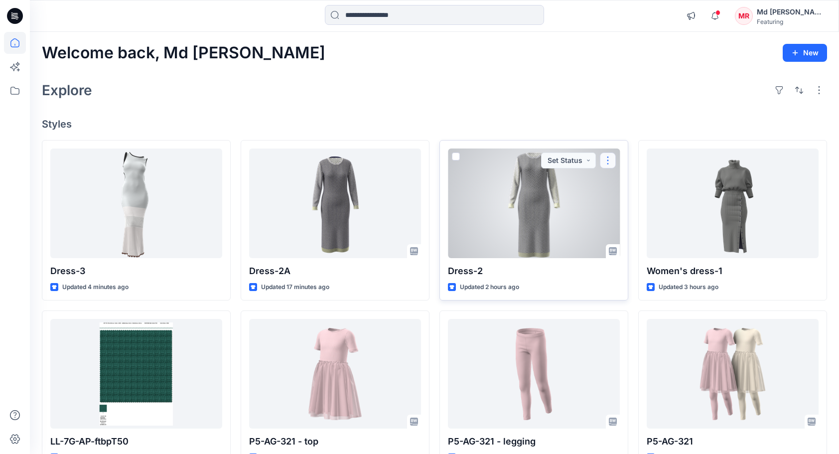
click at [612, 157] on button "button" at bounding box center [608, 161] width 16 height 16
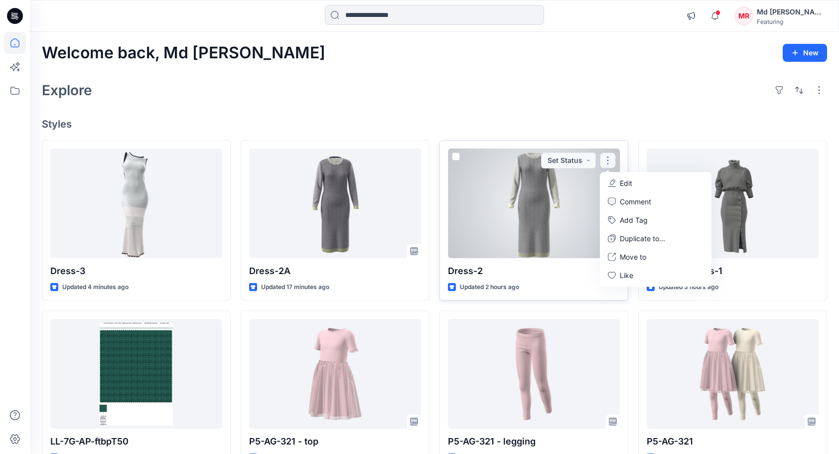
click at [630, 183] on p "Edit" at bounding box center [626, 183] width 12 height 10
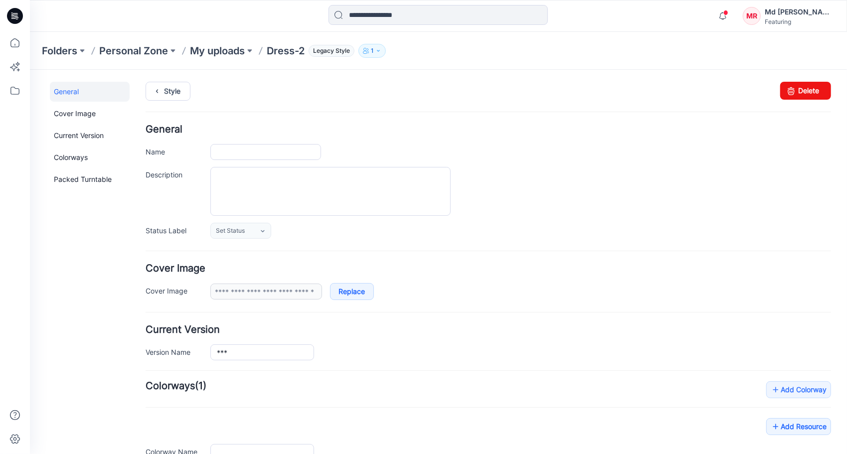
type input "*******"
type input "**********"
click at [789, 90] on icon at bounding box center [791, 90] width 14 height 18
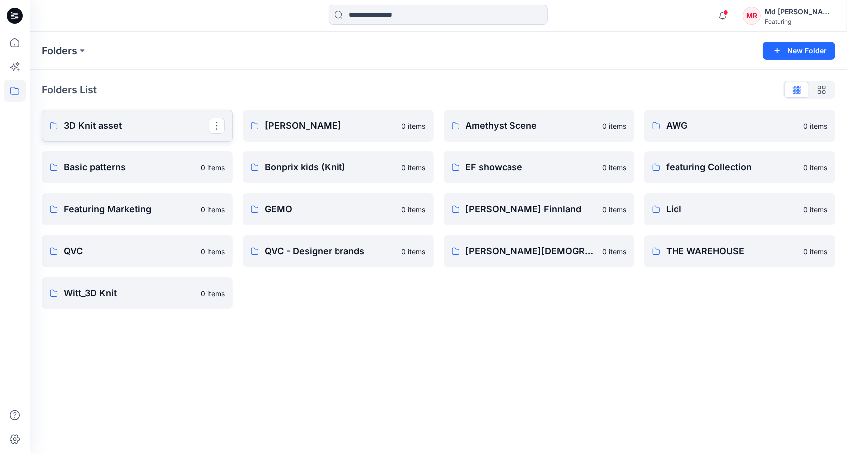
click at [129, 131] on p "3D Knit asset" at bounding box center [136, 126] width 145 height 14
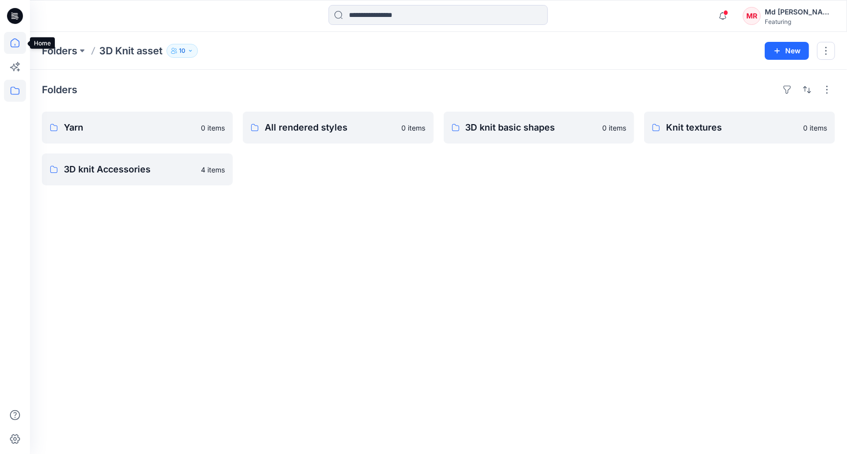
click at [12, 42] on icon at bounding box center [15, 43] width 22 height 22
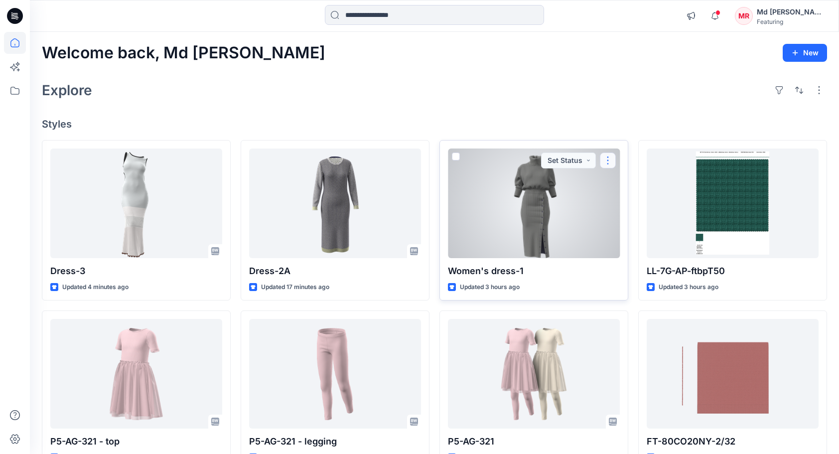
click at [610, 158] on button "button" at bounding box center [608, 161] width 16 height 16
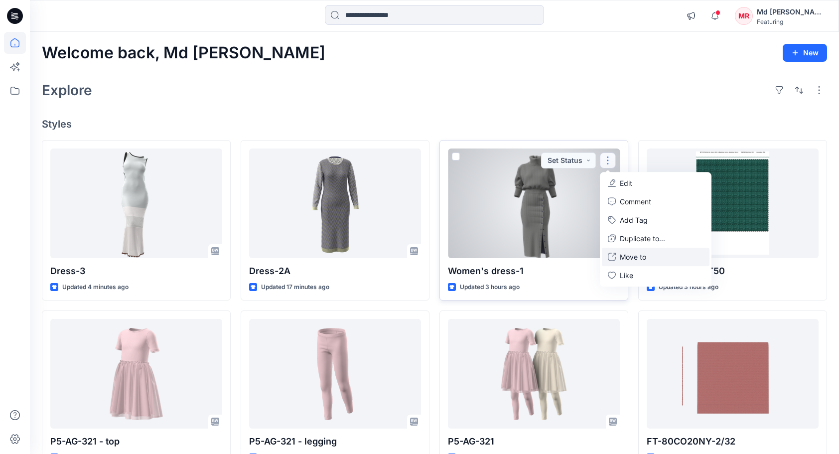
click at [632, 253] on p "Move to" at bounding box center [633, 257] width 26 height 10
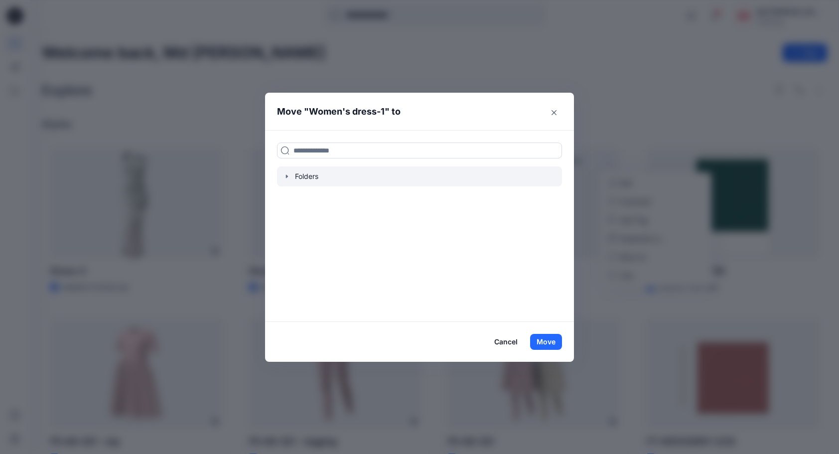
click at [291, 175] on icon "button" at bounding box center [287, 176] width 8 height 8
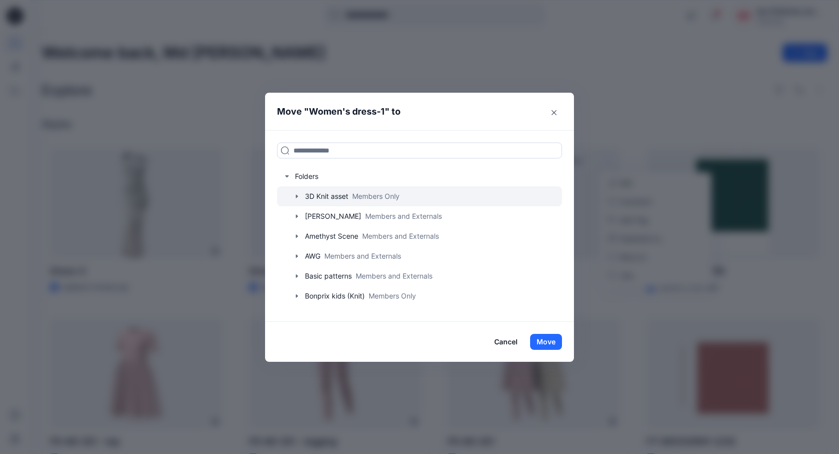
click at [300, 194] on icon "button" at bounding box center [297, 196] width 8 height 8
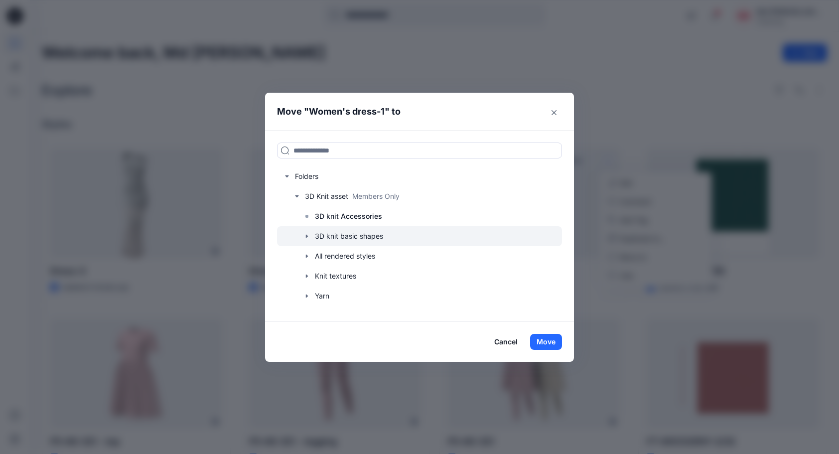
click at [311, 234] on icon "button" at bounding box center [307, 236] width 8 height 8
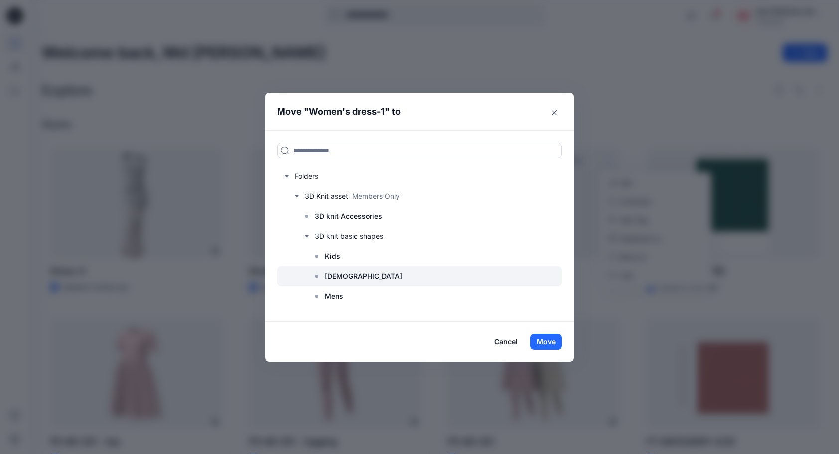
click at [345, 276] on p "[DEMOGRAPHIC_DATA]" at bounding box center [363, 276] width 77 height 12
click at [554, 340] on button "Move" at bounding box center [546, 342] width 32 height 16
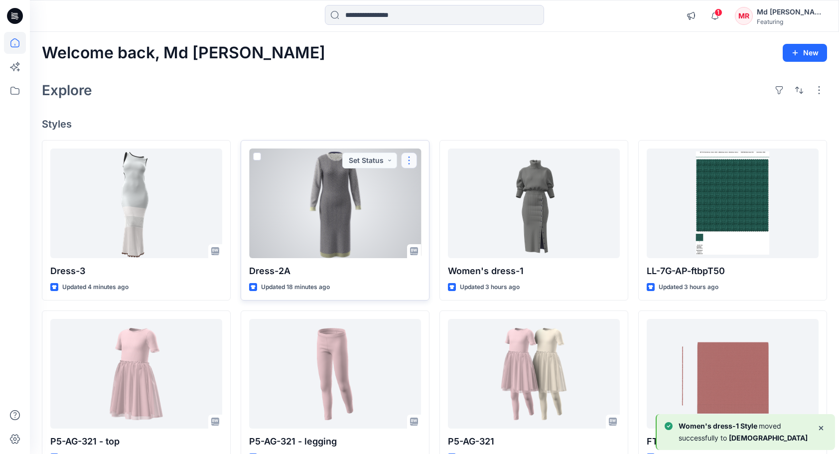
click at [410, 158] on button "button" at bounding box center [409, 161] width 16 height 16
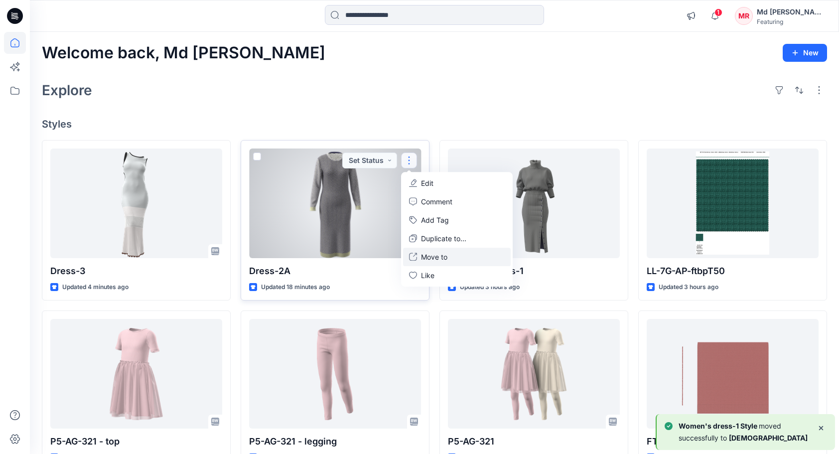
click at [437, 257] on p "Move to" at bounding box center [434, 257] width 26 height 10
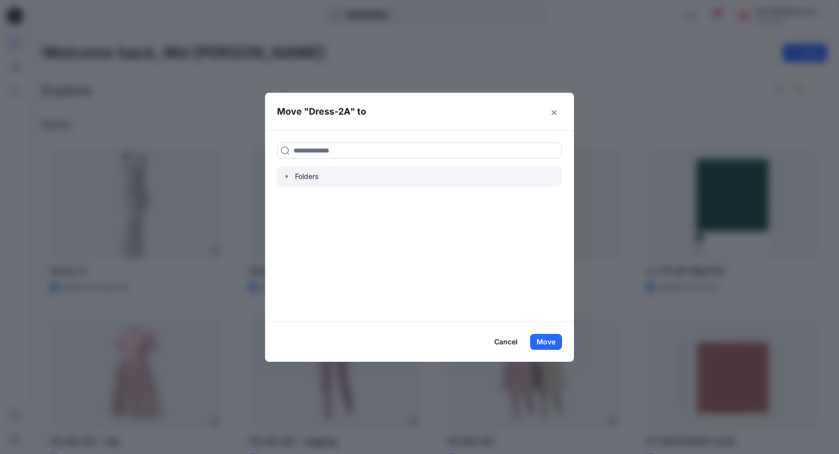
click at [291, 174] on icon "button" at bounding box center [287, 176] width 8 height 8
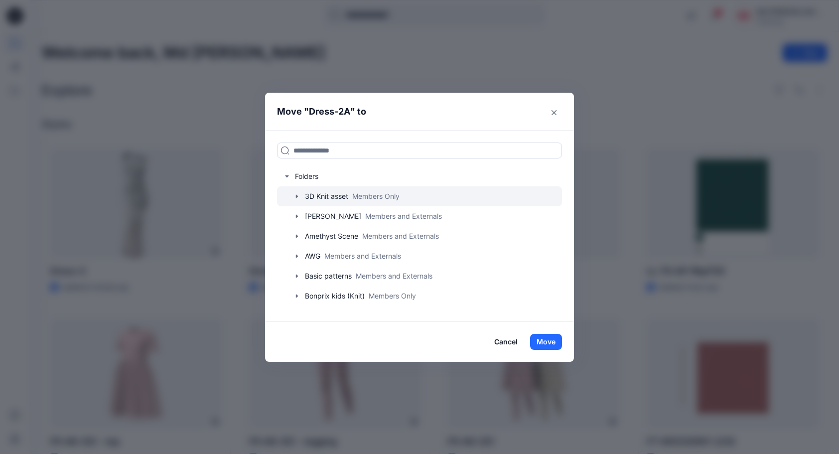
click at [298, 197] on icon "button" at bounding box center [297, 196] width 2 height 3
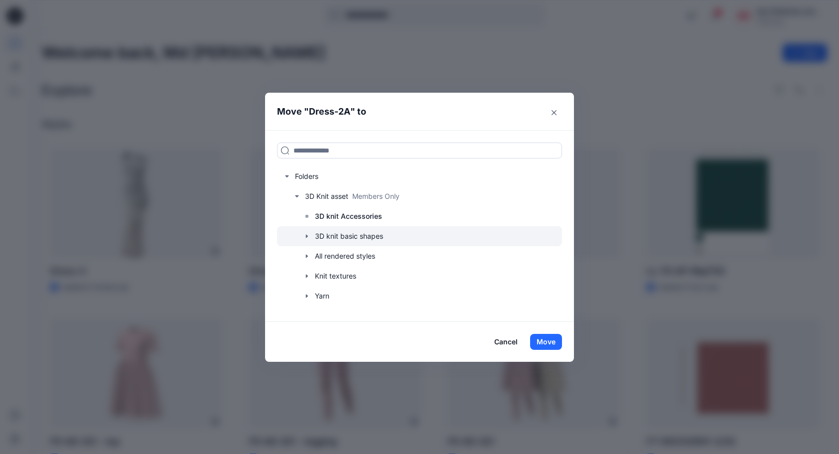
click at [309, 233] on icon "button" at bounding box center [307, 236] width 8 height 8
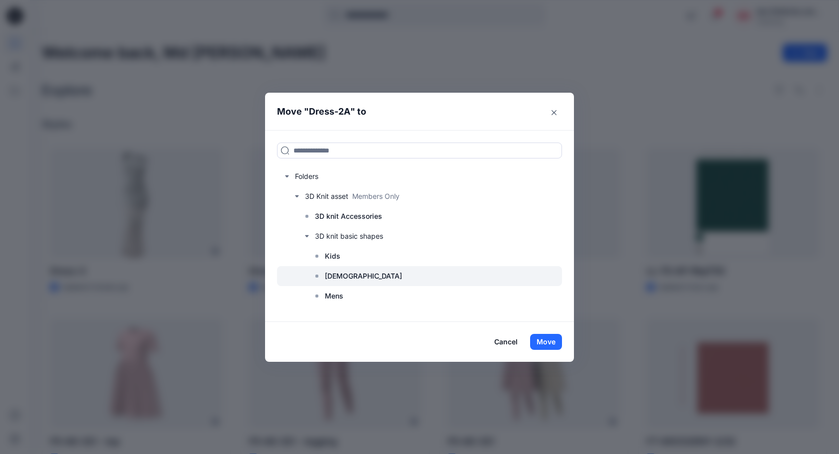
click at [345, 277] on p "[DEMOGRAPHIC_DATA]" at bounding box center [363, 276] width 77 height 12
click at [556, 344] on button "Move" at bounding box center [546, 342] width 32 height 16
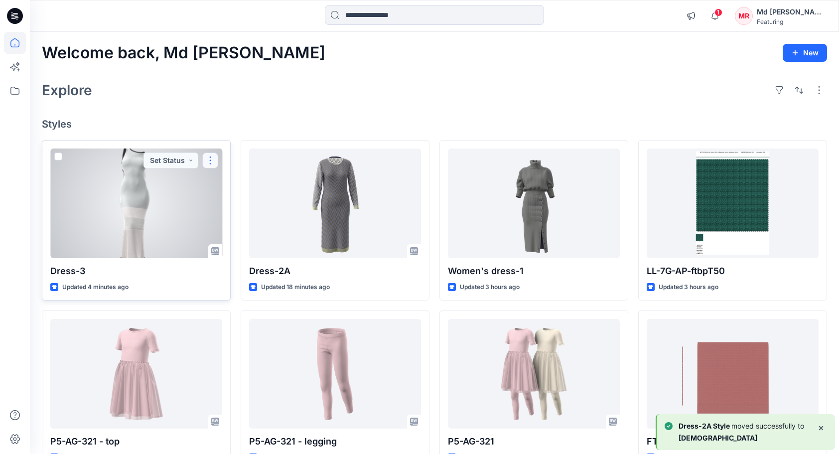
click at [211, 157] on button "button" at bounding box center [210, 161] width 16 height 16
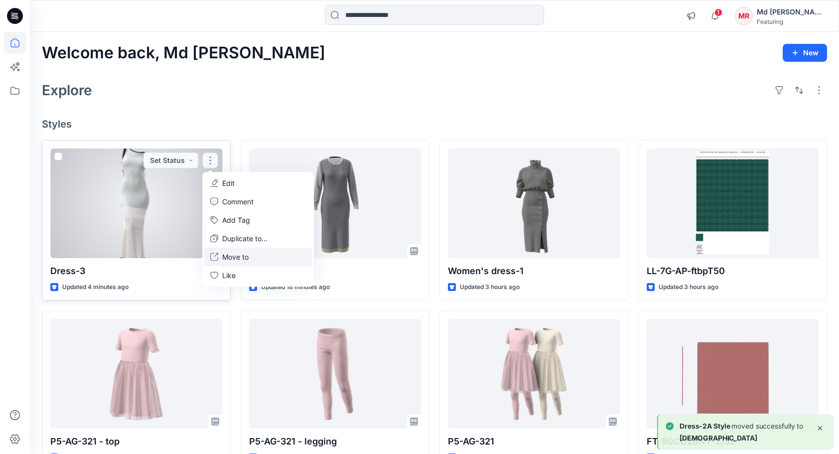
click at [254, 254] on button "Move to" at bounding box center [258, 257] width 108 height 18
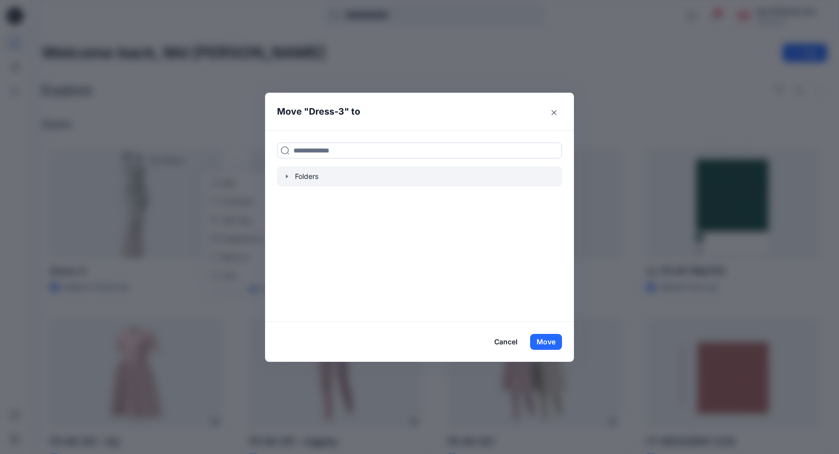
click at [291, 171] on div at bounding box center [419, 176] width 285 height 20
click at [290, 174] on icon "button" at bounding box center [287, 176] width 8 height 8
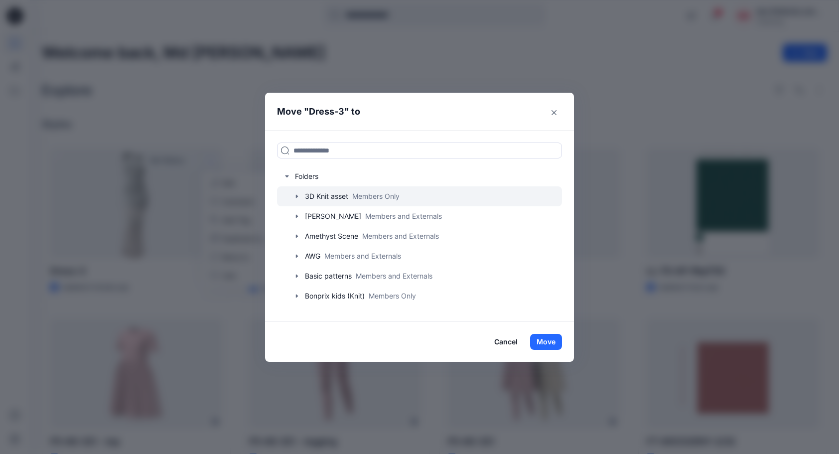
click at [300, 194] on icon "button" at bounding box center [297, 196] width 8 height 8
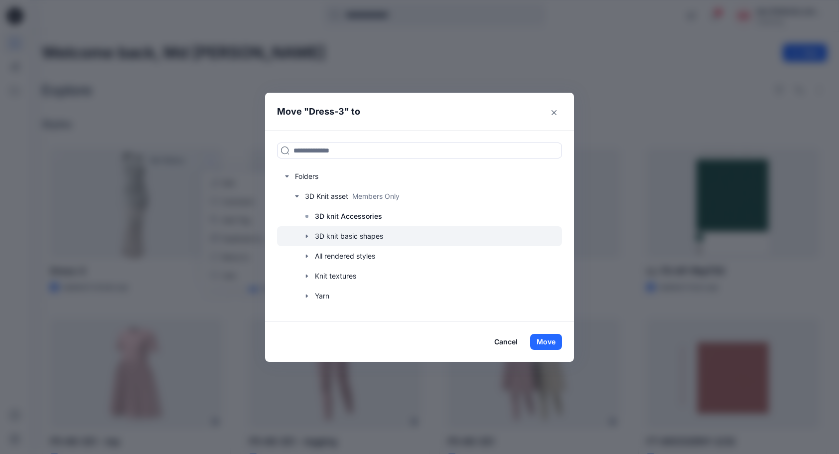
click at [310, 236] on icon "button" at bounding box center [307, 236] width 8 height 8
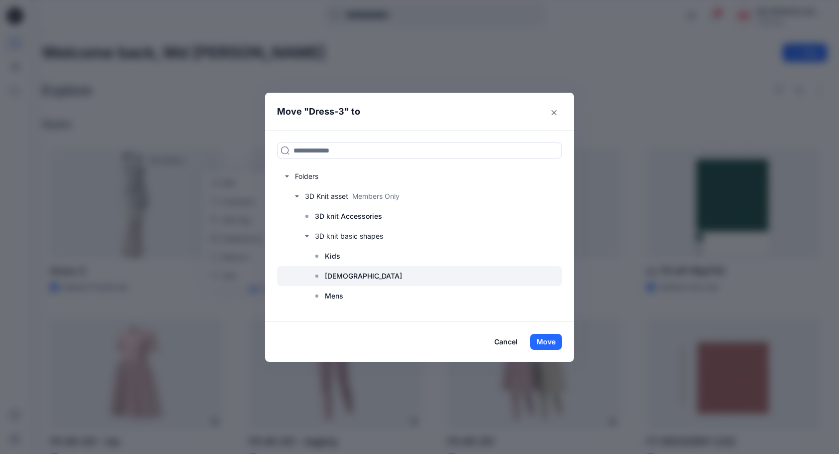
click at [349, 273] on p "[DEMOGRAPHIC_DATA]" at bounding box center [363, 276] width 77 height 12
click at [554, 340] on button "Move" at bounding box center [546, 342] width 32 height 16
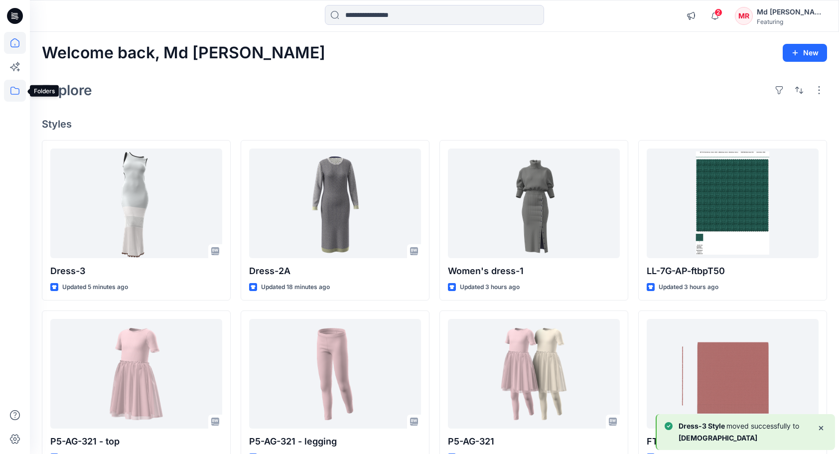
click at [17, 91] on icon at bounding box center [15, 91] width 22 height 22
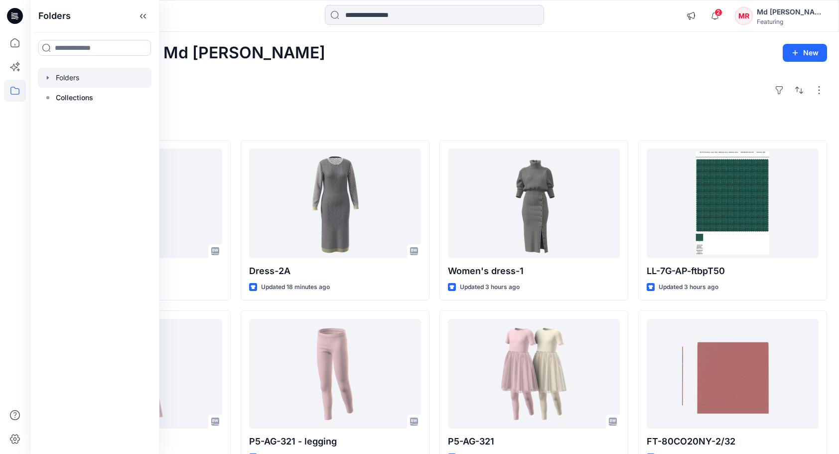
click at [76, 80] on div at bounding box center [95, 78] width 114 height 20
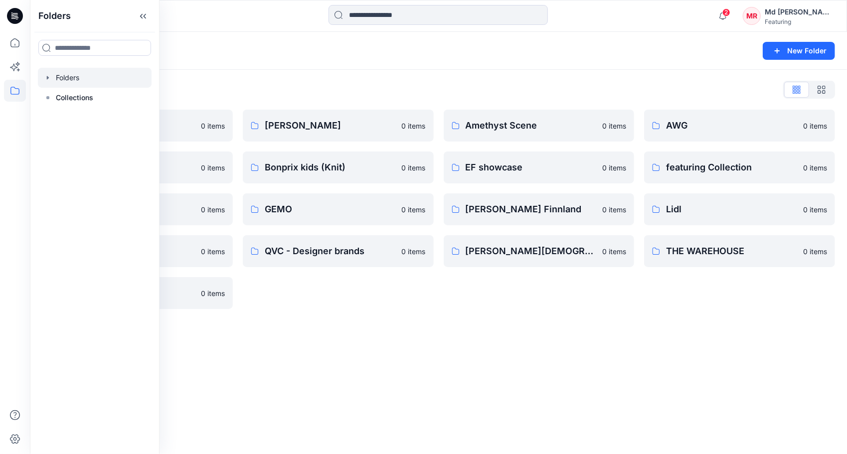
click at [253, 90] on div "Folders List" at bounding box center [438, 90] width 793 height 16
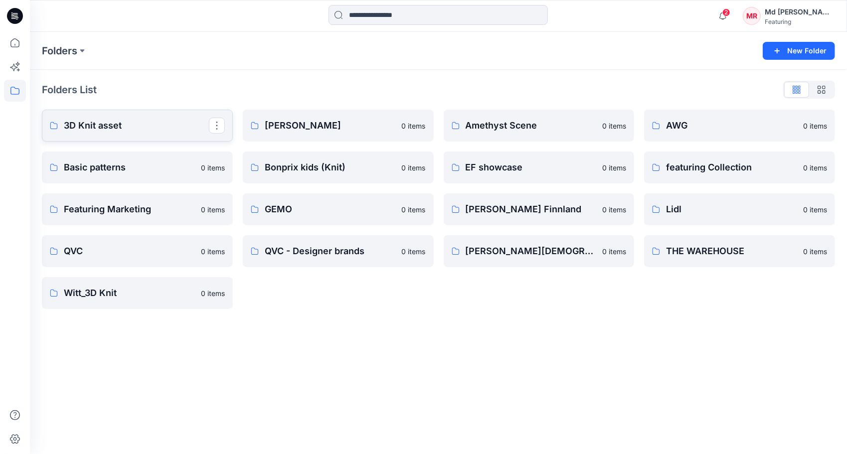
click at [87, 127] on p "3D Knit asset" at bounding box center [136, 126] width 145 height 14
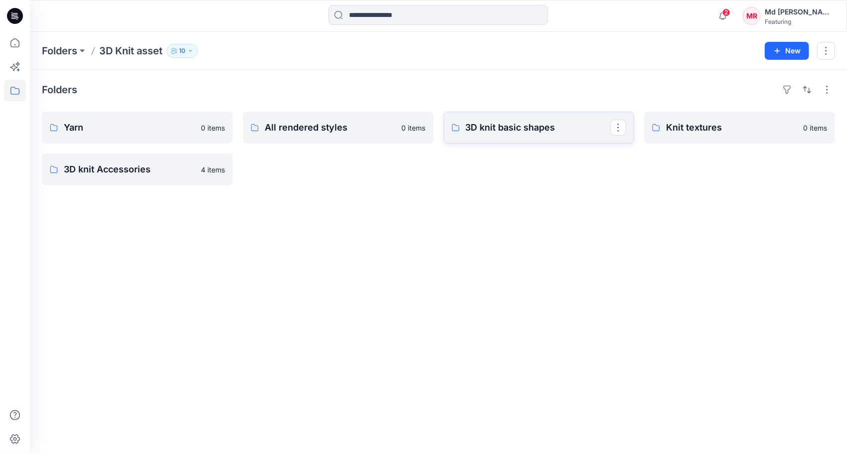
click at [525, 131] on p "3D knit basic shapes" at bounding box center [538, 128] width 145 height 14
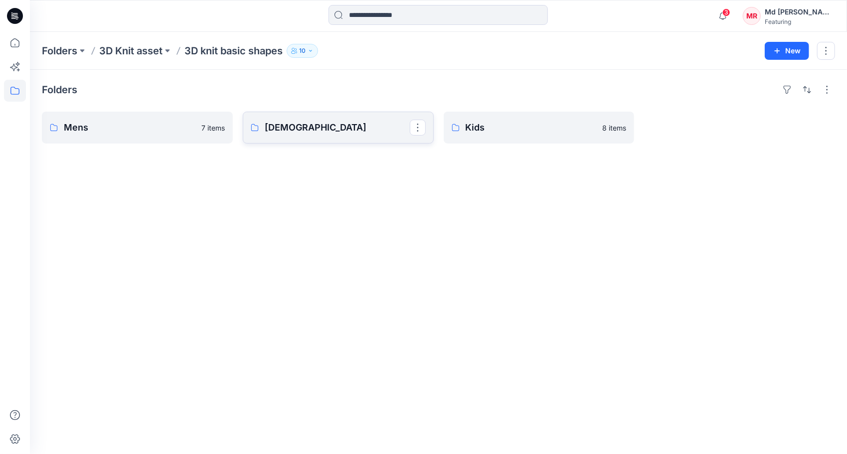
click at [280, 126] on p "[DEMOGRAPHIC_DATA]" at bounding box center [337, 128] width 145 height 14
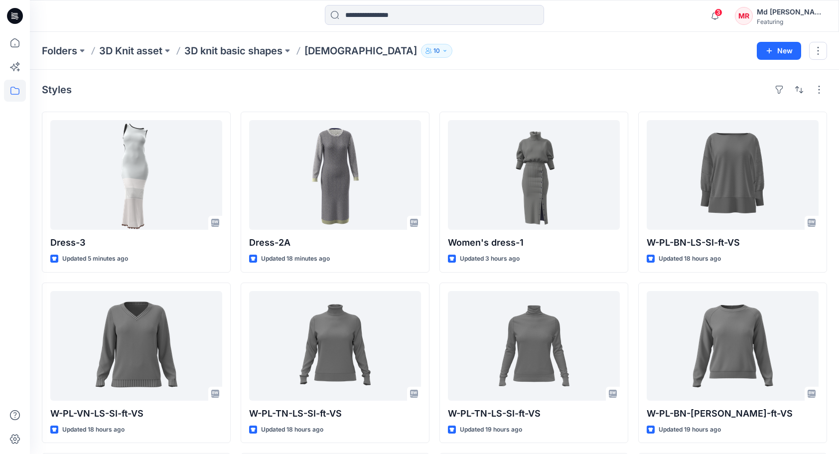
click at [421, 92] on div "Styles" at bounding box center [435, 90] width 786 height 16
click at [58, 49] on p "Folders" at bounding box center [59, 51] width 35 height 14
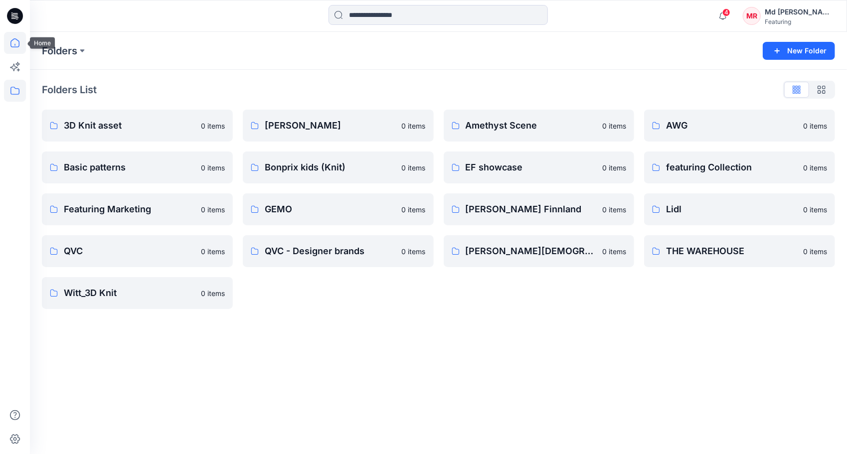
click at [5, 42] on icon at bounding box center [15, 43] width 22 height 22
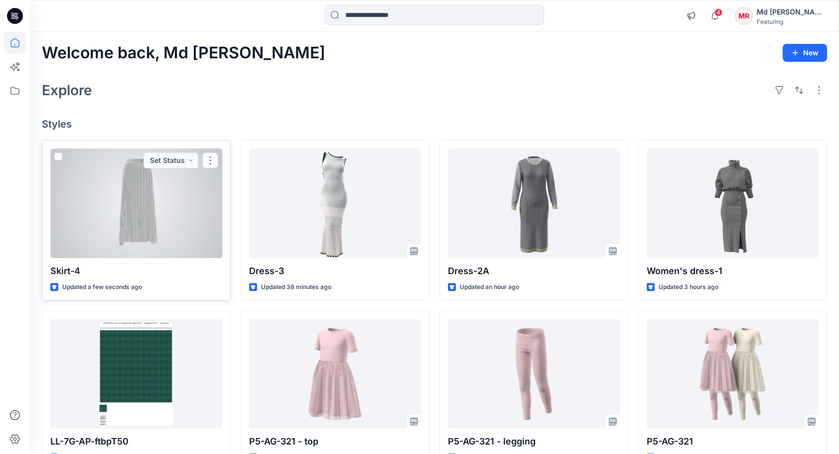
click at [144, 206] on div at bounding box center [136, 204] width 172 height 110
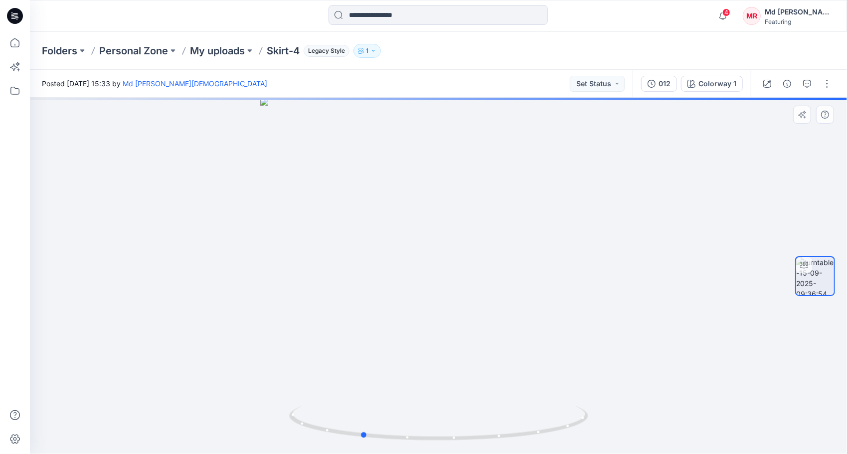
drag, startPoint x: 440, startPoint y: 438, endPoint x: 661, endPoint y: 424, distance: 222.3
click at [661, 424] on div at bounding box center [438, 276] width 817 height 356
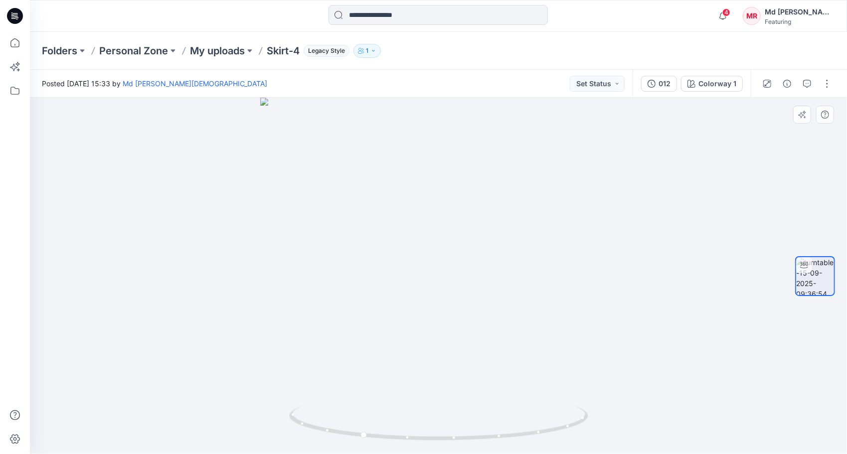
drag, startPoint x: 365, startPoint y: 441, endPoint x: 385, endPoint y: 444, distance: 20.7
click at [401, 442] on icon at bounding box center [440, 424] width 302 height 37
drag, startPoint x: 377, startPoint y: 433, endPoint x: 529, endPoint y: 421, distance: 153.0
click at [529, 421] on icon at bounding box center [440, 424] width 302 height 37
drag, startPoint x: 491, startPoint y: 439, endPoint x: 422, endPoint y: 357, distance: 106.8
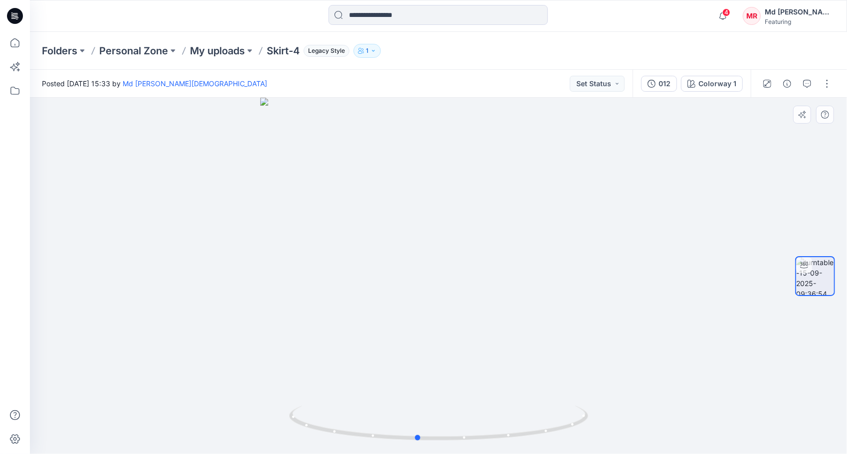
click at [379, 433] on icon at bounding box center [440, 424] width 302 height 37
click at [125, 48] on p "Personal Zone" at bounding box center [133, 51] width 69 height 14
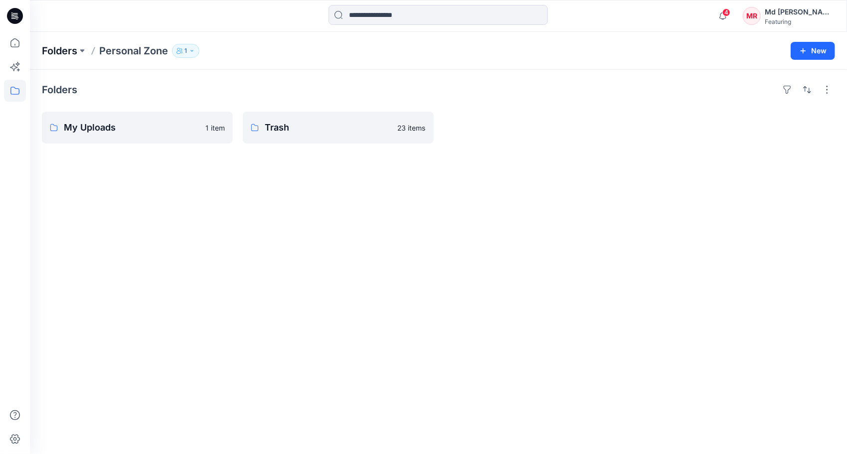
click at [66, 52] on p "Folders" at bounding box center [59, 51] width 35 height 14
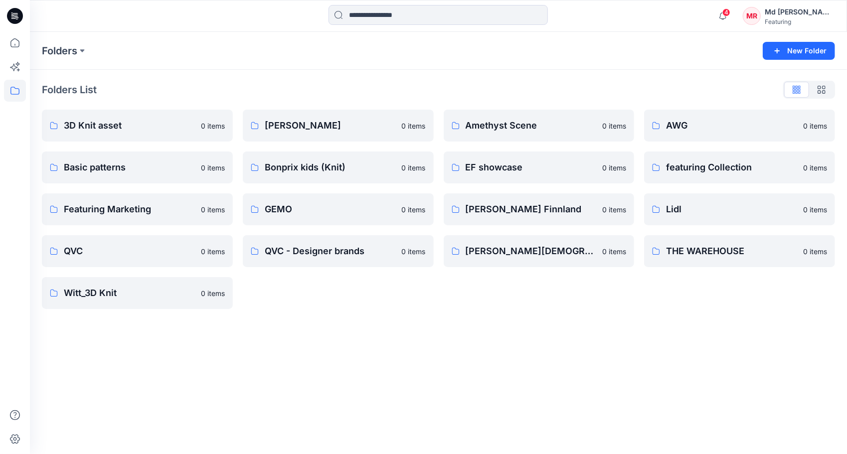
drag, startPoint x: 338, startPoint y: 308, endPoint x: 372, endPoint y: 54, distance: 256.4
click at [339, 302] on div "Adler 0 items Bonprix kids (Knit) 0 items GEMO 0 items QVC - Designer brands 0 …" at bounding box center [338, 209] width 191 height 199
click at [154, 126] on p "3D Knit asset" at bounding box center [136, 126] width 145 height 14
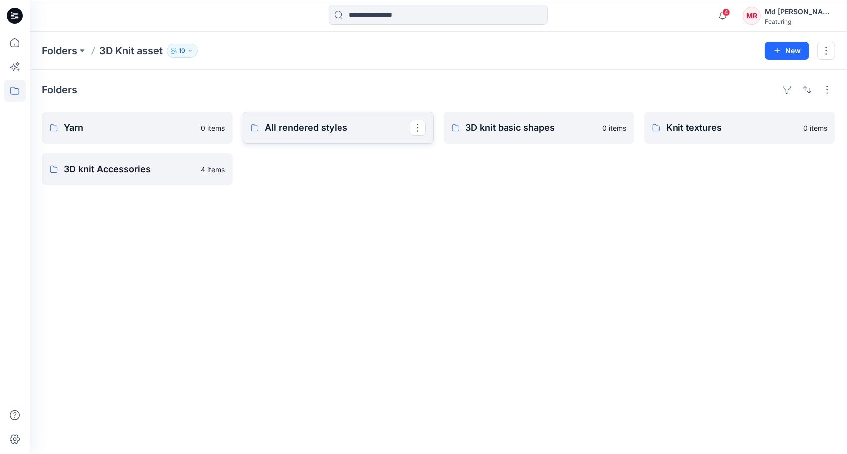
click at [327, 133] on p "All rendered styles" at bounding box center [337, 128] width 145 height 14
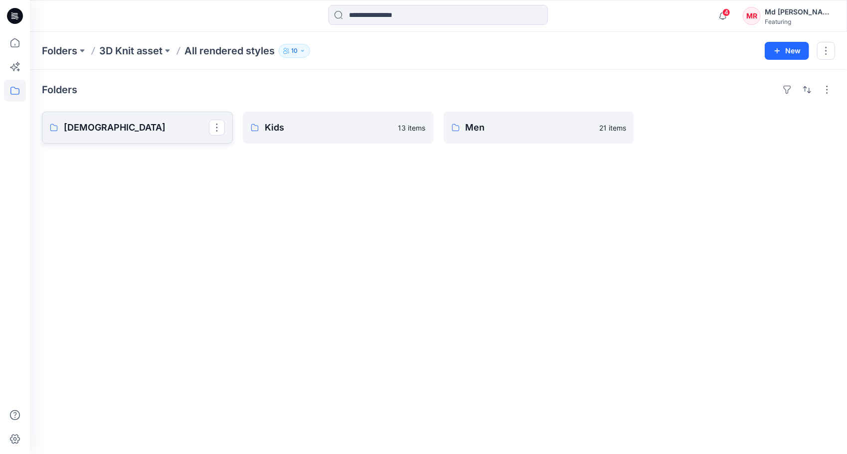
click at [137, 133] on p "[DEMOGRAPHIC_DATA]" at bounding box center [136, 128] width 145 height 14
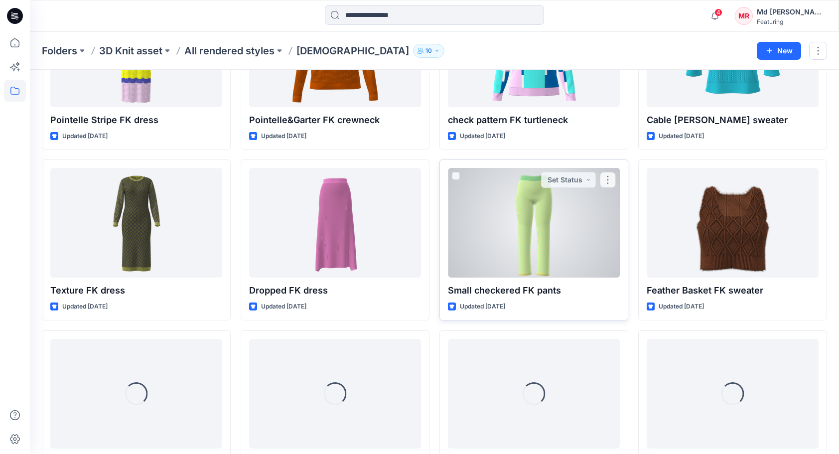
scroll to position [306, 0]
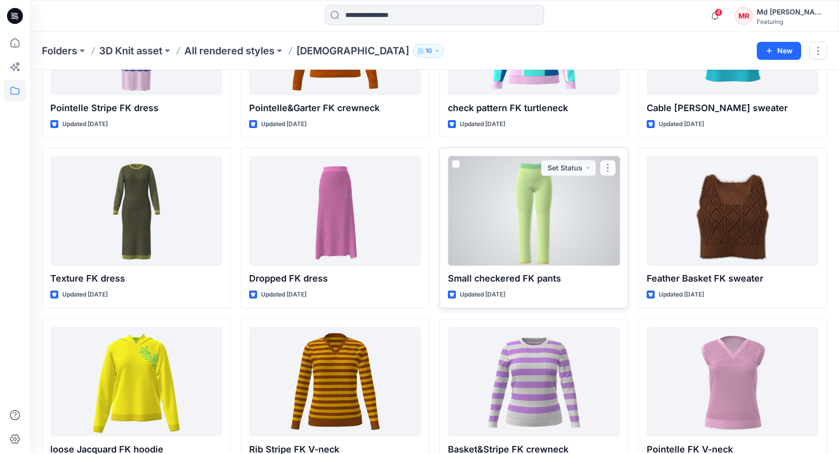
click at [552, 217] on div at bounding box center [534, 211] width 172 height 110
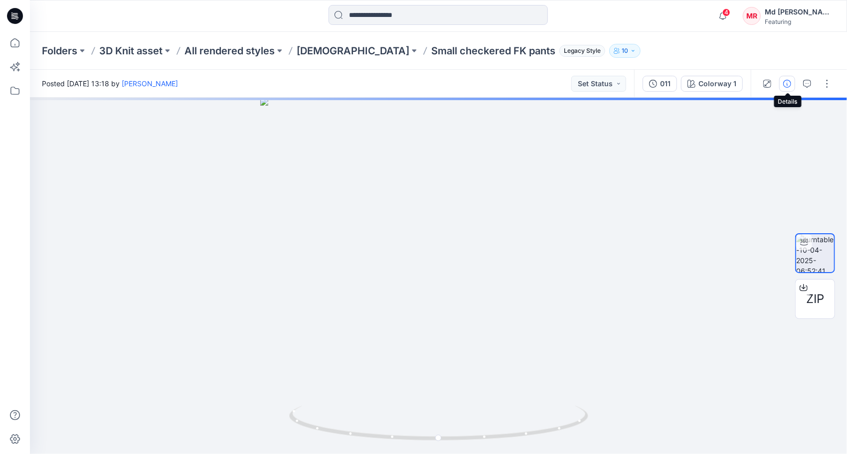
click at [791, 84] on icon "button" at bounding box center [787, 84] width 8 height 8
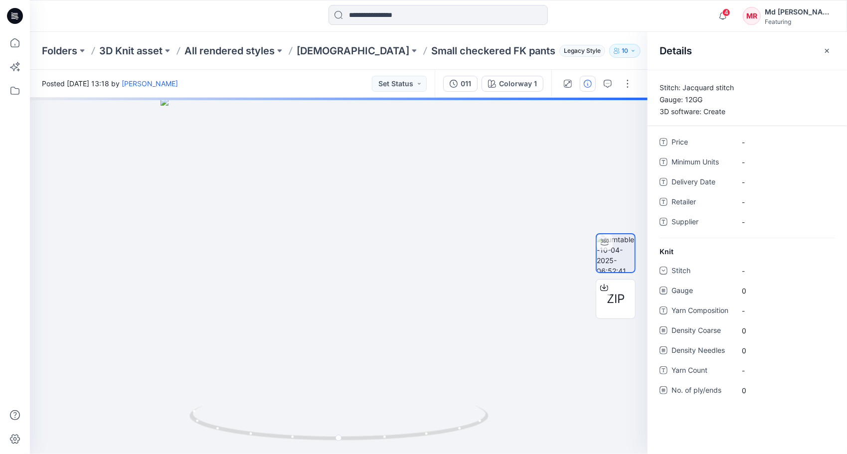
click at [719, 102] on p "Stitch: Jacquard stitch Gauge: 12GG 3D software: Create" at bounding box center [747, 100] width 199 height 36
click at [550, 138] on div at bounding box center [339, 276] width 618 height 356
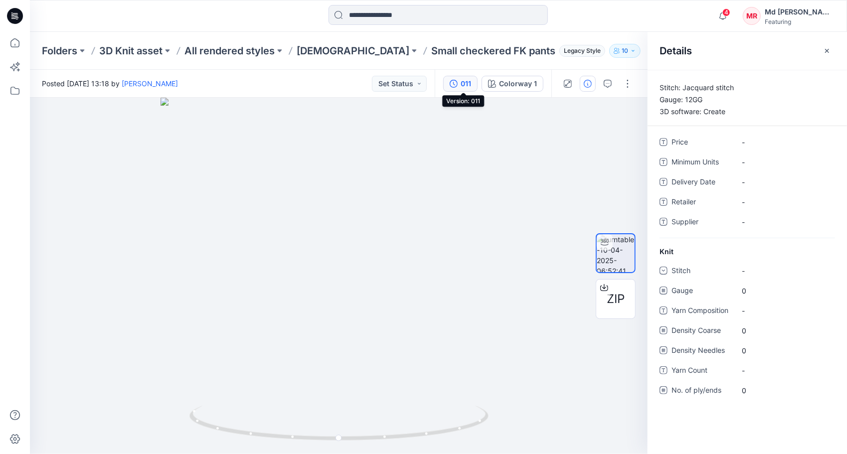
click at [468, 84] on div "011" at bounding box center [466, 83] width 10 height 11
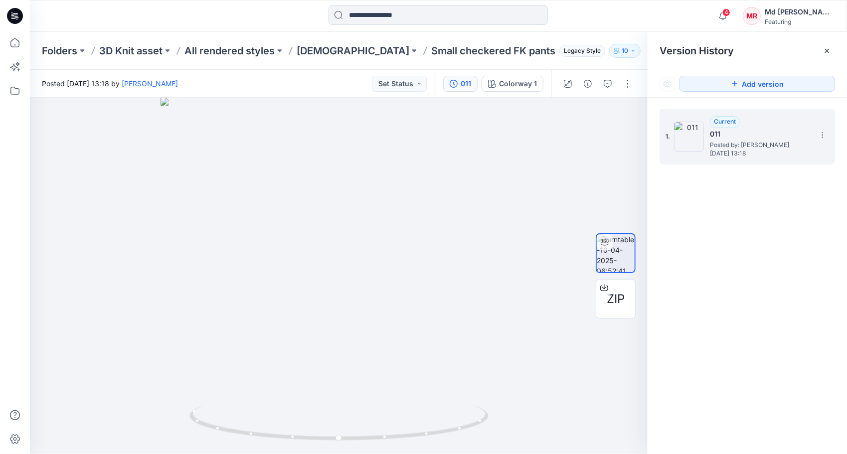
click at [743, 149] on span "Posted by: [PERSON_NAME]" at bounding box center [760, 145] width 100 height 10
click at [824, 136] on icon at bounding box center [823, 135] width 8 height 8
click at [590, 152] on div "ZIP" at bounding box center [616, 276] width 64 height 249
click at [524, 87] on div "Colorway 1" at bounding box center [518, 83] width 38 height 11
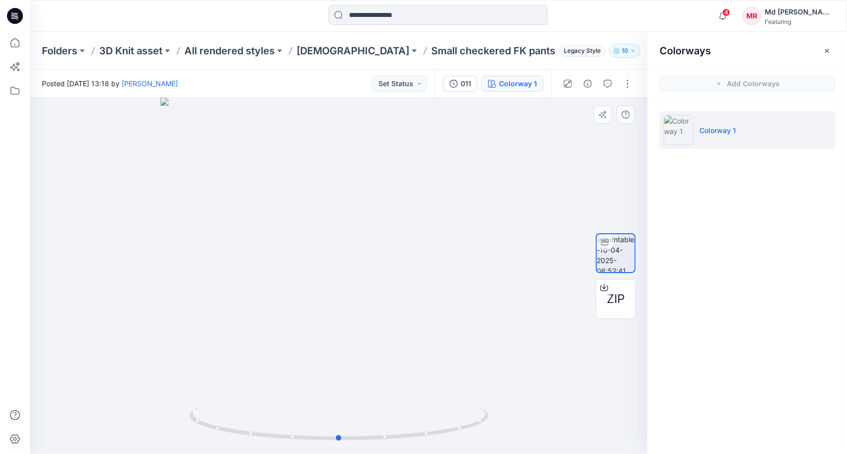
click at [559, 121] on div at bounding box center [339, 276] width 618 height 356
click at [310, 57] on p "[DEMOGRAPHIC_DATA]" at bounding box center [353, 51] width 113 height 14
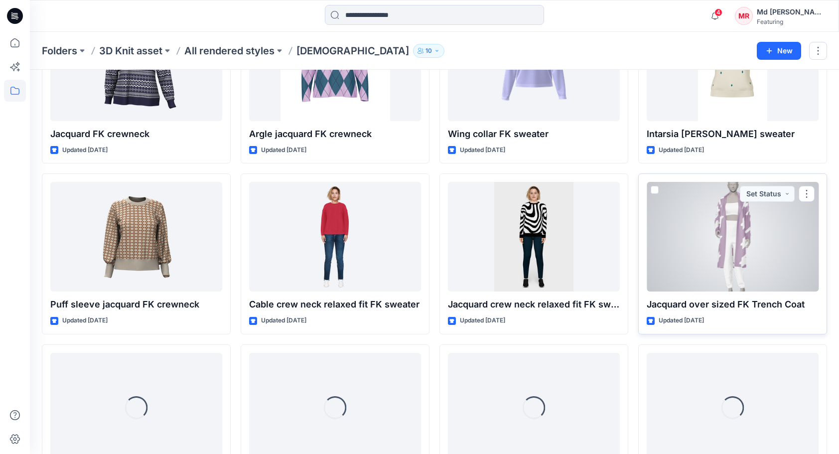
scroll to position [1428, 0]
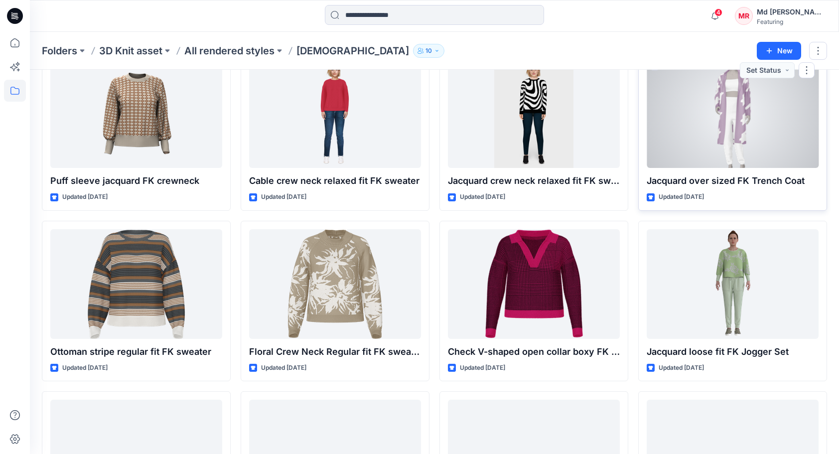
click at [726, 110] on div at bounding box center [733, 113] width 172 height 110
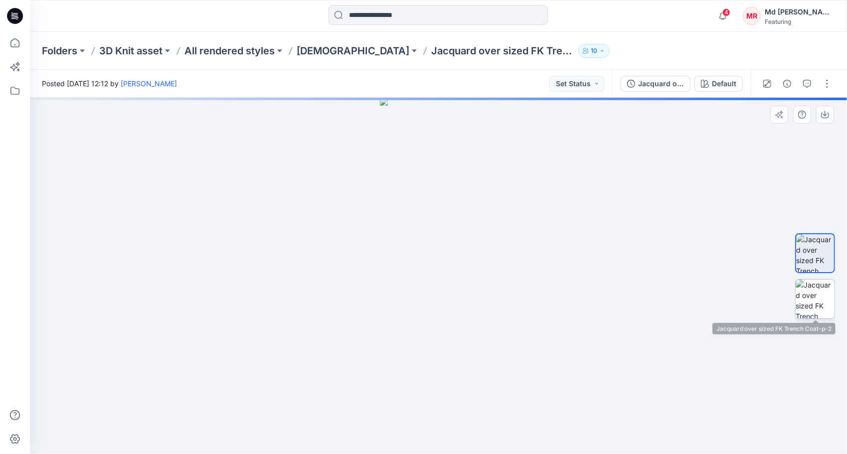
click at [809, 298] on img at bounding box center [815, 299] width 39 height 39
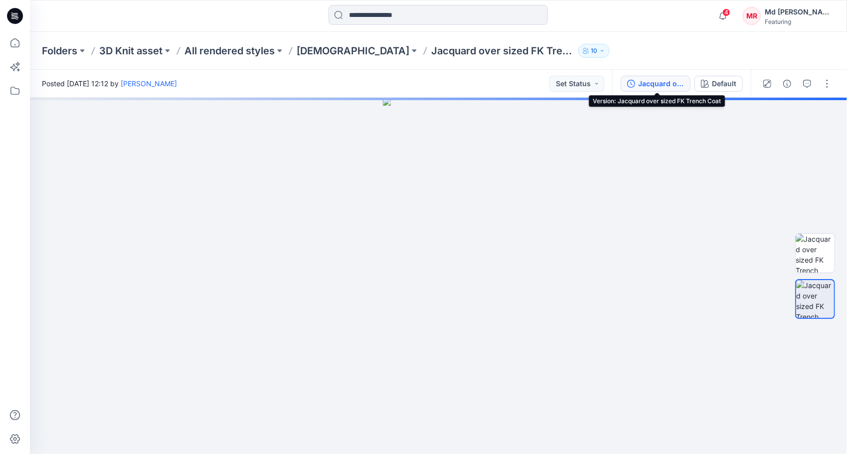
click at [658, 81] on div "Jacquard over sized FK Trench Coat" at bounding box center [661, 83] width 46 height 11
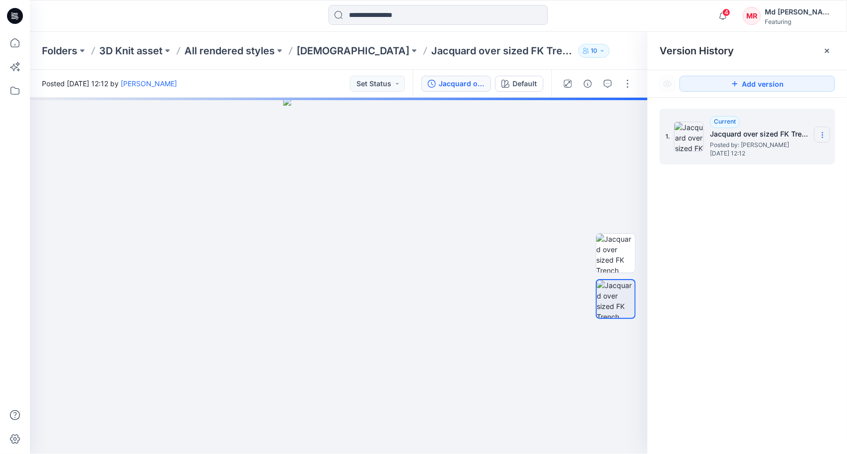
click at [821, 132] on icon at bounding box center [823, 135] width 8 height 8
click at [530, 83] on div "Default" at bounding box center [524, 83] width 24 height 11
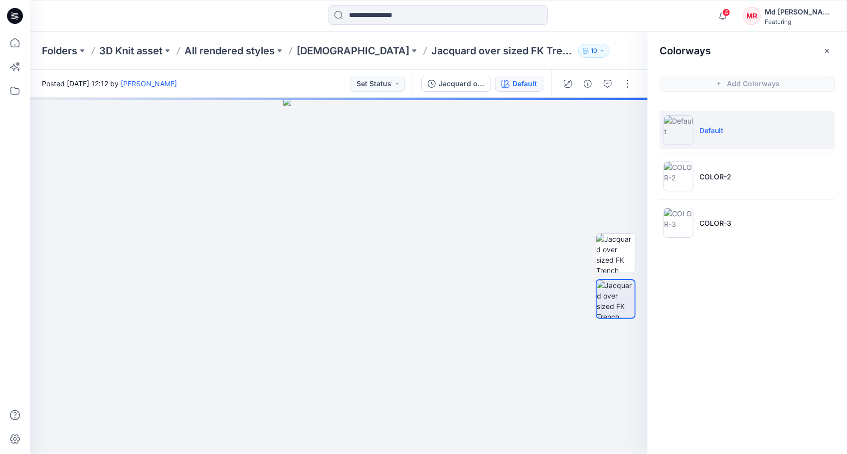
click at [530, 83] on div "Default" at bounding box center [524, 83] width 24 height 11
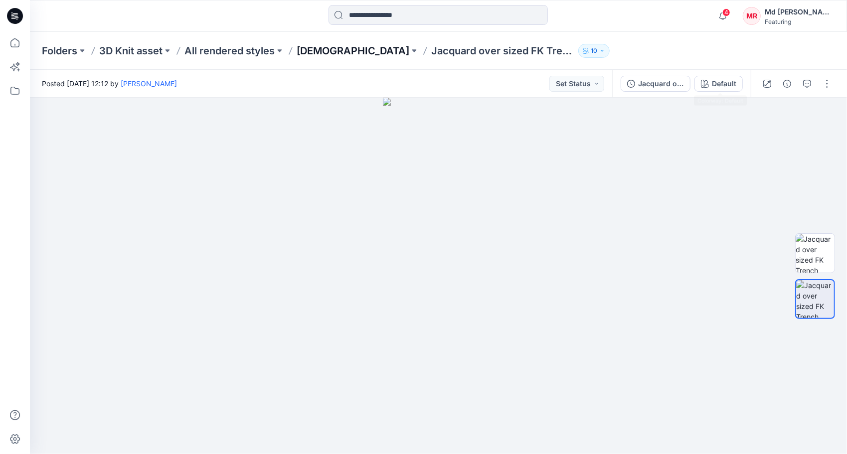
click at [307, 46] on p "[DEMOGRAPHIC_DATA]" at bounding box center [353, 51] width 113 height 14
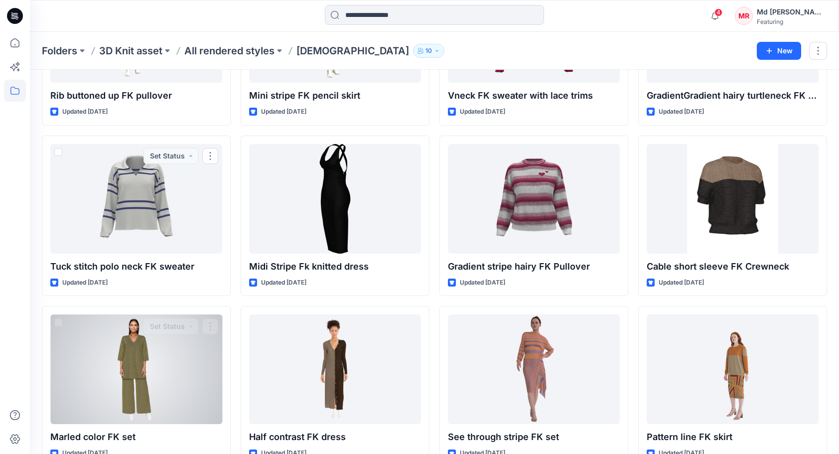
scroll to position [2763, 0]
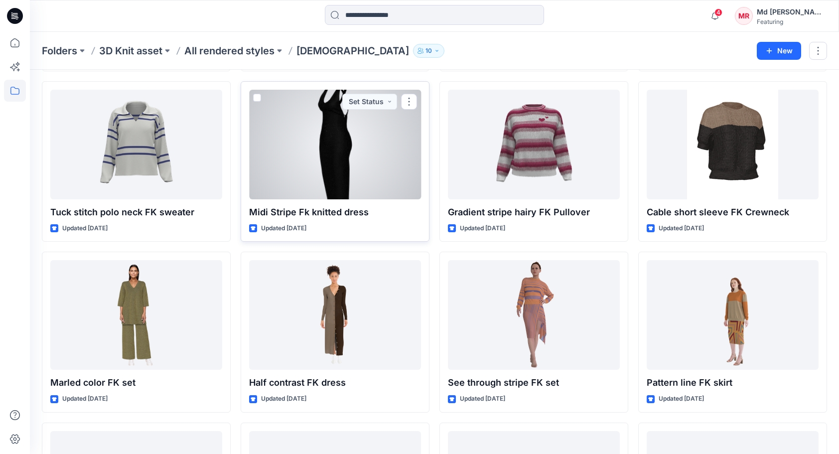
click at [324, 162] on div at bounding box center [335, 145] width 172 height 110
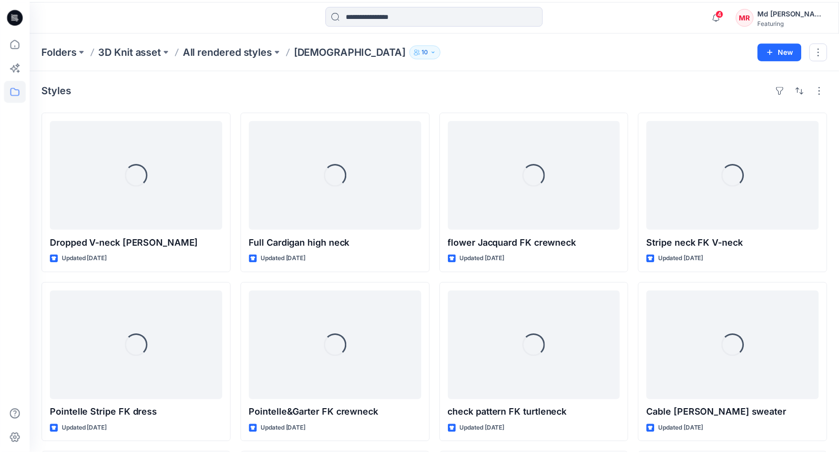
scroll to position [2763, 0]
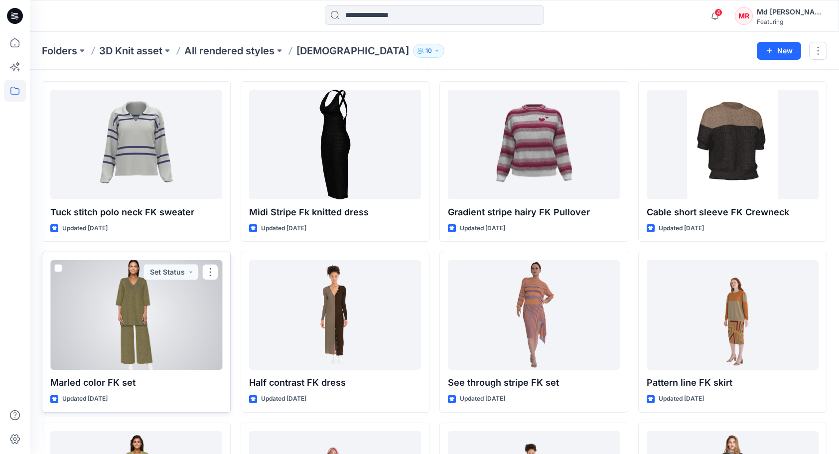
click at [183, 306] on div at bounding box center [136, 315] width 172 height 110
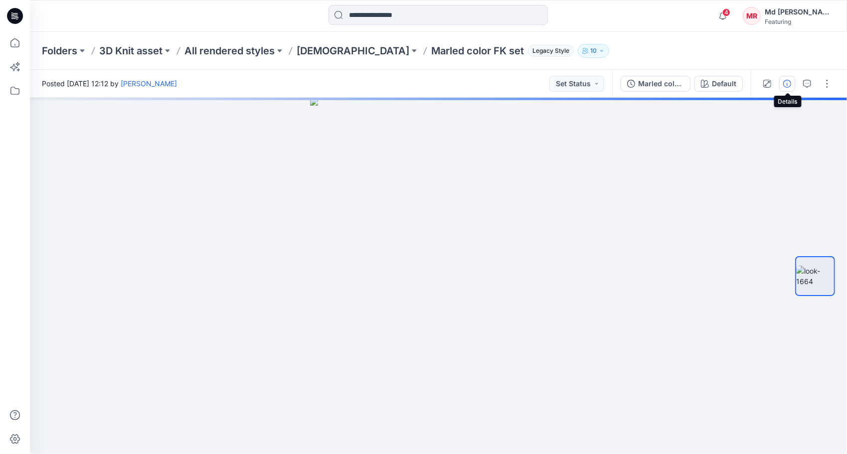
click at [786, 85] on icon "button" at bounding box center [787, 84] width 8 height 8
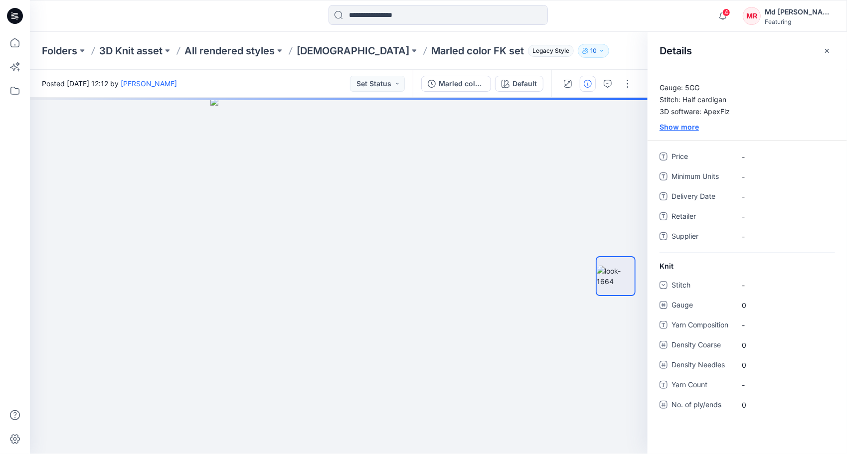
click at [688, 127] on div "Show more" at bounding box center [747, 127] width 199 height 10
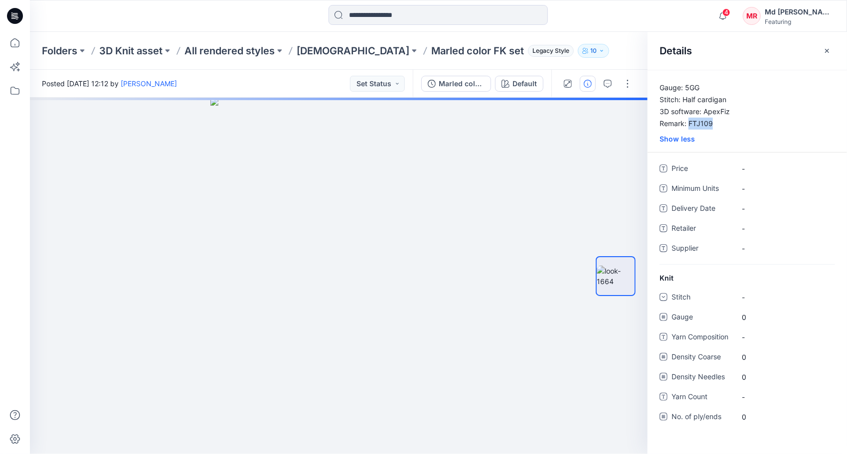
drag, startPoint x: 687, startPoint y: 123, endPoint x: 720, endPoint y: 121, distance: 32.5
click at [720, 121] on p "Gauge: 5GG Stitch: Half cardigan 3D software: ApexFiz Remark: FTJ109" at bounding box center [747, 106] width 199 height 48
drag, startPoint x: 720, startPoint y: 121, endPoint x: 704, endPoint y: 122, distance: 16.0
copy p "FTJ109"
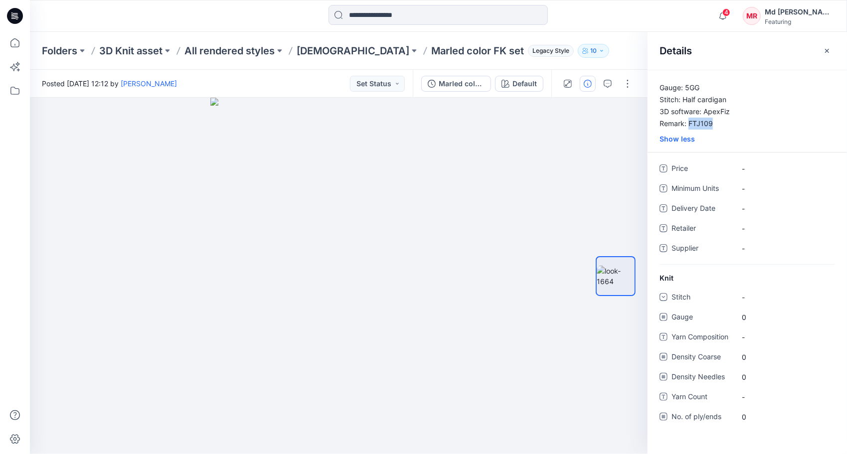
copy p "FTJ109"
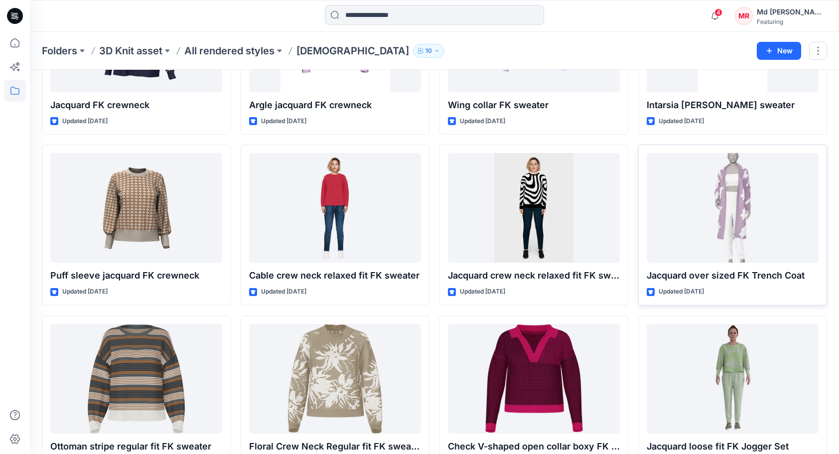
scroll to position [1365, 0]
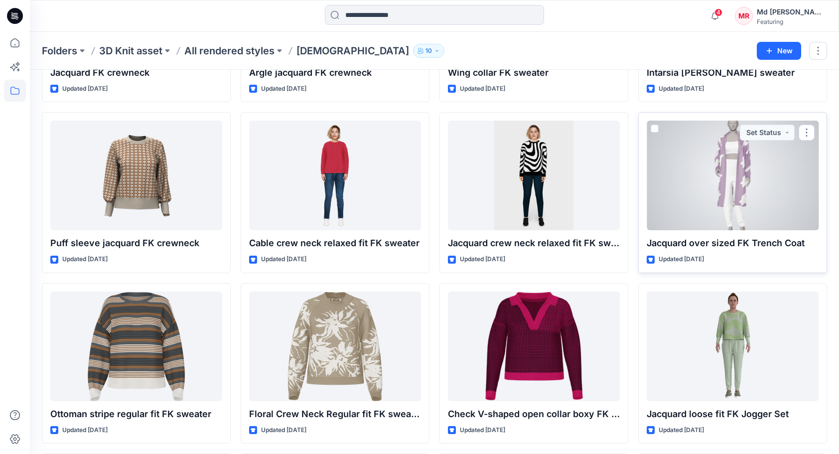
click at [752, 184] on div at bounding box center [733, 176] width 172 height 110
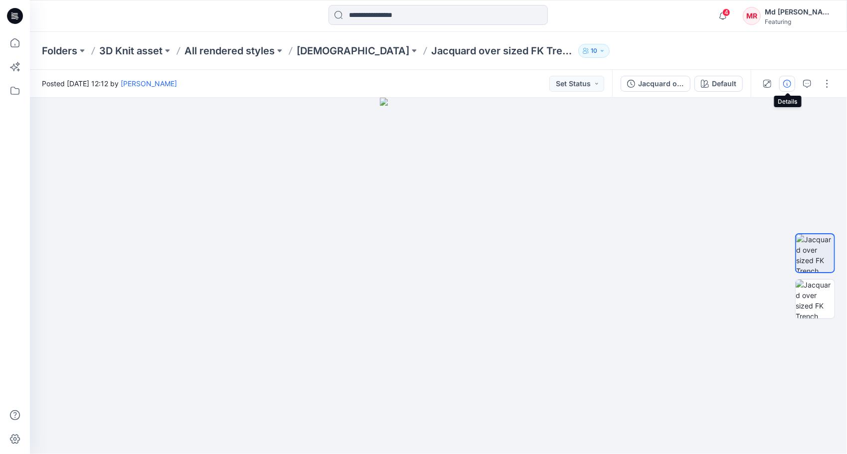
click at [789, 85] on icon "button" at bounding box center [787, 84] width 8 height 8
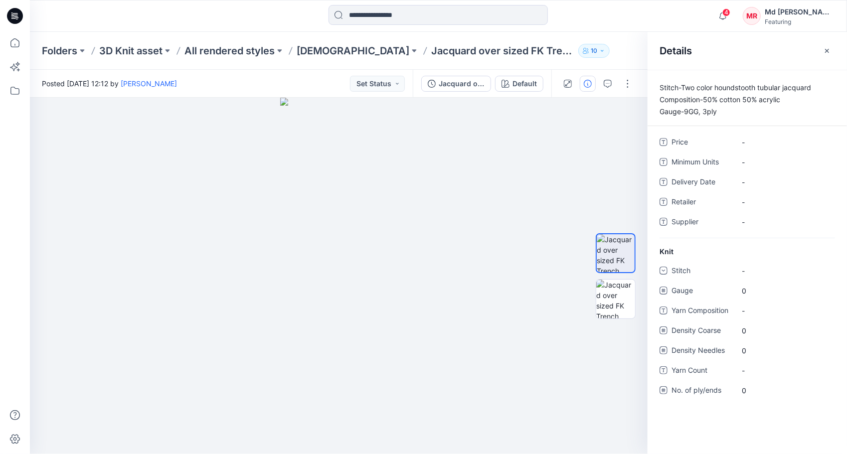
click at [714, 109] on p "Stitch-Two color houndstooth tubular jacquard Composition-50% cotton 50% acryli…" at bounding box center [747, 100] width 199 height 36
click at [605, 46] on div "Folders 3D Knit asset All rendered styles Ladies Jacquard over sized FK Trench …" at bounding box center [399, 51] width 715 height 14
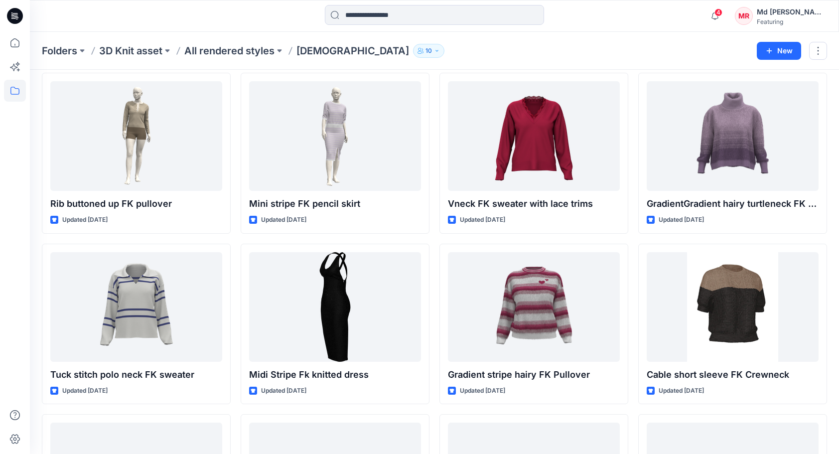
scroll to position [2763, 0]
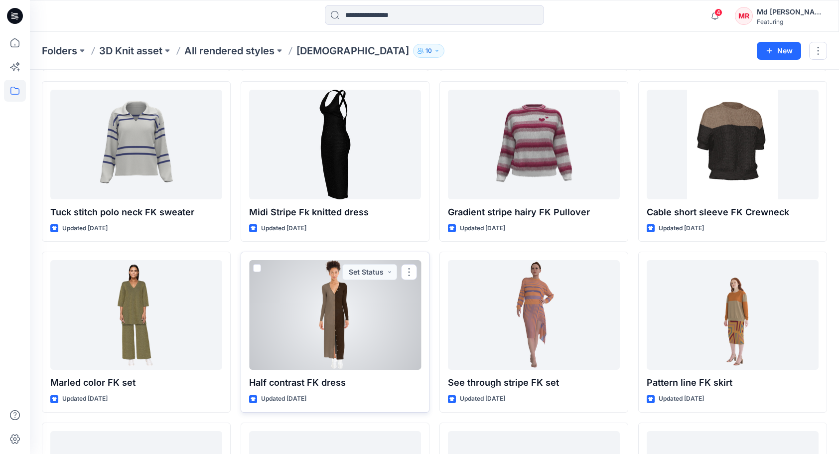
click at [352, 324] on div at bounding box center [335, 315] width 172 height 110
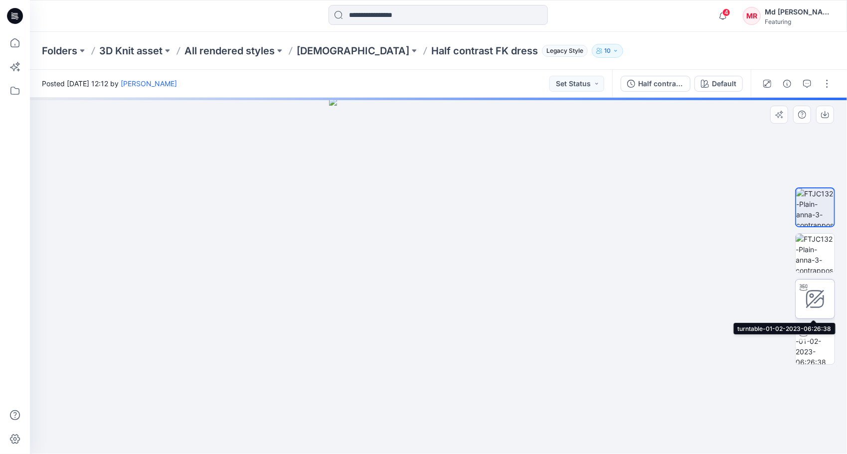
click at [812, 302] on icon at bounding box center [815, 299] width 16 height 16
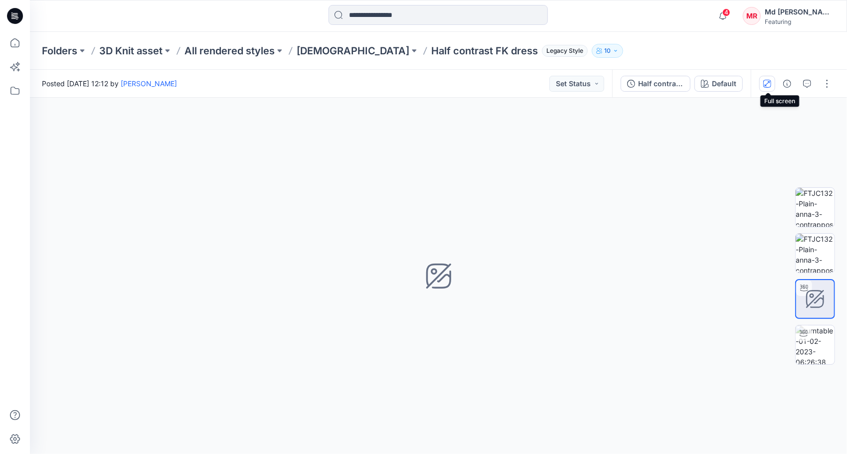
click at [773, 84] on button "button" at bounding box center [767, 84] width 16 height 16
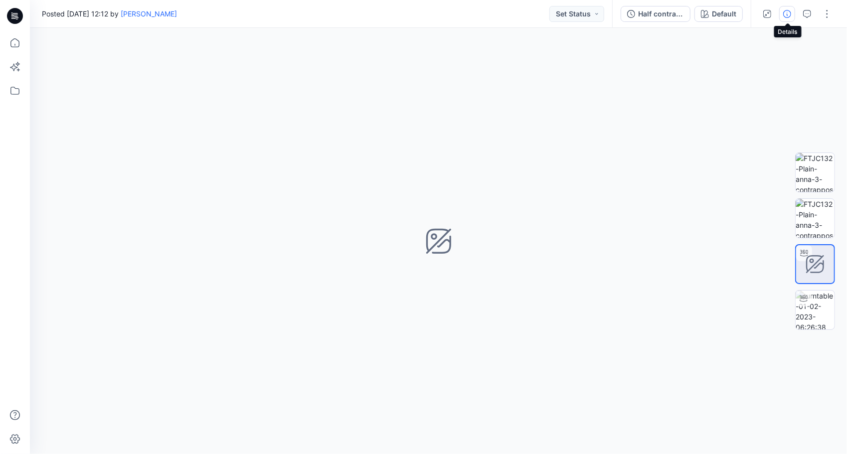
click at [786, 17] on icon "button" at bounding box center [787, 14] width 8 height 8
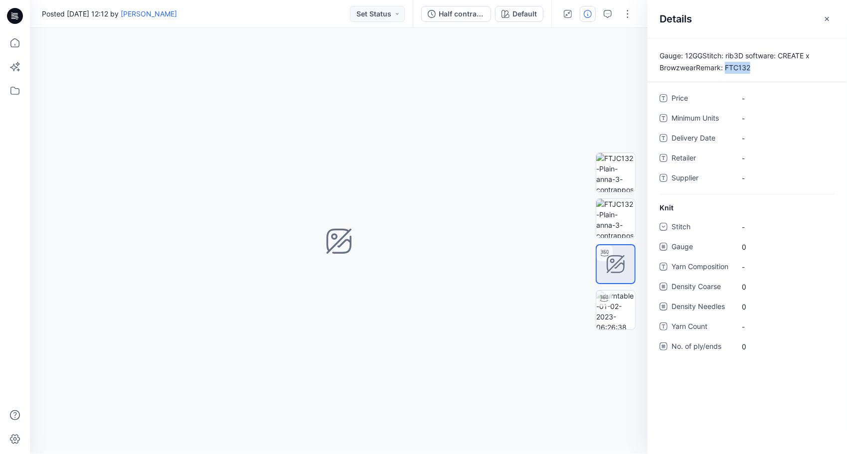
drag, startPoint x: 724, startPoint y: 65, endPoint x: 765, endPoint y: 66, distance: 40.9
click at [765, 66] on p "Gauge: 12GGStitch: rib3D software: CREATE x BrowzwearRemark: FTC132" at bounding box center [747, 62] width 199 height 24
drag, startPoint x: 765, startPoint y: 66, endPoint x: 746, endPoint y: 66, distance: 18.9
copy p "FTC132"
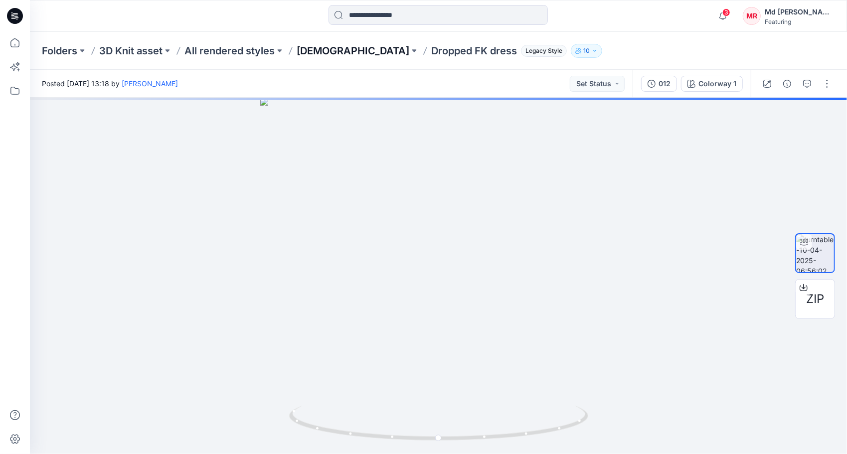
click at [316, 54] on p "[DEMOGRAPHIC_DATA]" at bounding box center [353, 51] width 113 height 14
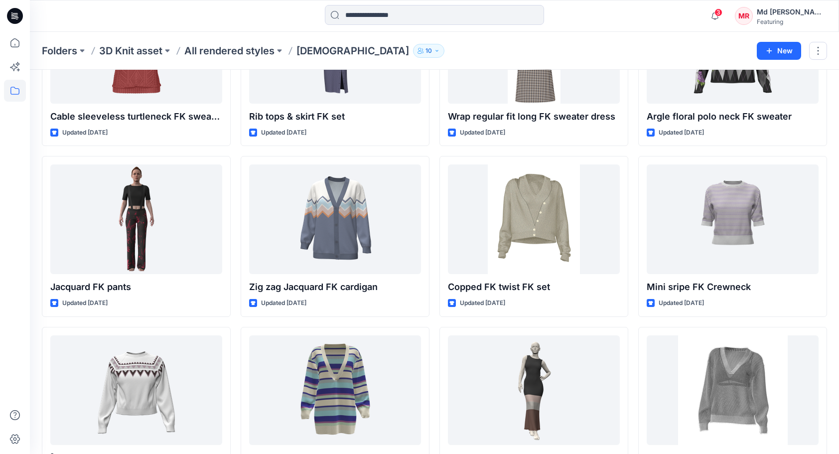
scroll to position [2026, 0]
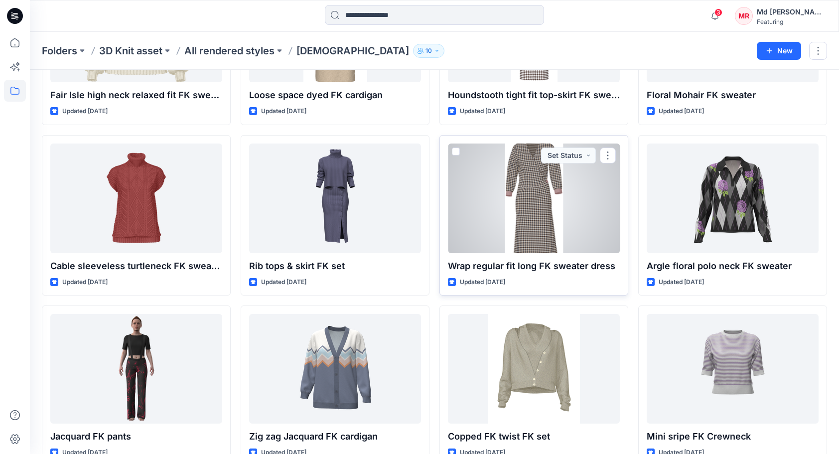
click at [519, 216] on div at bounding box center [534, 199] width 172 height 110
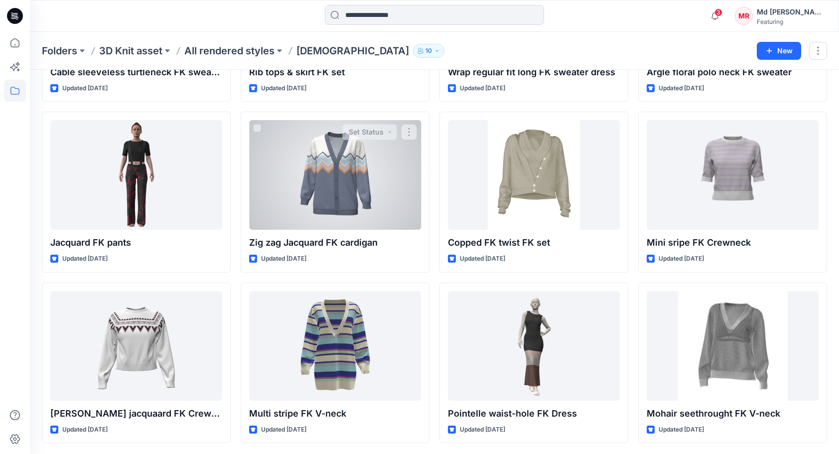
scroll to position [2251, 0]
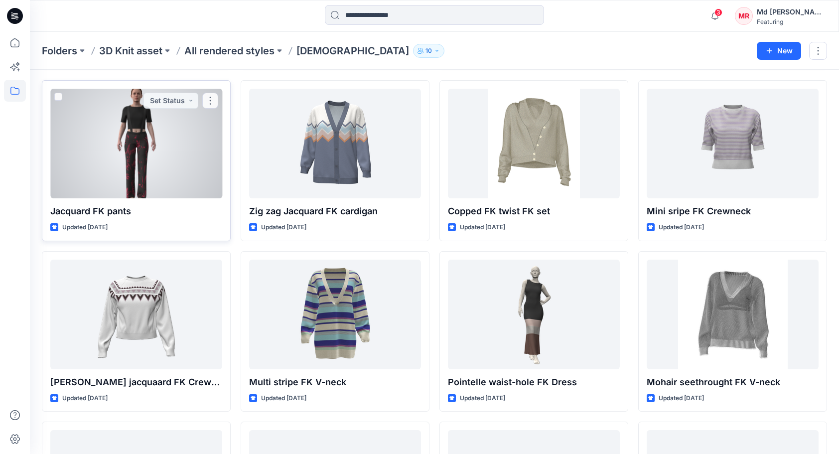
click at [170, 154] on div at bounding box center [136, 144] width 172 height 110
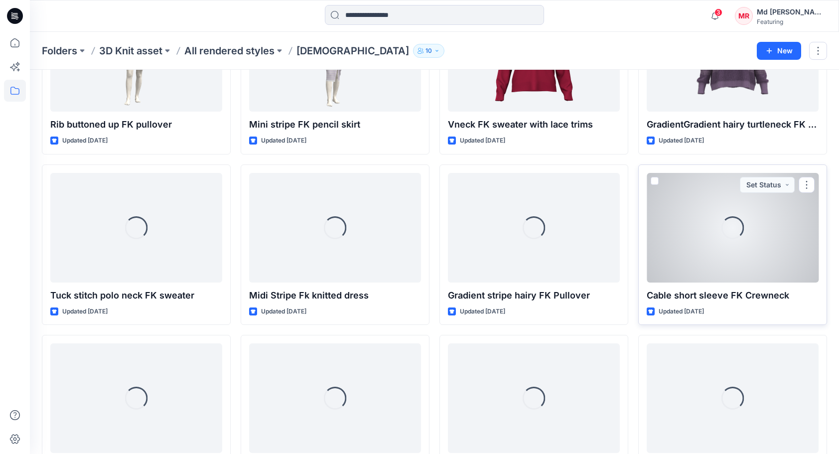
scroll to position [2700, 0]
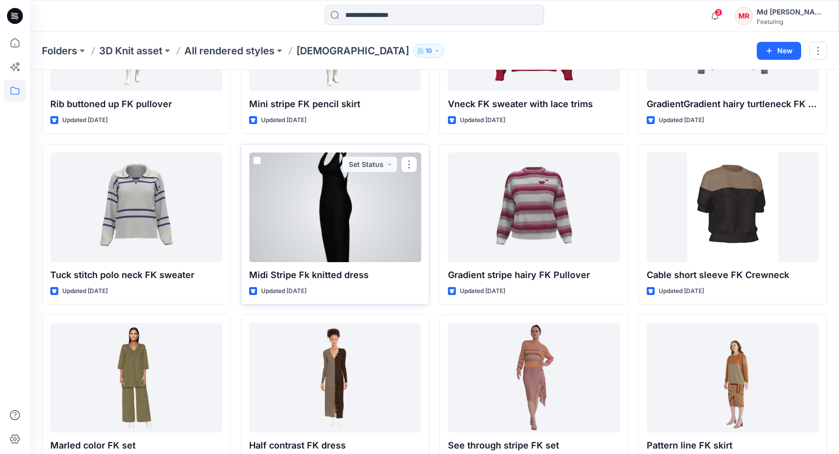
click at [319, 204] on div at bounding box center [335, 208] width 172 height 110
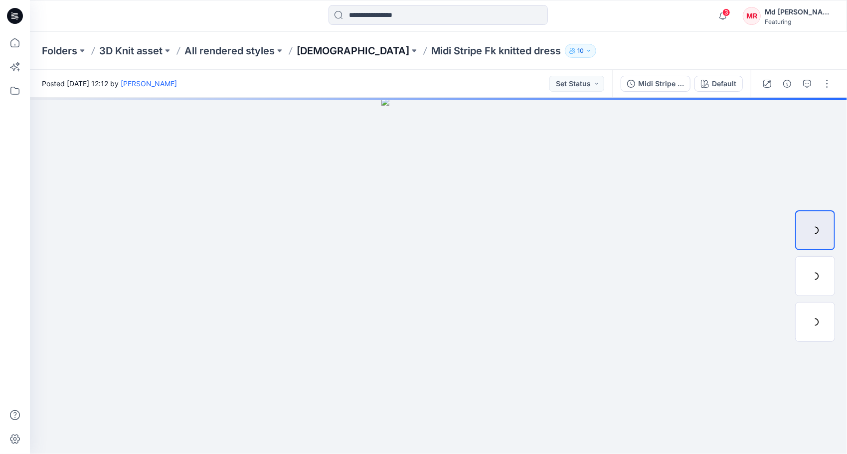
click at [316, 48] on p "[DEMOGRAPHIC_DATA]" at bounding box center [353, 51] width 113 height 14
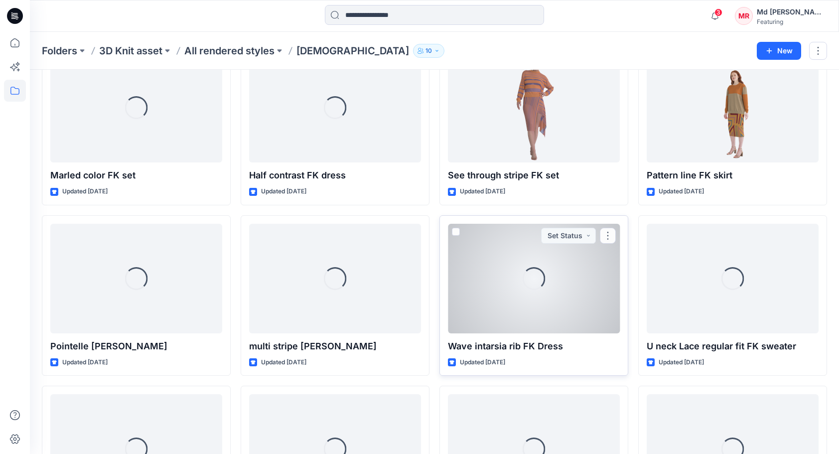
scroll to position [2962, 0]
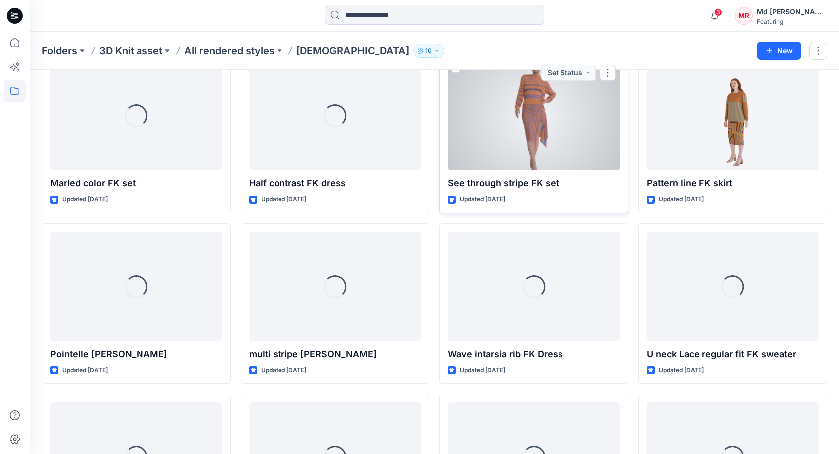
click at [550, 116] on div at bounding box center [534, 116] width 172 height 110
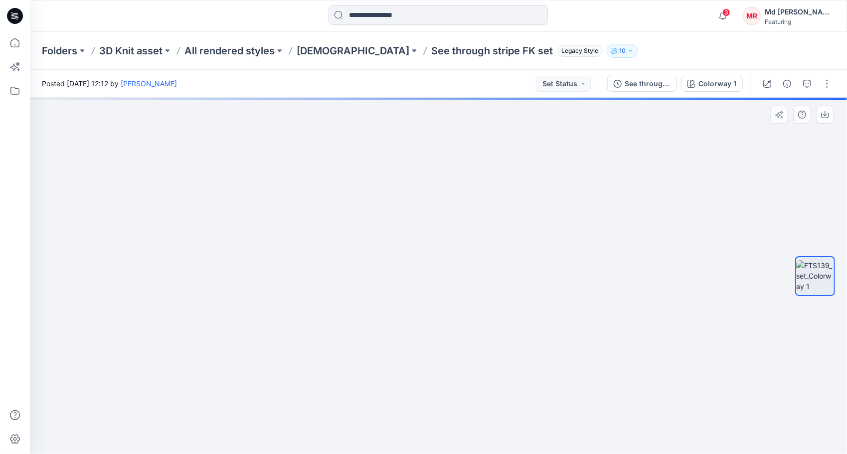
drag, startPoint x: 511, startPoint y: 229, endPoint x: 522, endPoint y: 382, distance: 152.9
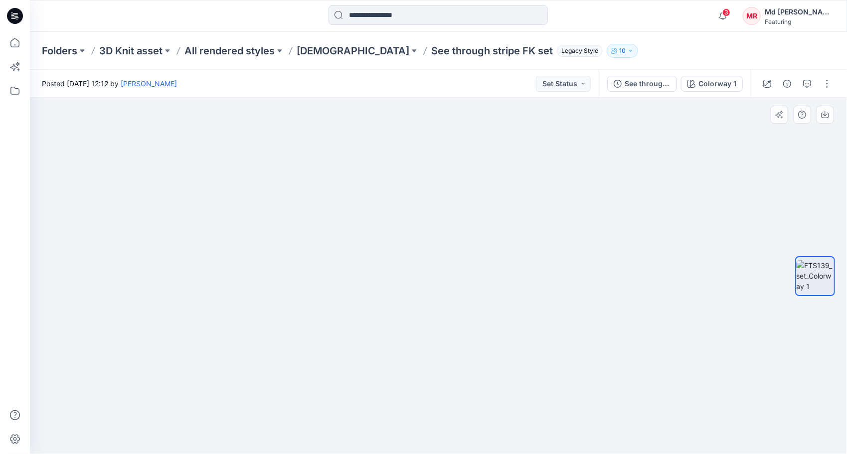
drag, startPoint x: 572, startPoint y: 309, endPoint x: 478, endPoint y: 346, distance: 101.8
click at [389, 331] on img at bounding box center [428, 194] width 838 height 520
drag, startPoint x: 453, startPoint y: 409, endPoint x: 532, endPoint y: 328, distance: 114.2
click at [398, 414] on img at bounding box center [438, 276] width 356 height 356
click at [790, 84] on icon "button" at bounding box center [787, 84] width 8 height 8
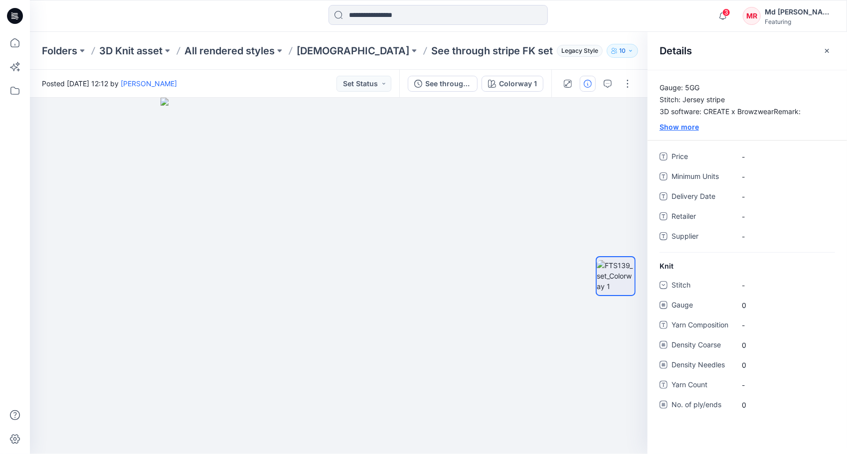
click at [681, 123] on div "Show more" at bounding box center [747, 127] width 199 height 10
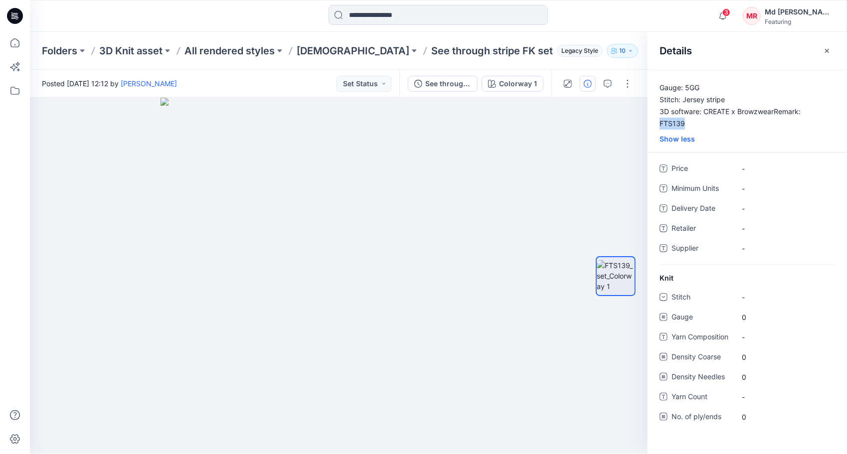
drag, startPoint x: 659, startPoint y: 122, endPoint x: 699, endPoint y: 121, distance: 40.9
click at [699, 121] on p "Gauge: 5GG Stitch: Jersey stripe 3D software: CREATE x BrowzwearRemark: FTS139" at bounding box center [747, 106] width 199 height 48
drag, startPoint x: 699, startPoint y: 121, endPoint x: 667, endPoint y: 125, distance: 32.2
copy p "FTS139"
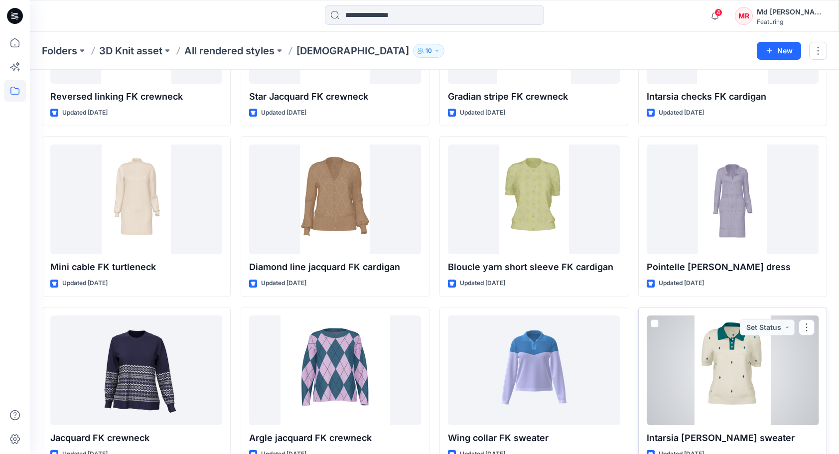
scroll to position [979, 0]
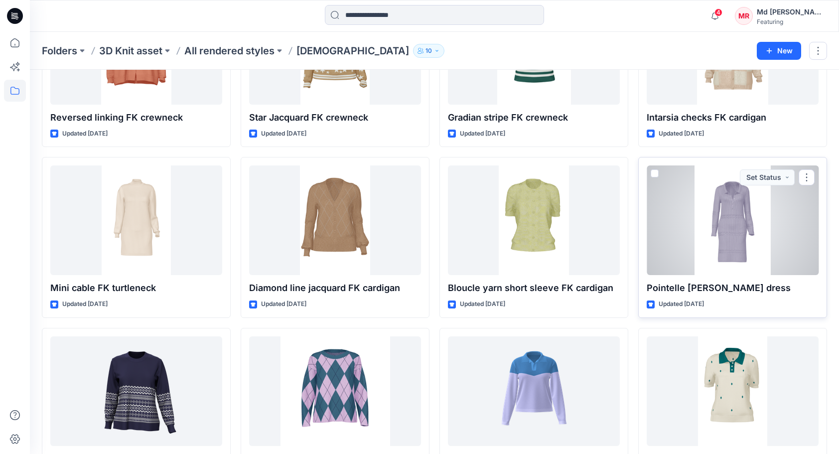
click at [728, 217] on div at bounding box center [733, 220] width 172 height 110
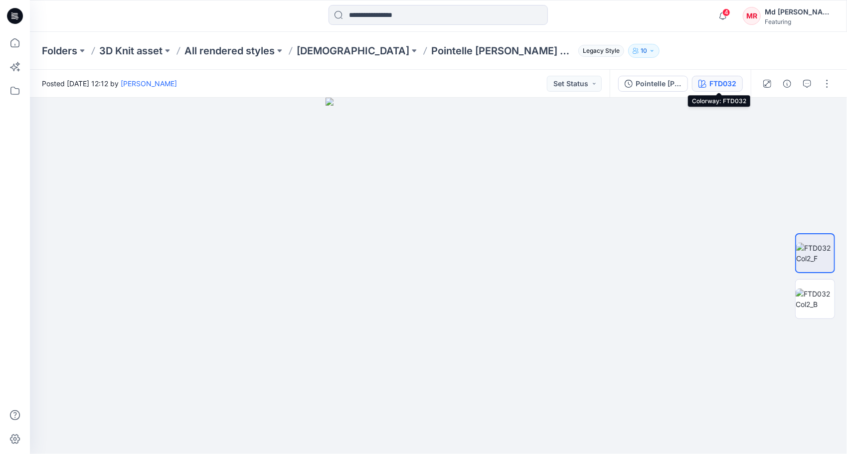
click at [728, 82] on div "FTD032" at bounding box center [722, 83] width 27 height 11
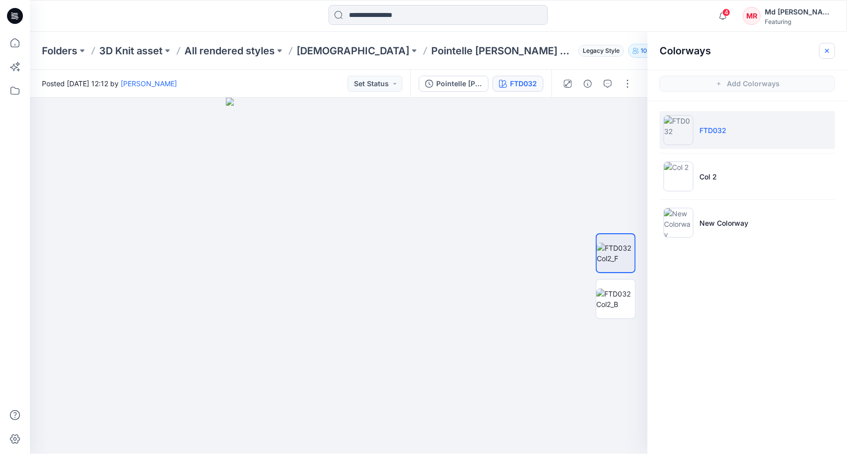
click at [833, 49] on button "button" at bounding box center [827, 51] width 16 height 16
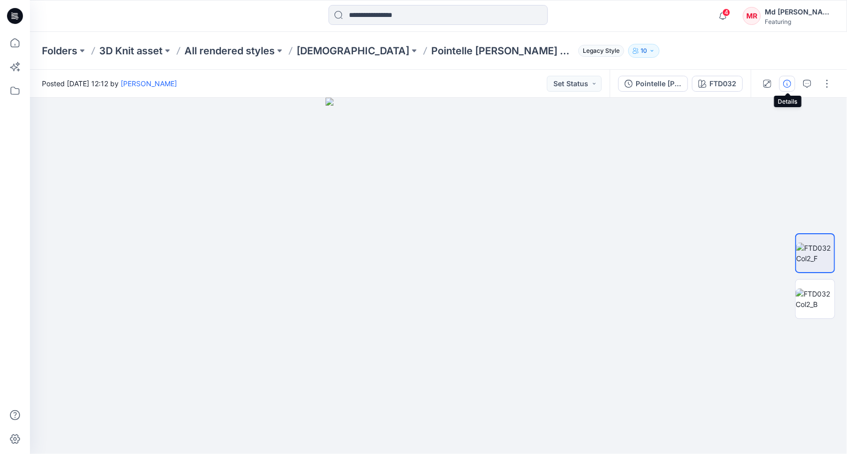
click at [789, 81] on icon "button" at bounding box center [787, 84] width 8 height 8
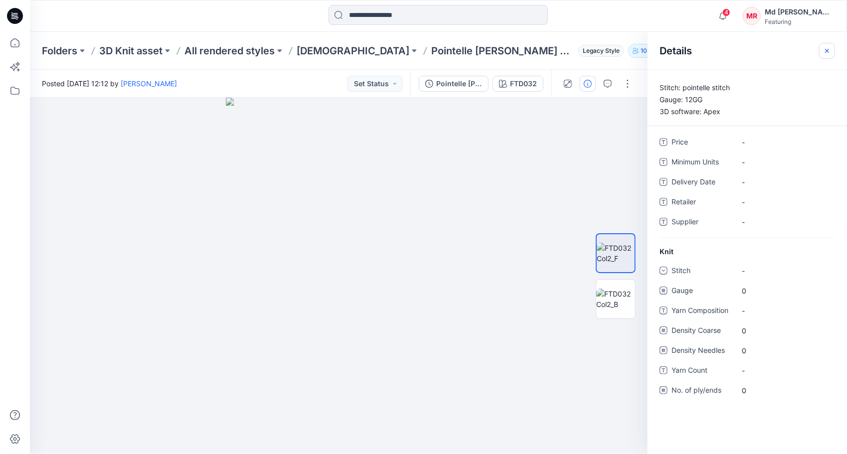
click at [827, 49] on icon "button" at bounding box center [827, 50] width 4 height 4
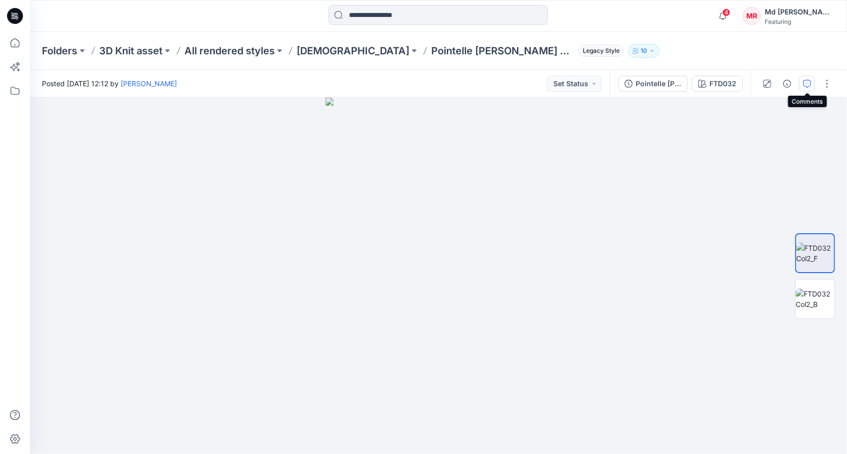
click at [805, 83] on icon "button" at bounding box center [807, 84] width 8 height 8
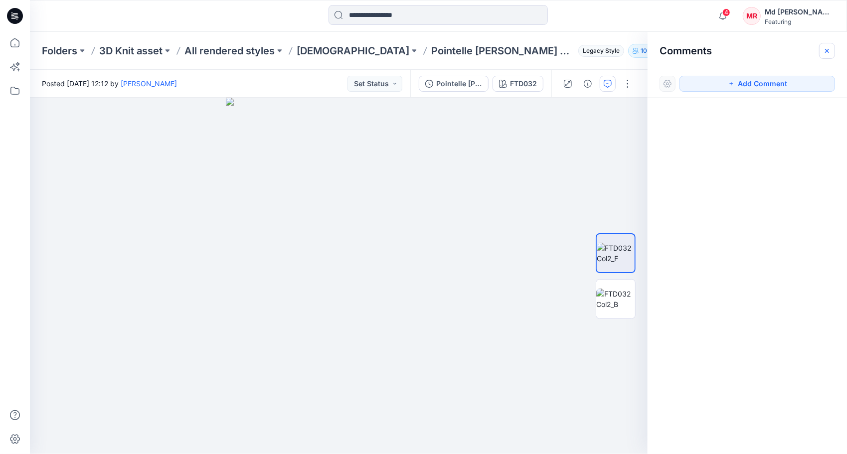
click at [828, 49] on icon "button" at bounding box center [827, 50] width 4 height 4
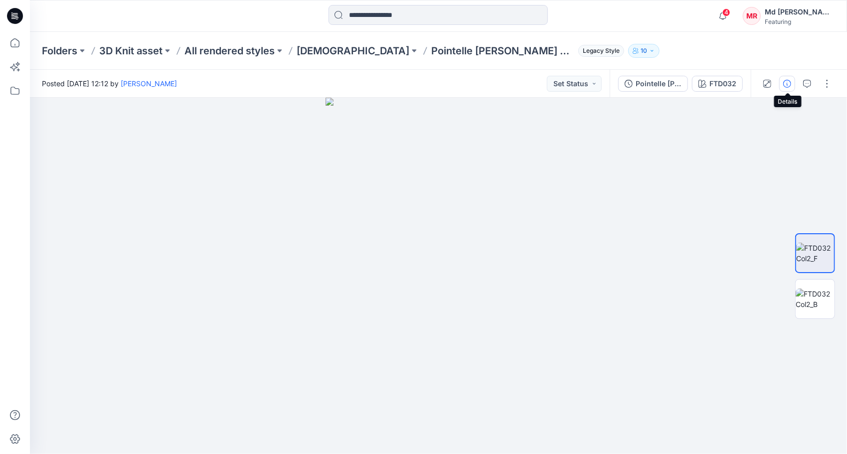
click at [791, 85] on icon "button" at bounding box center [787, 84] width 8 height 8
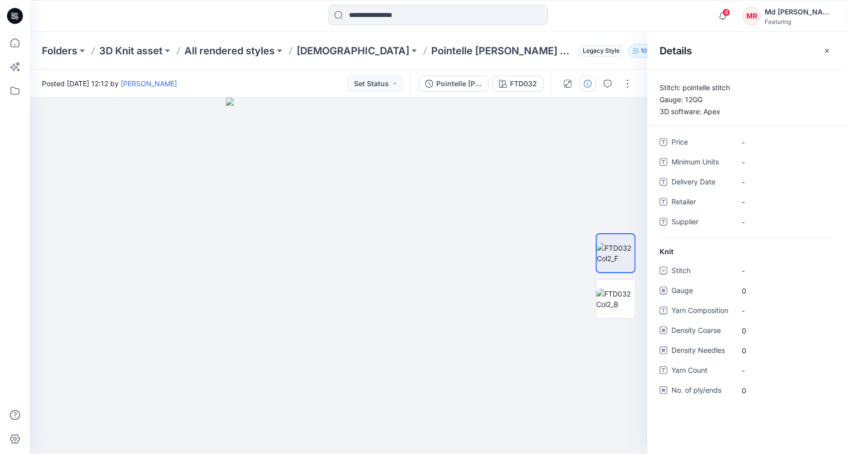
click at [699, 109] on p "Stitch: pointelle stitch Gauge: 12GG 3D software: Apex" at bounding box center [747, 100] width 199 height 36
click at [716, 100] on p "Stitch: pointelle stitch Gauge: 12GG 3D software: Apex" at bounding box center [747, 100] width 199 height 36
click at [566, 180] on div at bounding box center [339, 276] width 618 height 356
click at [601, 132] on div at bounding box center [339, 276] width 618 height 356
click at [609, 80] on icon "button" at bounding box center [608, 84] width 8 height 8
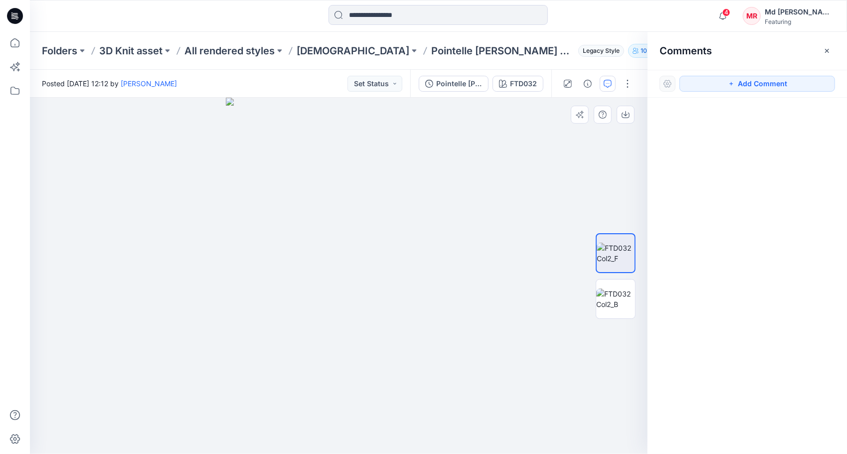
click at [535, 170] on div at bounding box center [339, 276] width 618 height 356
click at [337, 264] on img at bounding box center [339, 276] width 226 height 356
